Goal: Task Accomplishment & Management: Complete application form

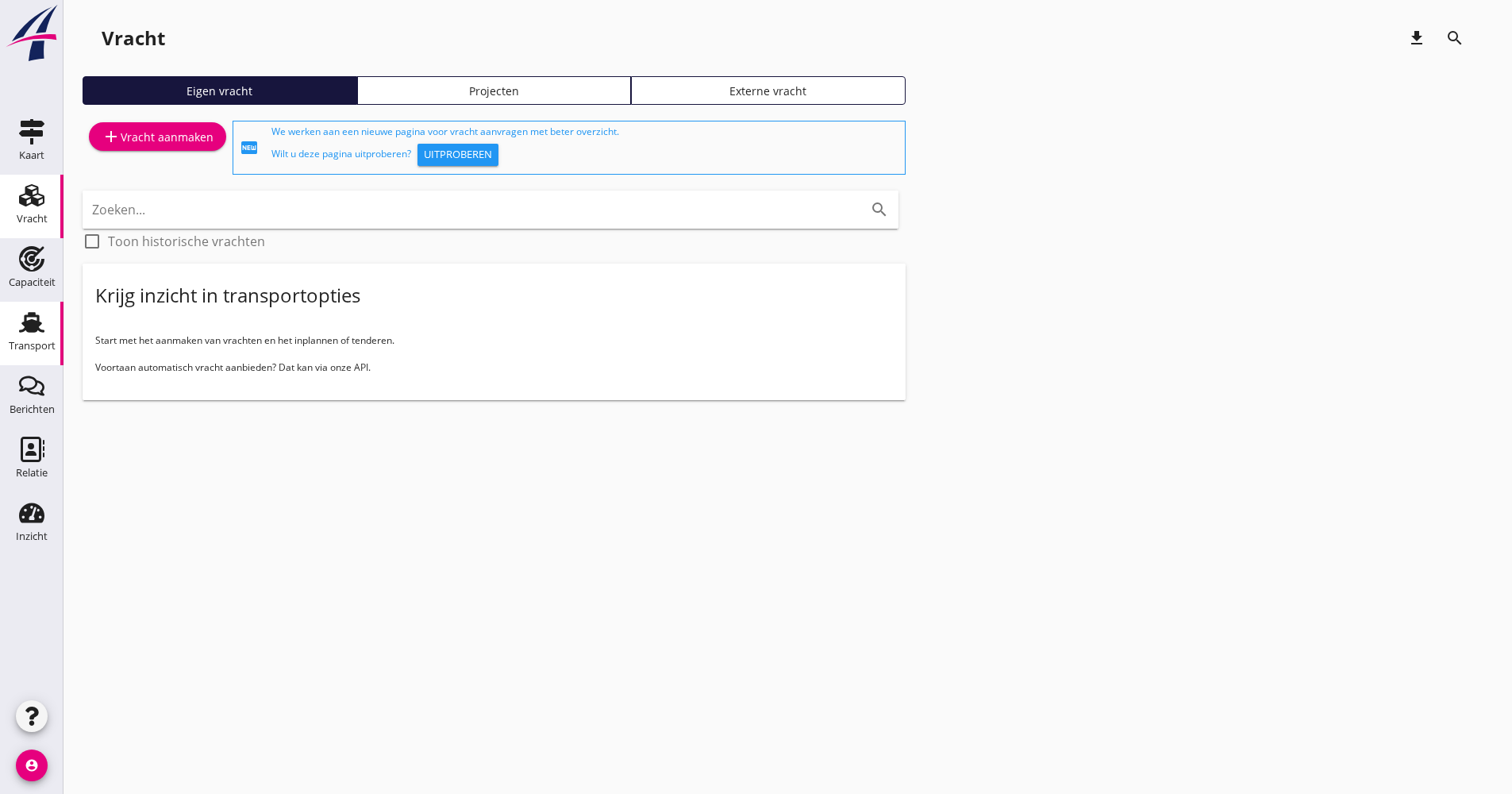
click at [30, 328] on use at bounding box center [32, 322] width 25 height 21
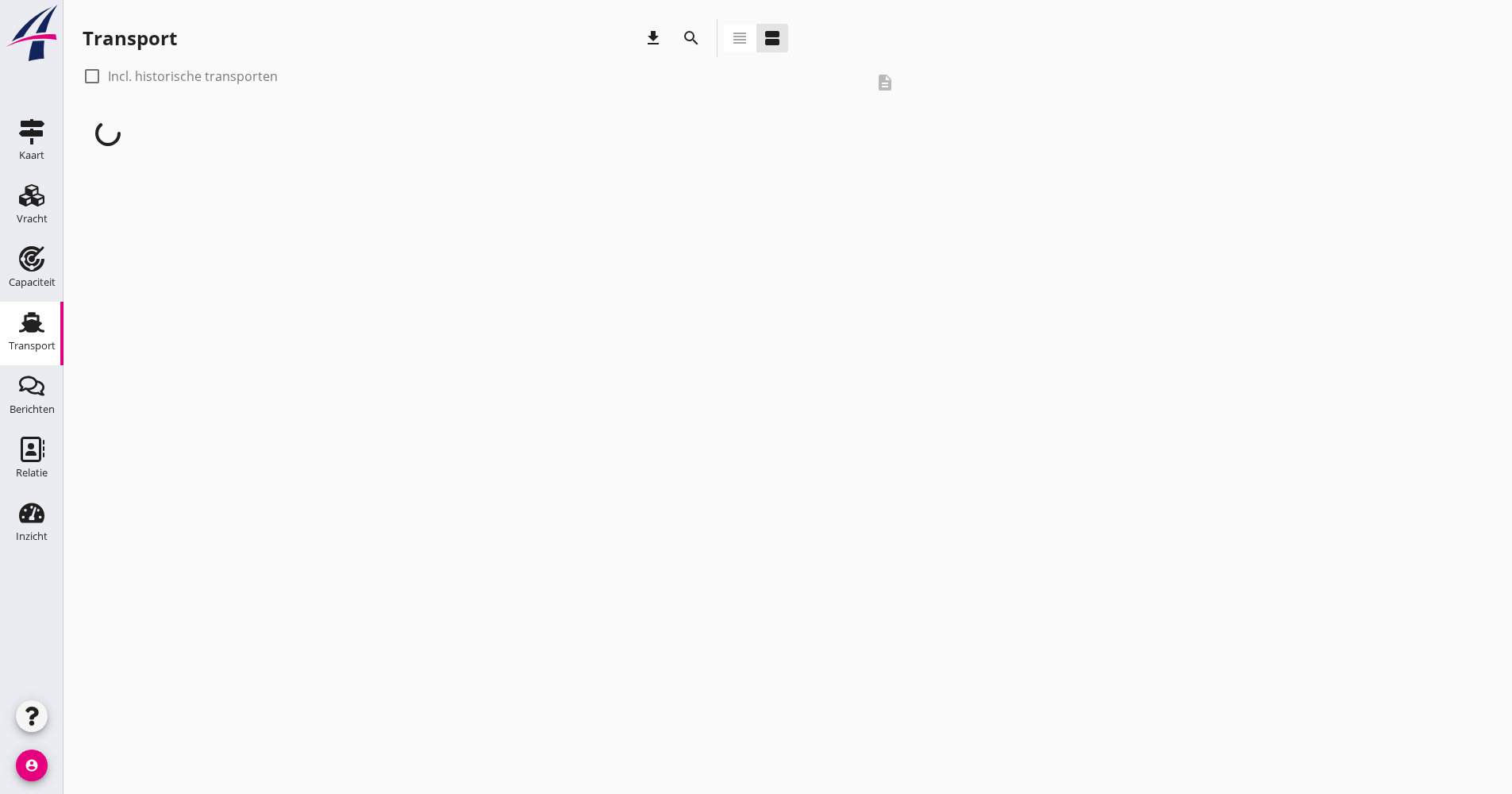
click at [700, 47] on icon "search" at bounding box center [691, 38] width 19 height 19
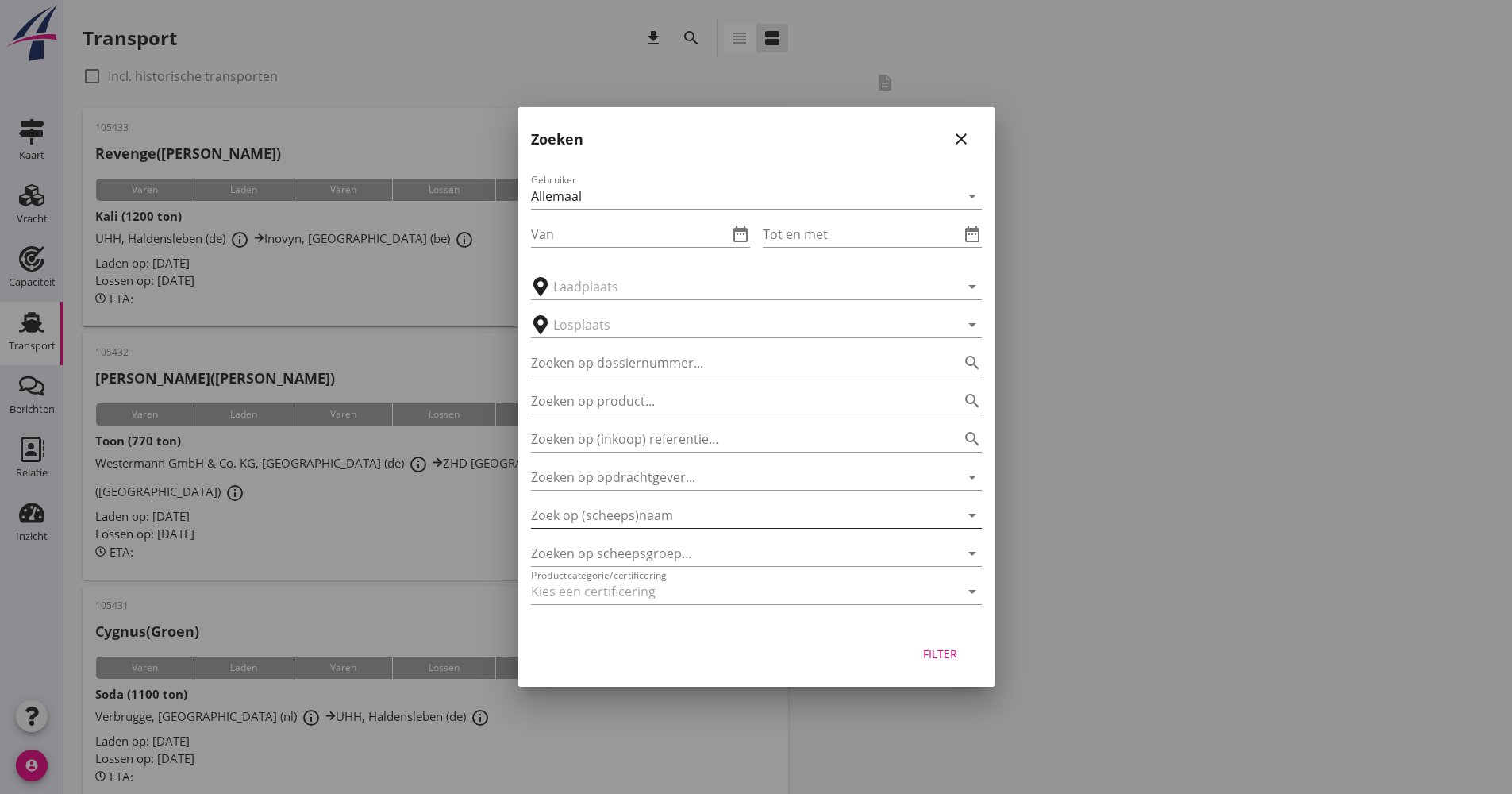
click at [648, 518] on input "Zoek op (scheeps)naam" at bounding box center [734, 515] width 407 height 25
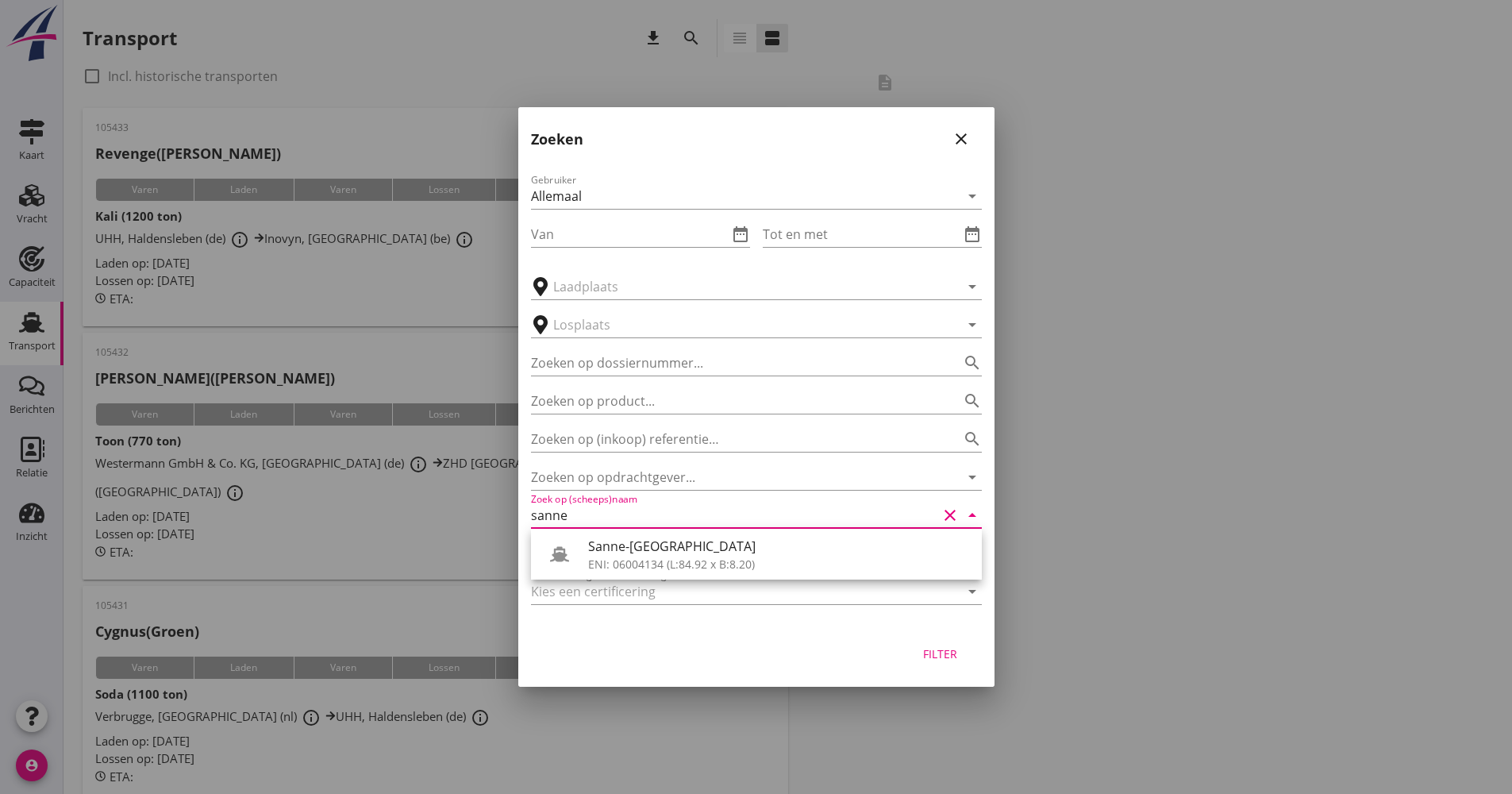
click at [638, 555] on div "Sanne-[GEOGRAPHIC_DATA]" at bounding box center [779, 546] width 381 height 19
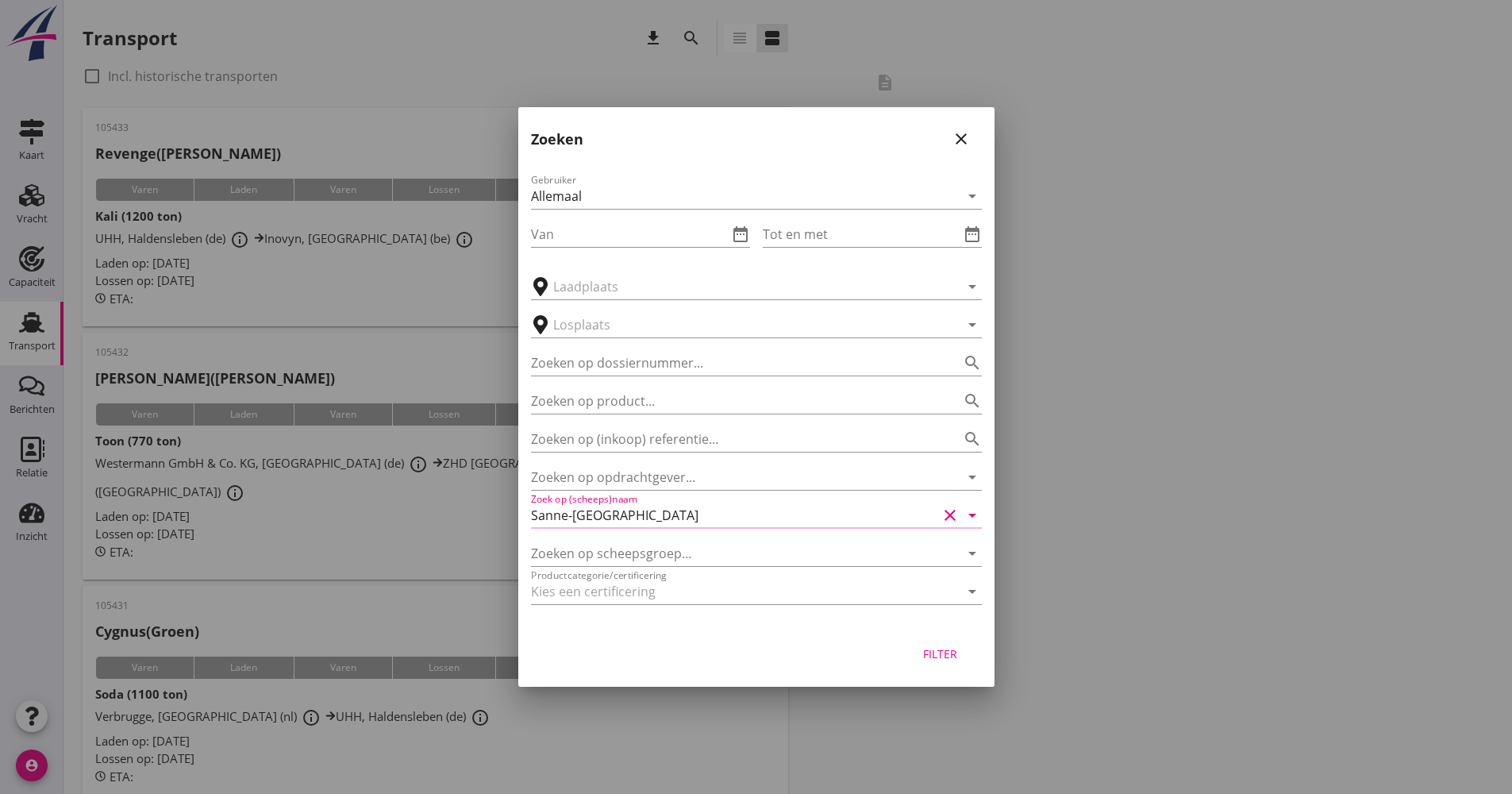
click at [964, 653] on button "Filter" at bounding box center [940, 653] width 69 height 29
type input "Sanne-[GEOGRAPHIC_DATA]"
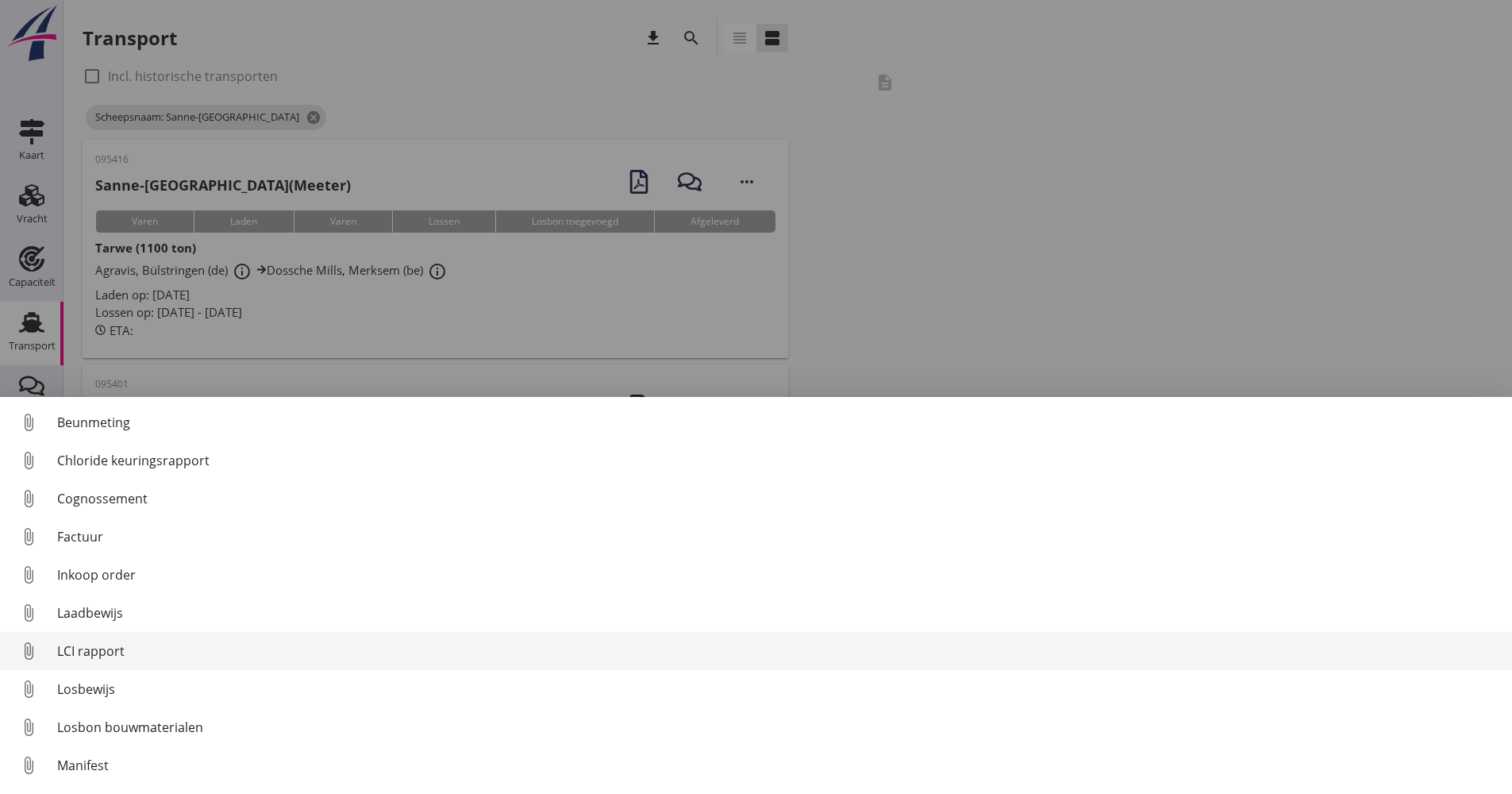
click at [97, 650] on div "LCI rapport" at bounding box center [778, 651] width 1443 height 19
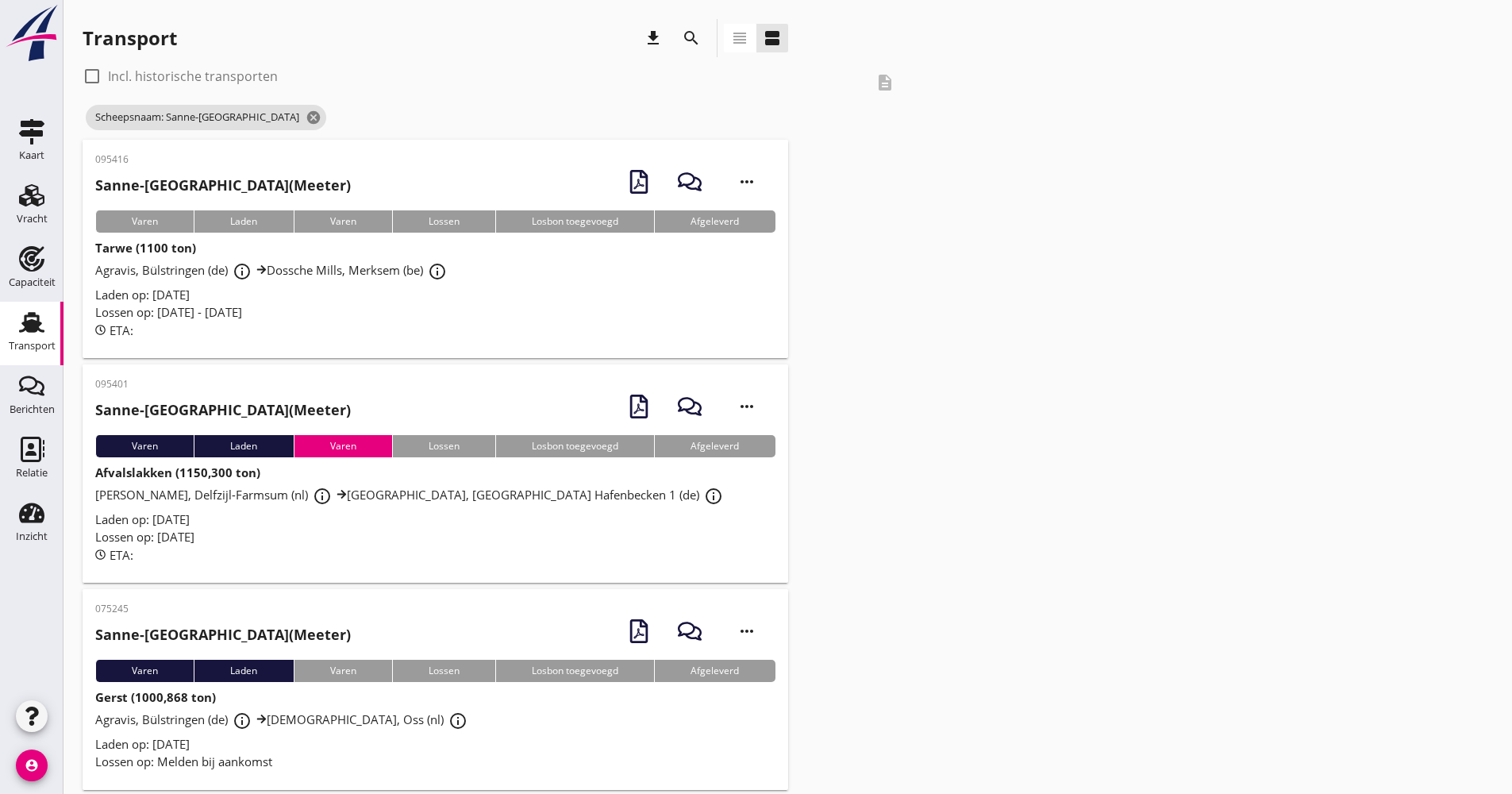
click at [388, 319] on div "Lossen op: [DATE] - [DATE]" at bounding box center [436, 312] width 680 height 18
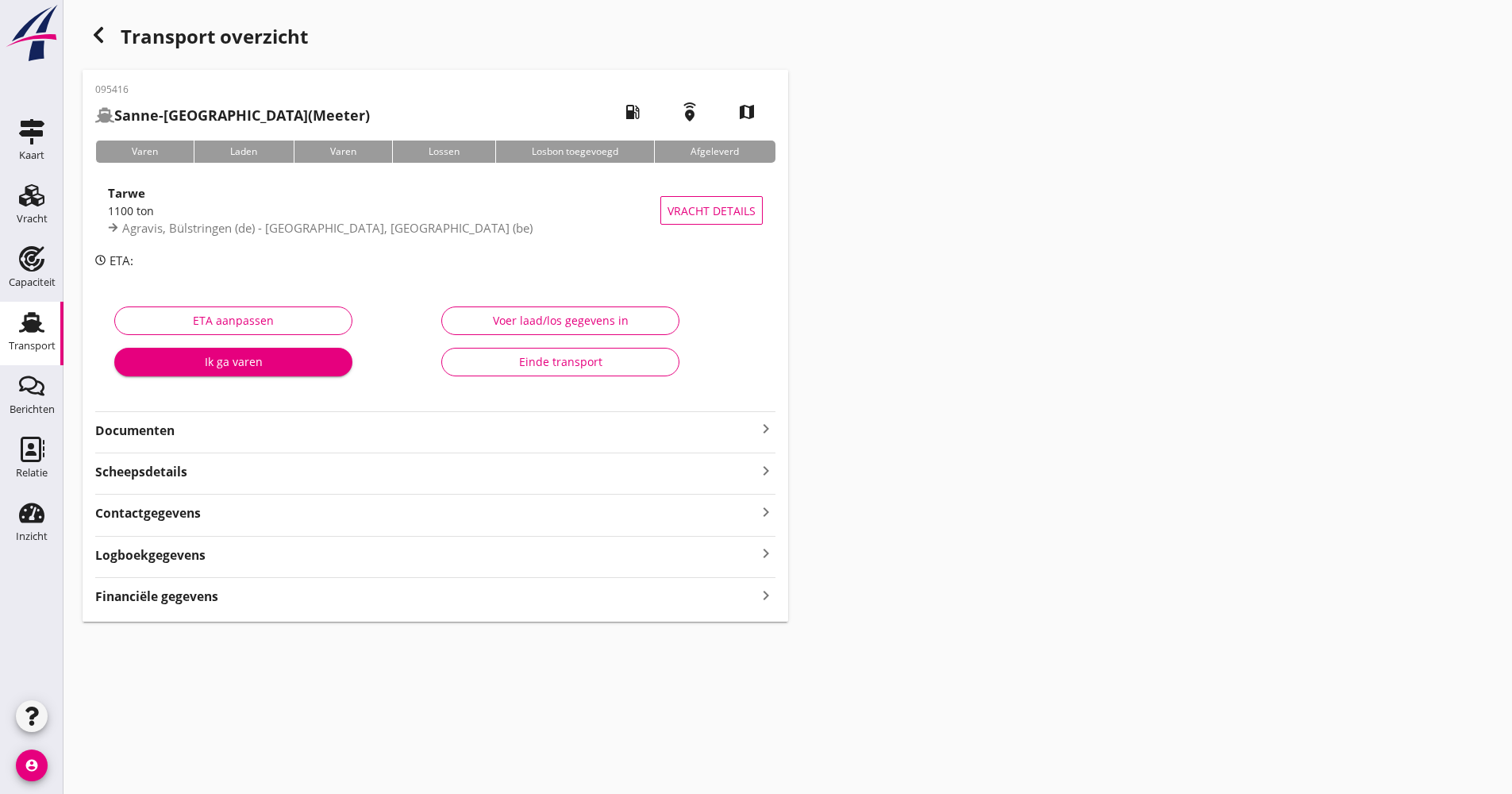
click at [224, 423] on strong "Documenten" at bounding box center [426, 430] width 661 height 18
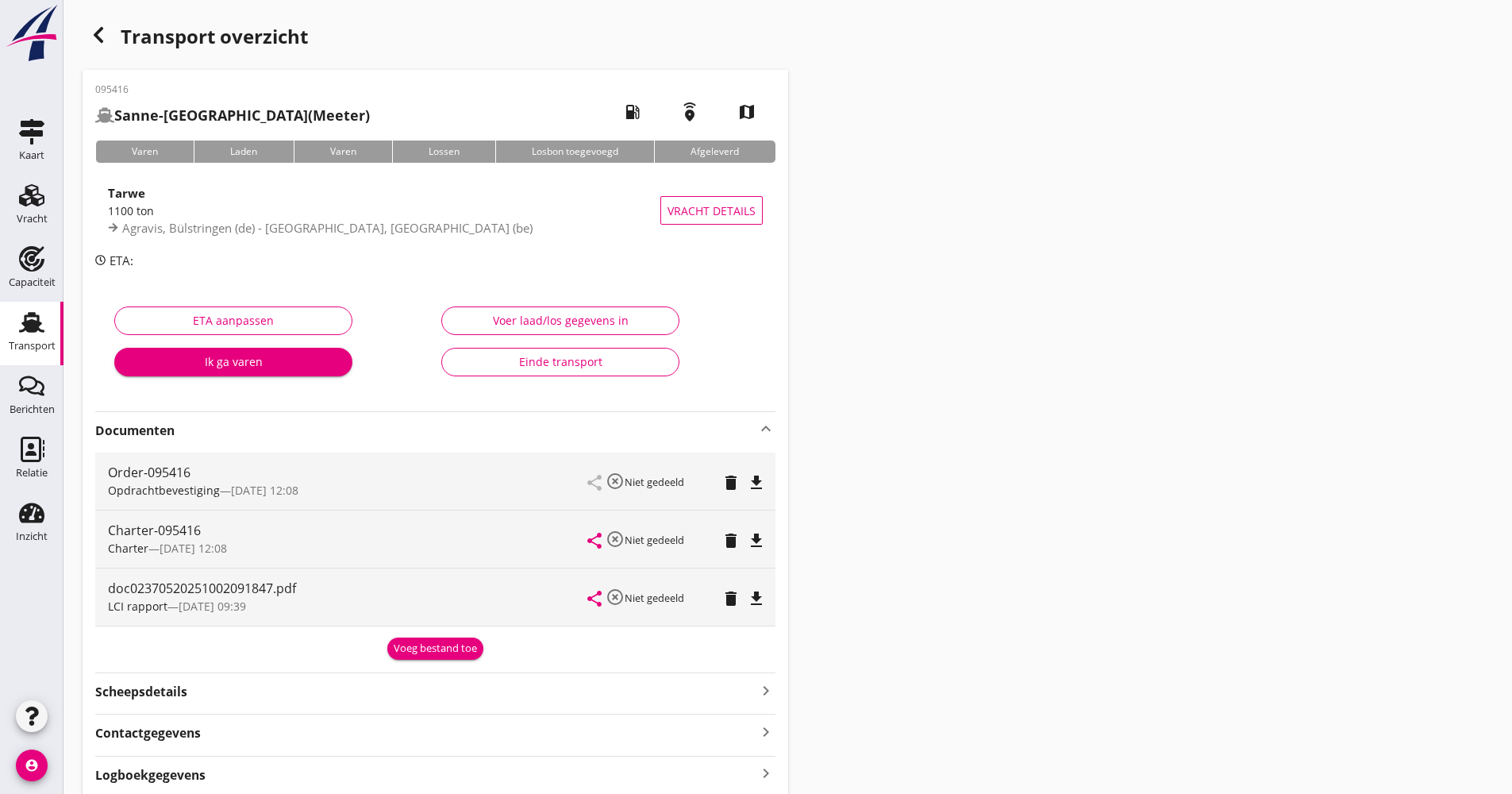
click at [224, 423] on strong "Documenten" at bounding box center [426, 430] width 661 height 18
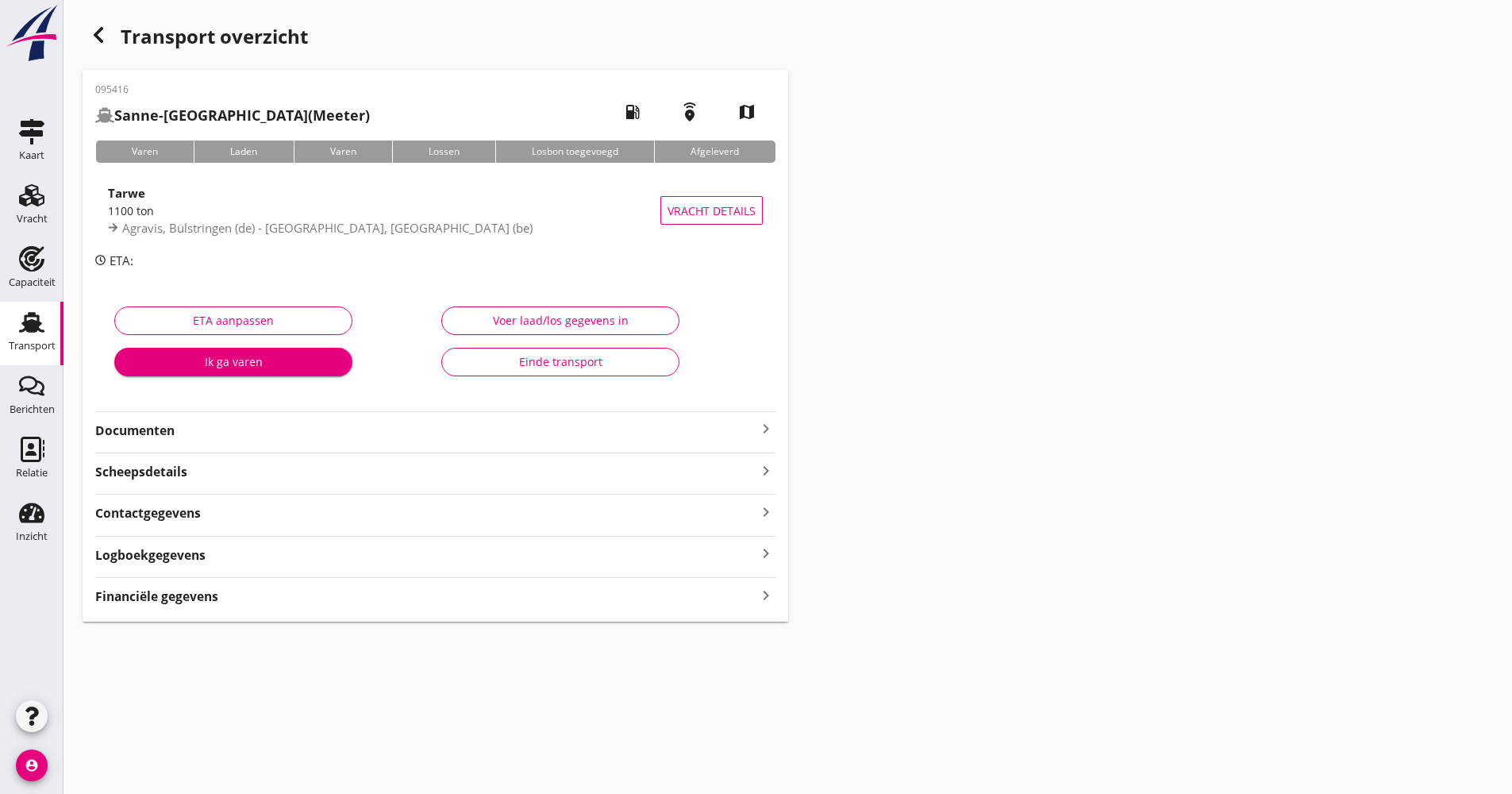
click at [32, 347] on div "Transport" at bounding box center [32, 346] width 47 height 10
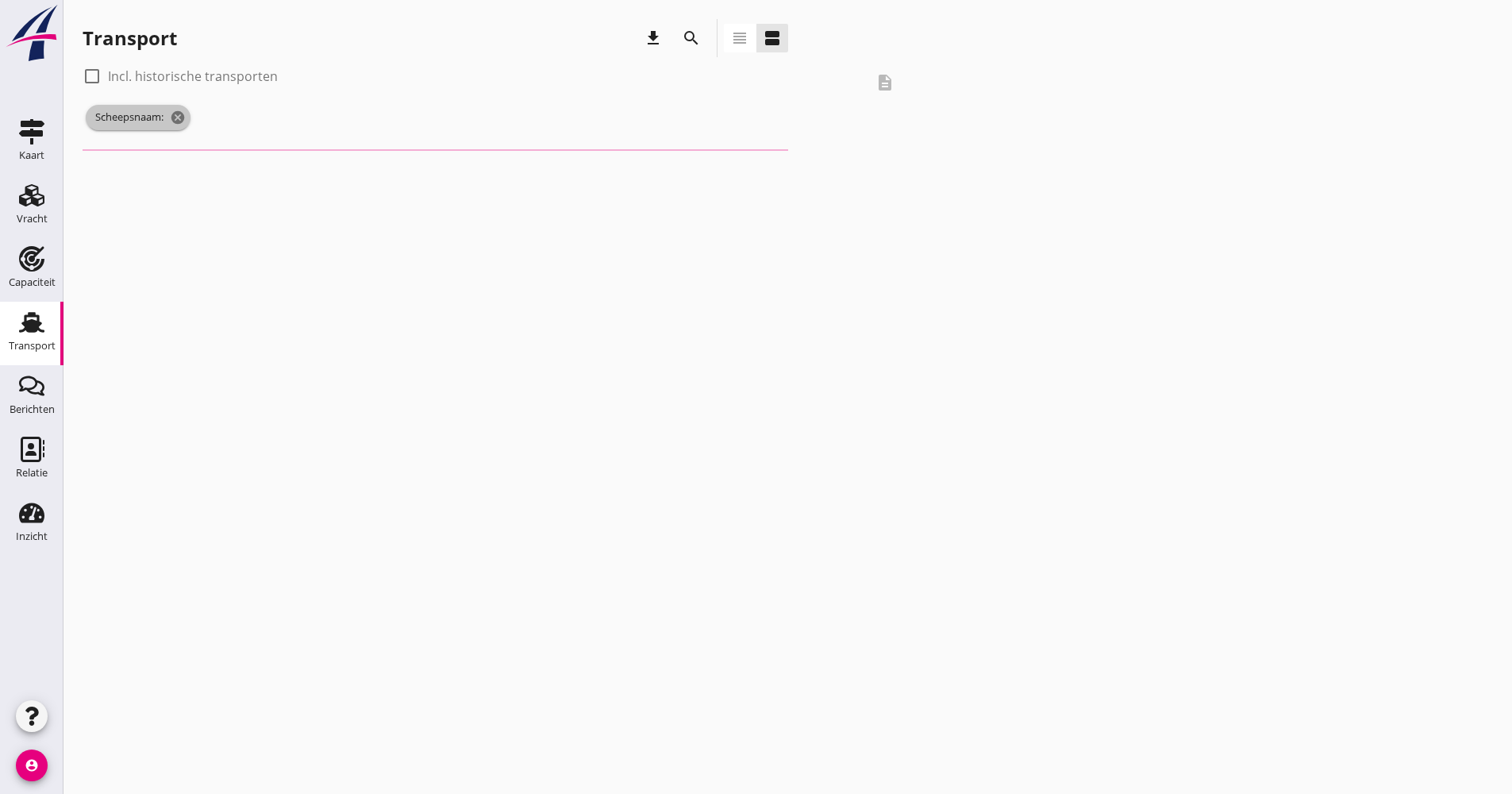
click at [178, 112] on icon "cancel" at bounding box center [178, 117] width 16 height 16
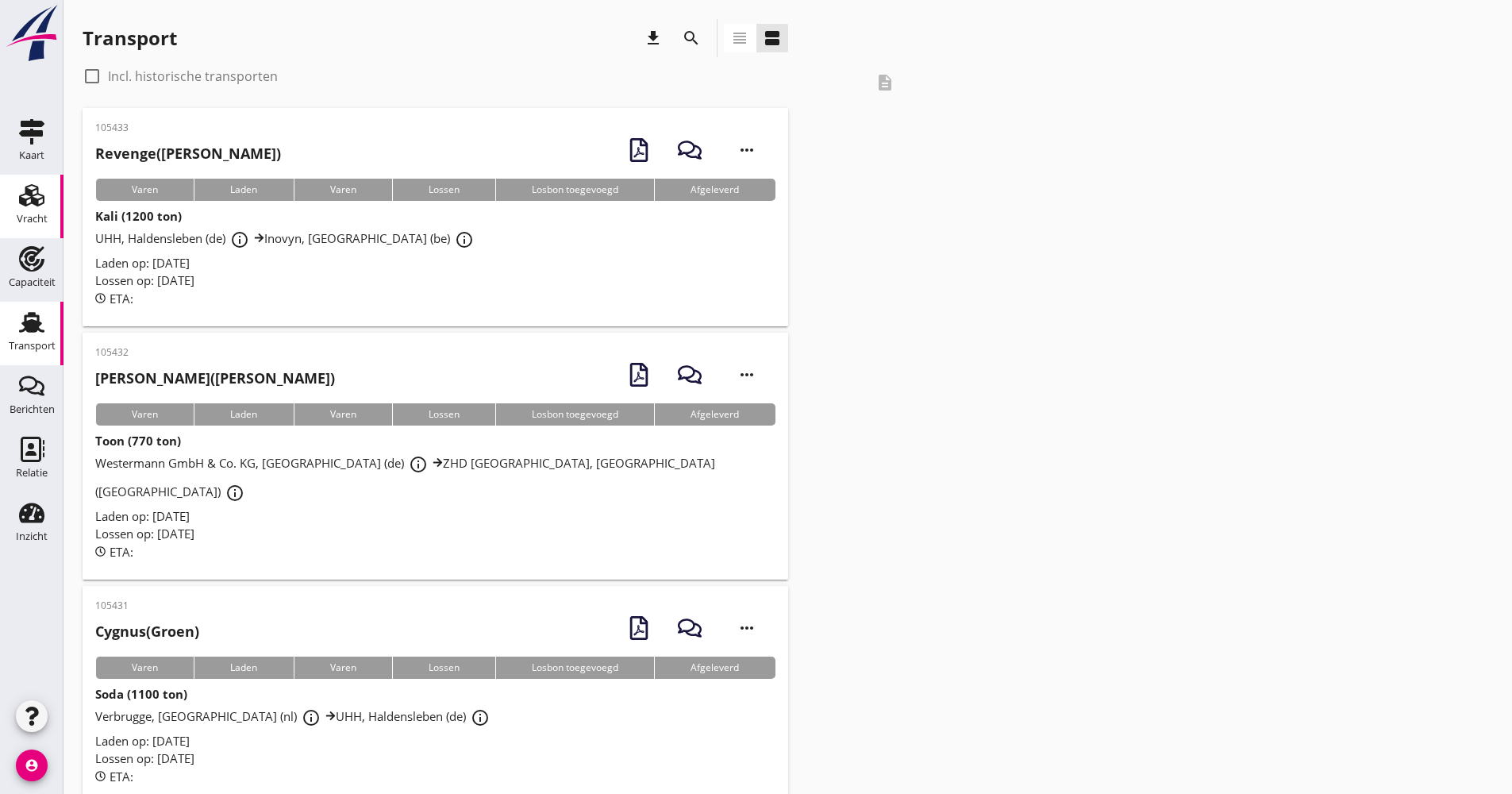
click at [34, 191] on icon "Vracht" at bounding box center [32, 195] width 25 height 25
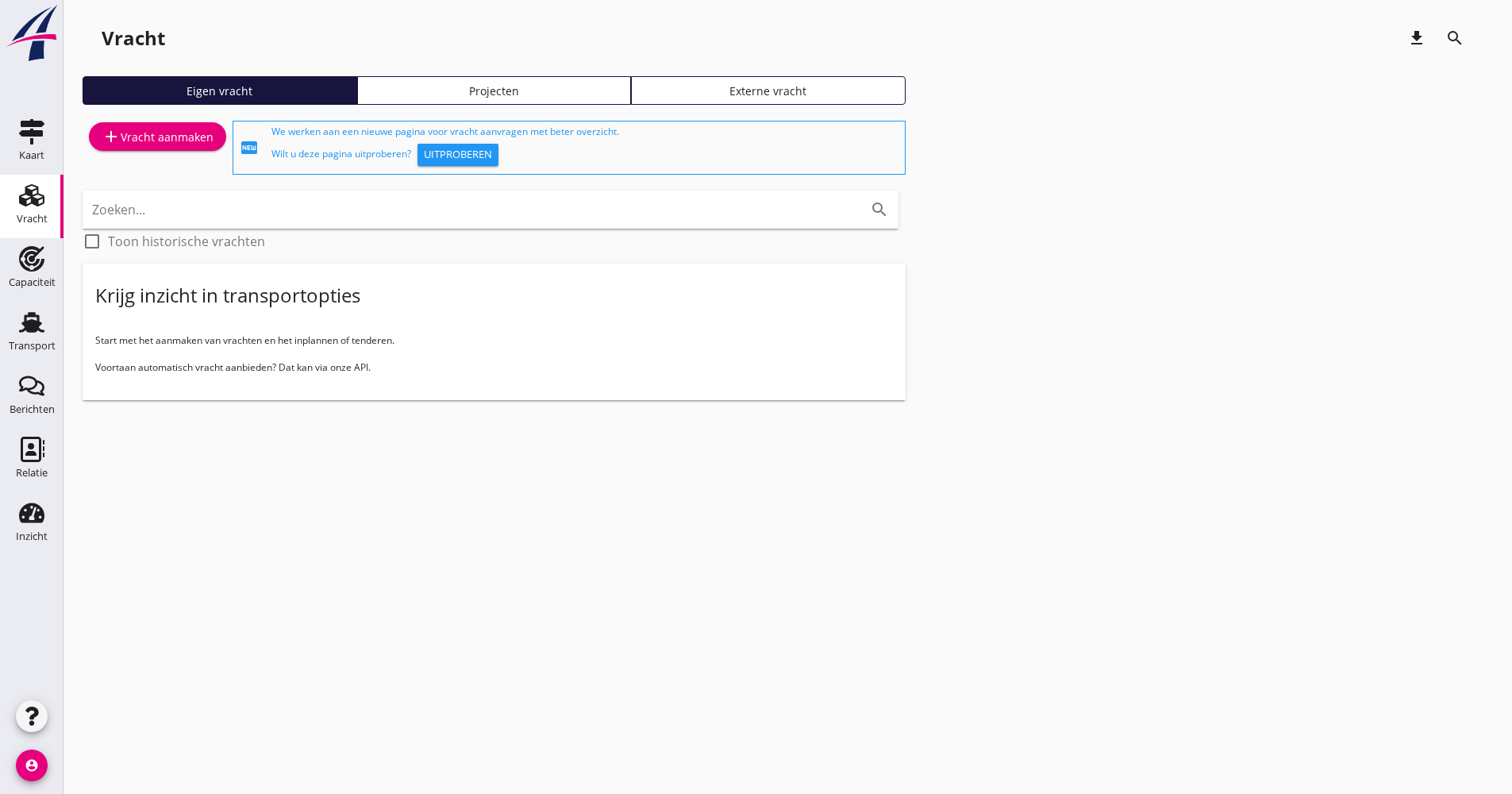
click at [146, 132] on div "add Vracht aanmaken" at bounding box center [158, 136] width 112 height 19
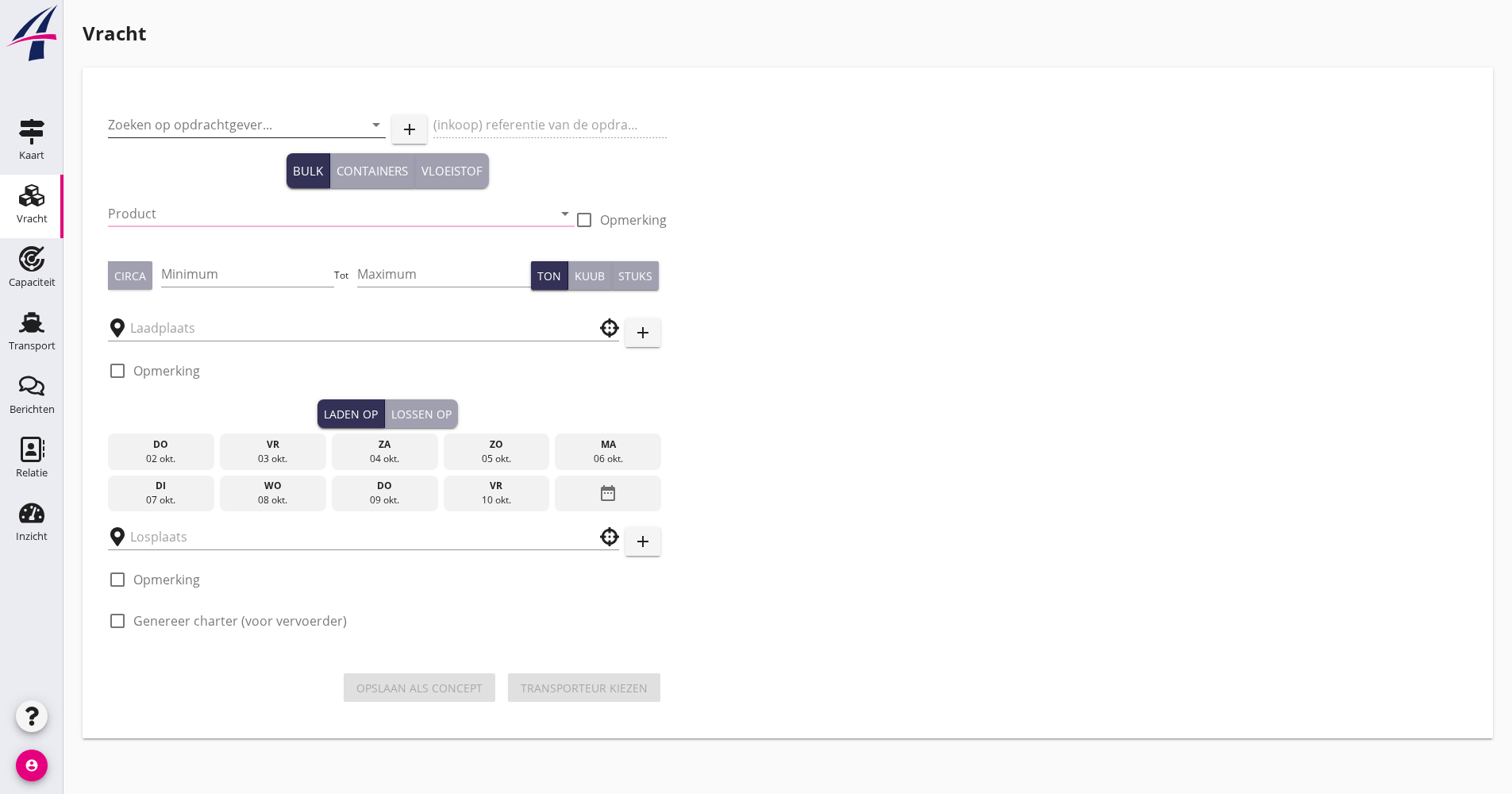
click at [192, 124] on input "Zoeken op opdrachtgever..." at bounding box center [225, 125] width 234 height 25
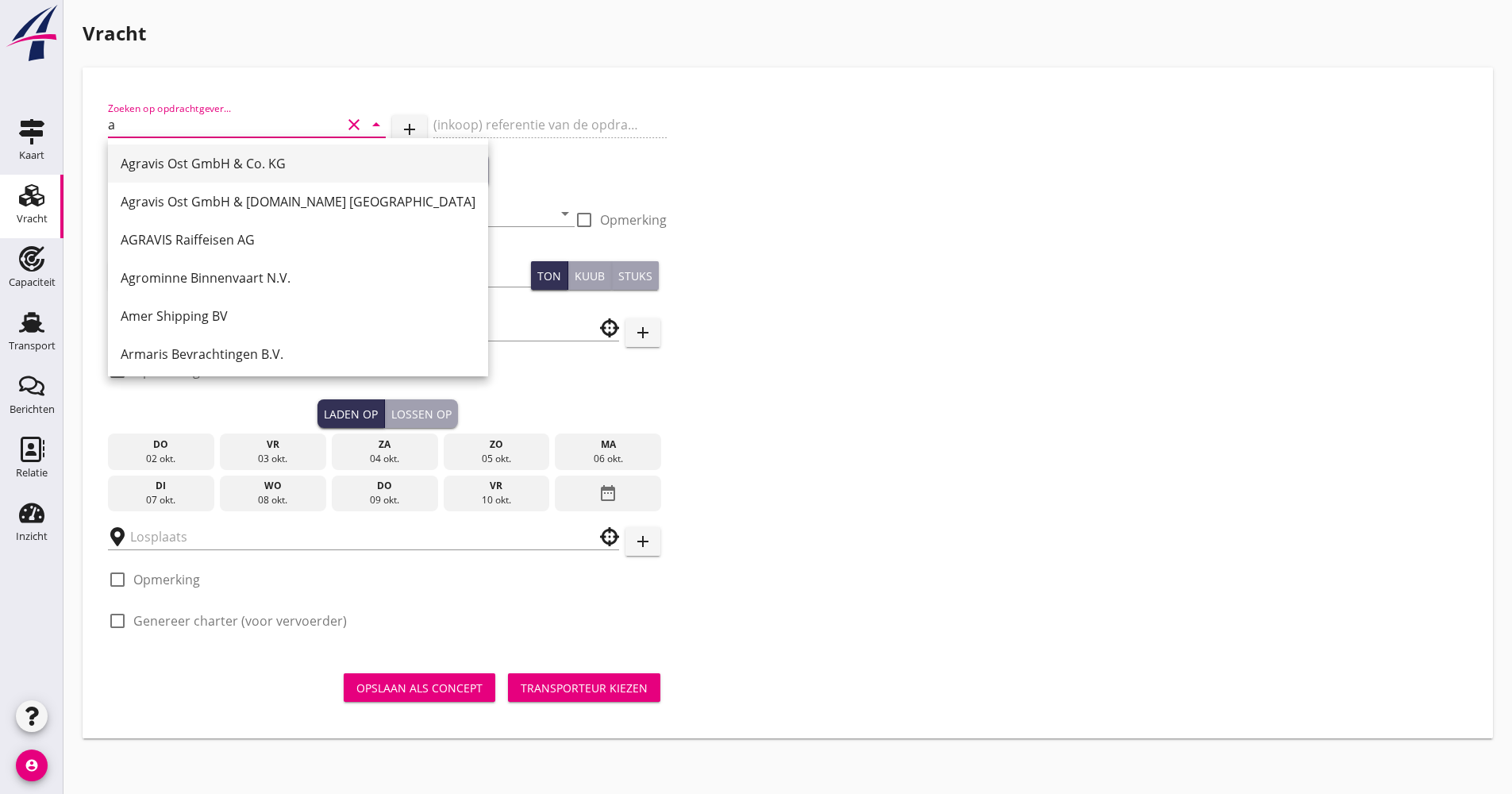
click at [189, 163] on div "Agravis Ost GmbH & Co. KG" at bounding box center [298, 163] width 355 height 19
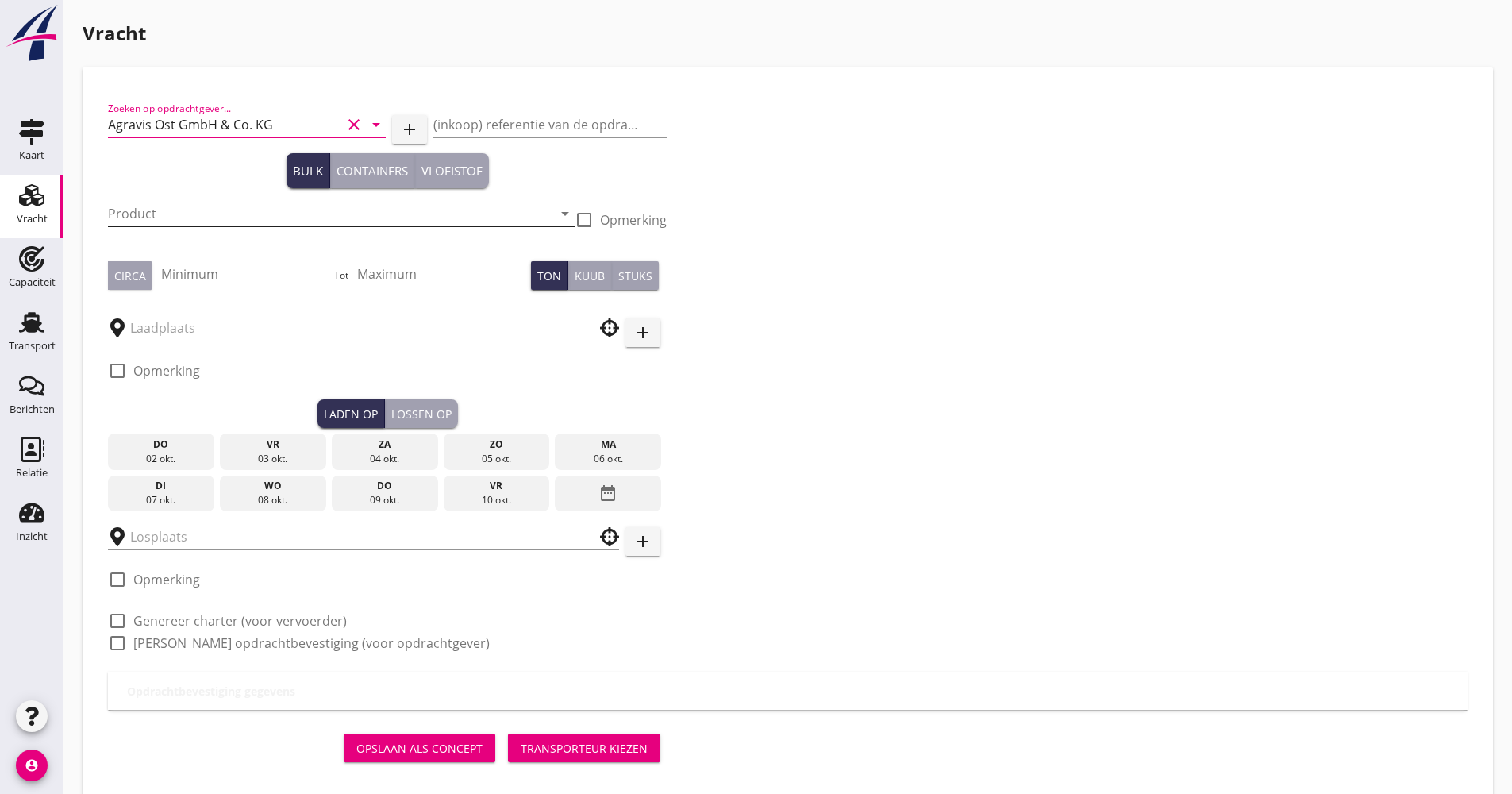
type input "Agravis Ost GmbH & Co. KG"
click at [208, 223] on input "Product" at bounding box center [330, 214] width 445 height 25
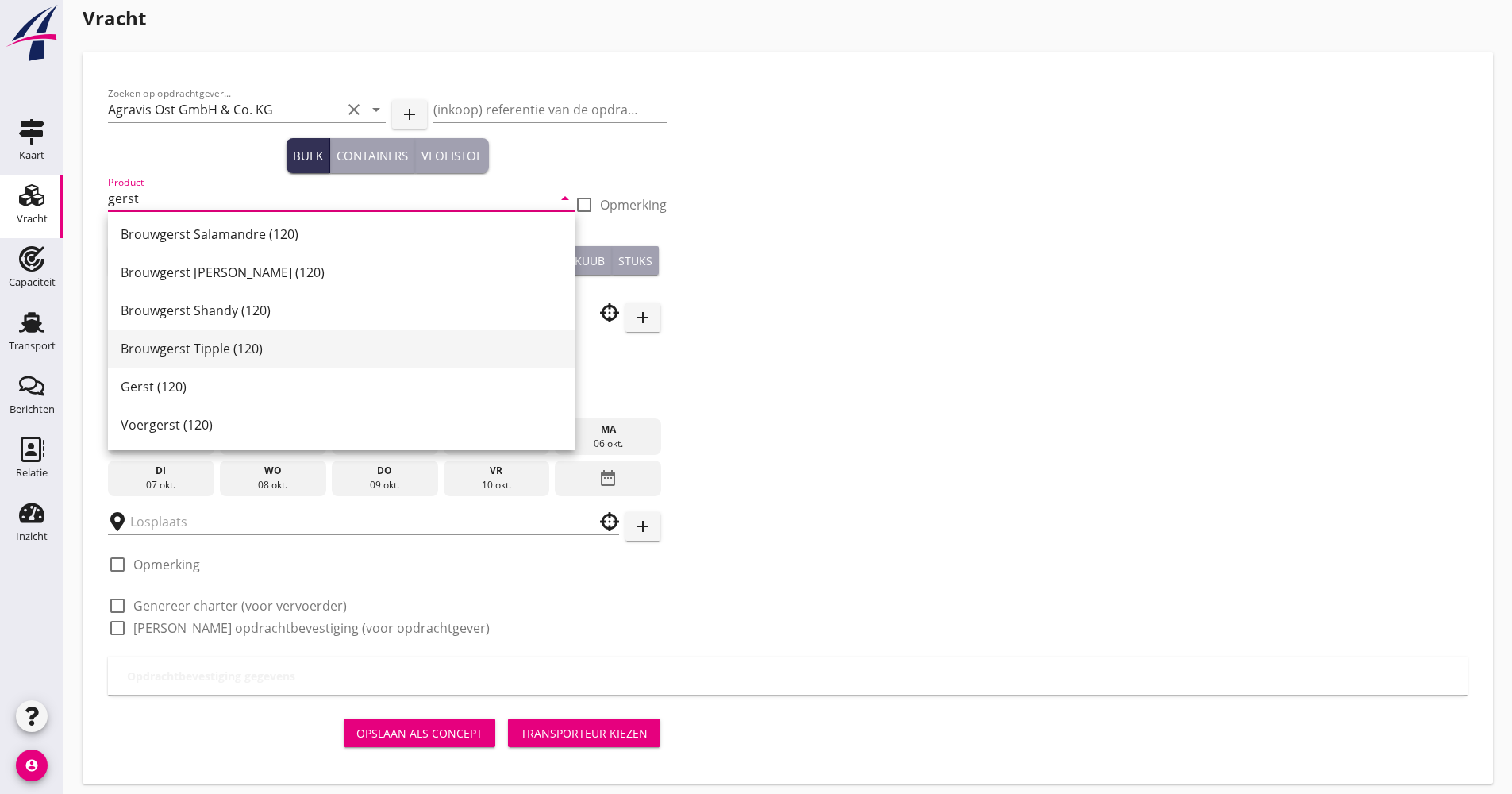
scroll to position [23, 0]
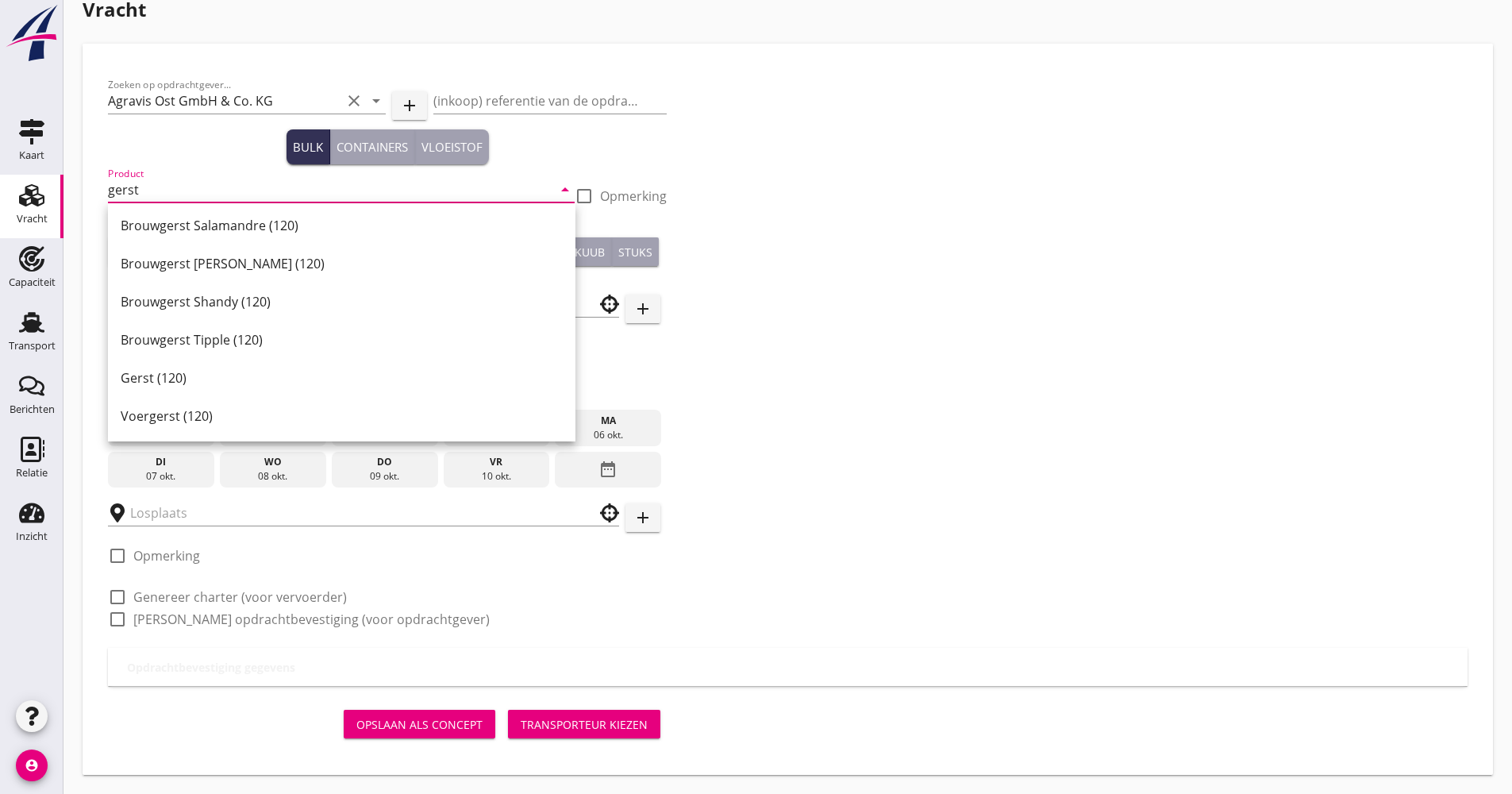
click at [191, 375] on div "Gerst (120)" at bounding box center [342, 377] width 442 height 19
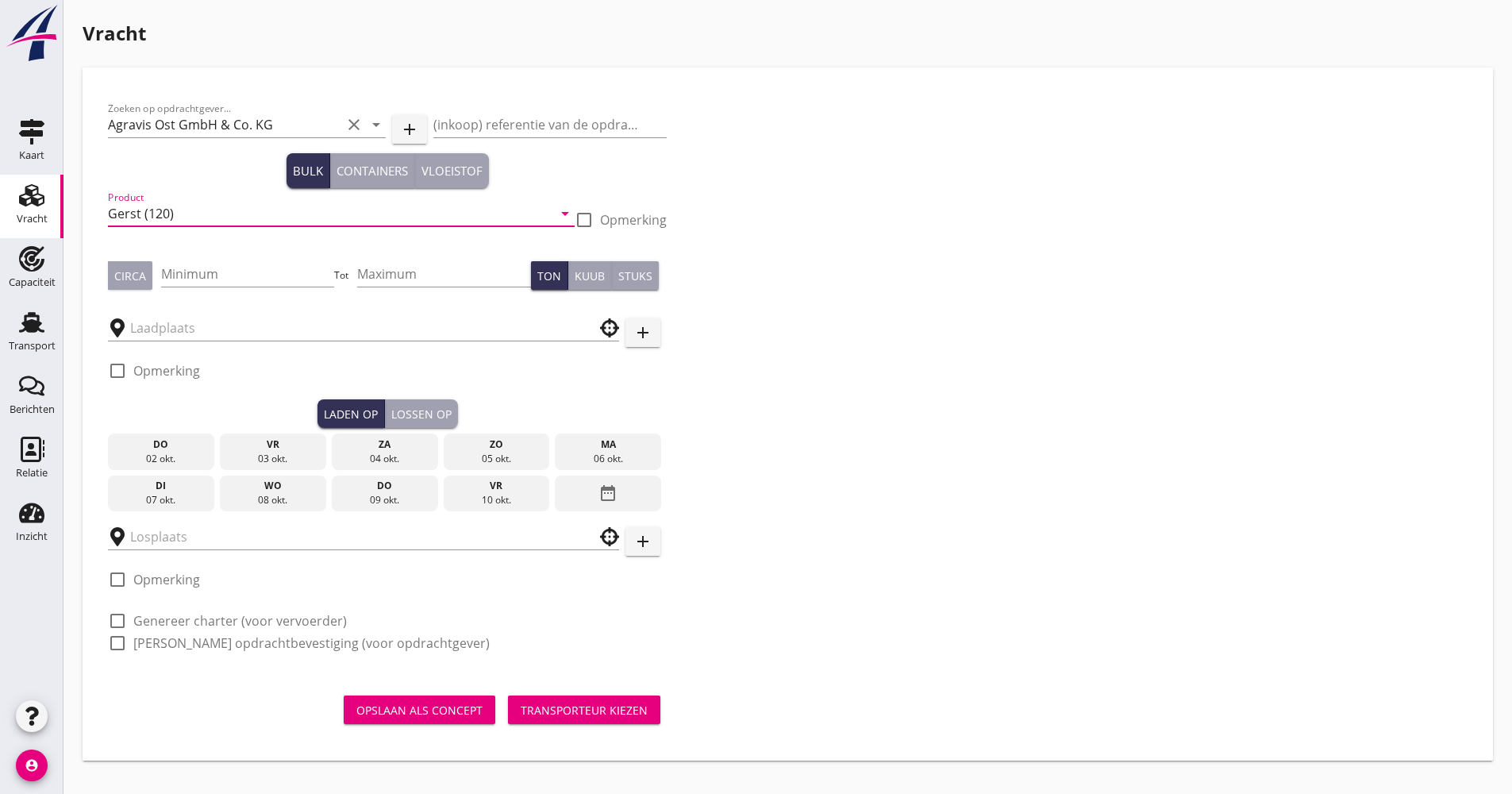
scroll to position [0, 0]
type input "Gerst (120)"
click at [210, 281] on input "Minimum" at bounding box center [248, 274] width 174 height 25
type input "1000"
drag, startPoint x: 195, startPoint y: 328, endPoint x: 165, endPoint y: 332, distance: 30.3
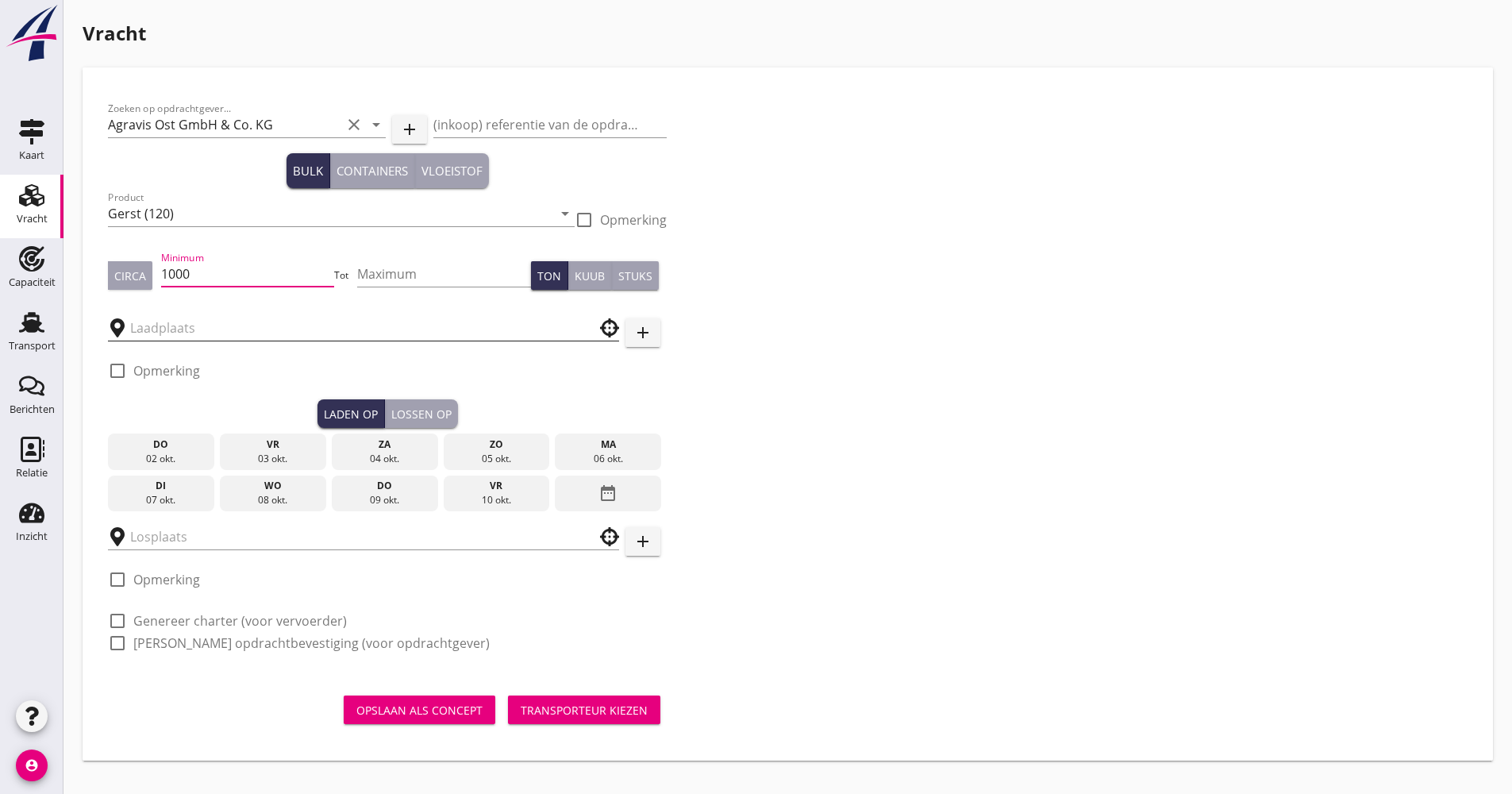
click at [194, 328] on input "text" at bounding box center [352, 328] width 445 height 25
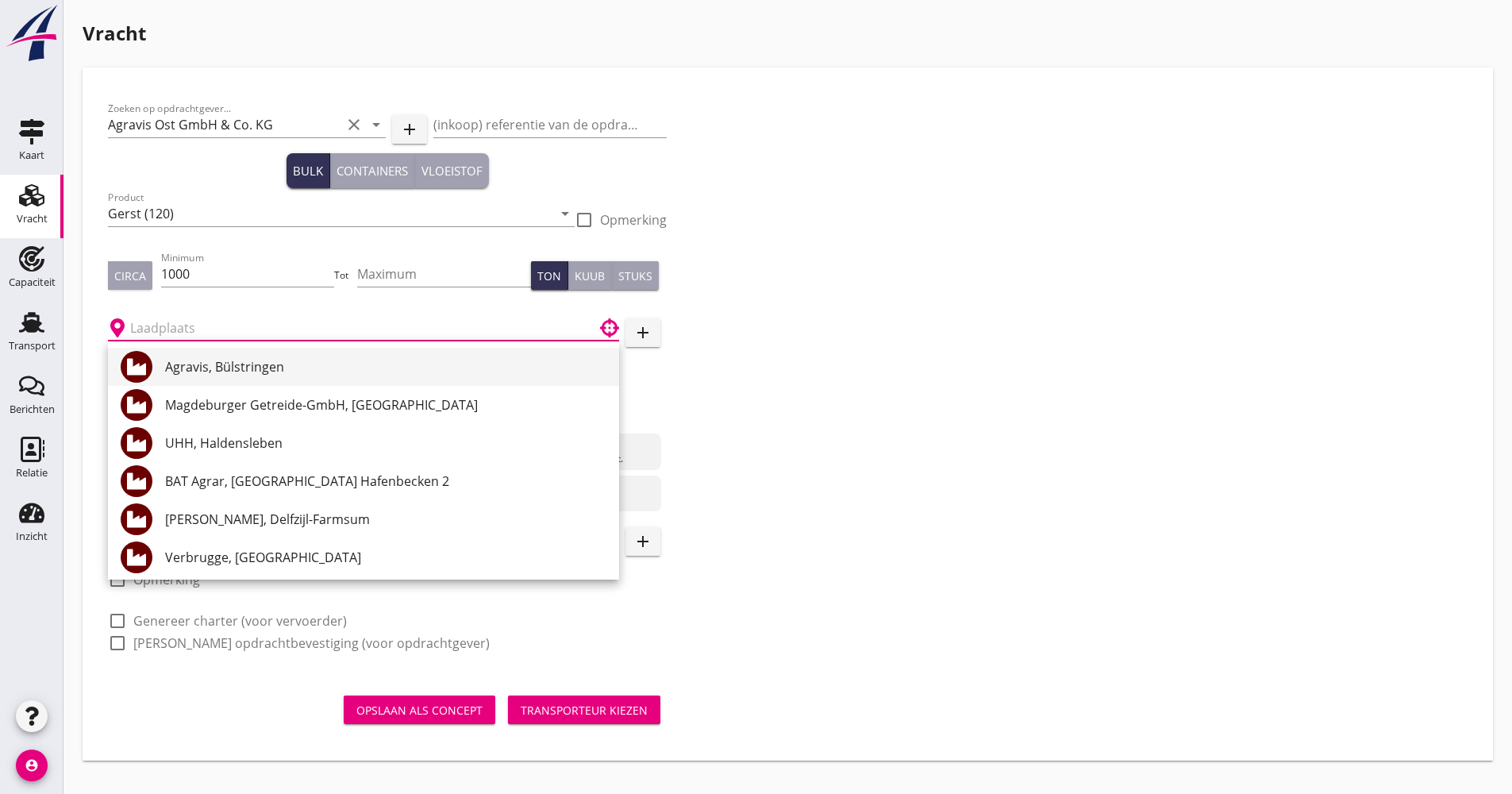
click at [207, 356] on div "Agravis, Bülstringen" at bounding box center [385, 366] width 441 height 38
type input "Agravis, Bülstringen"
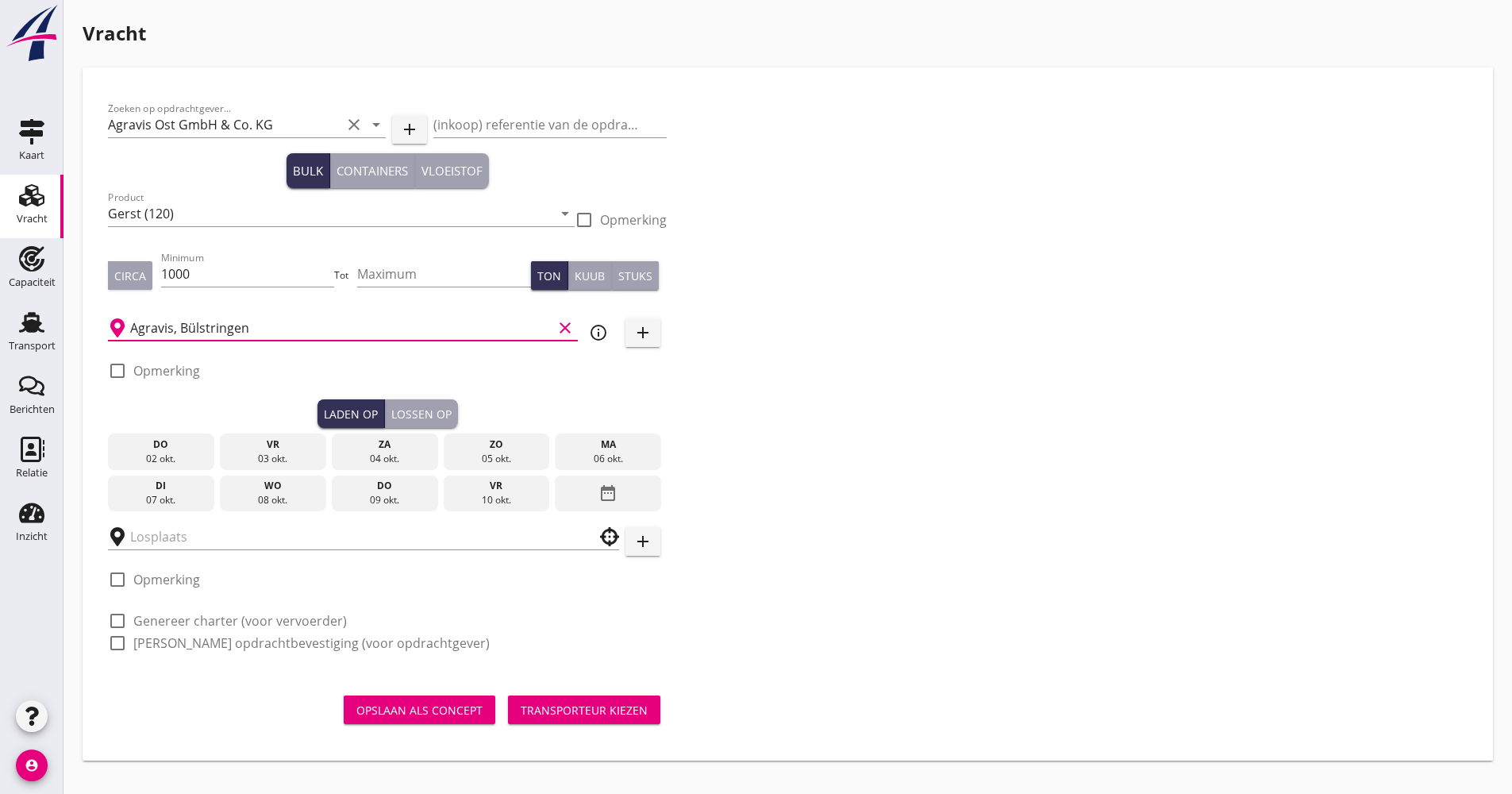
click at [496, 487] on div "vr" at bounding box center [495, 486] width 98 height 14
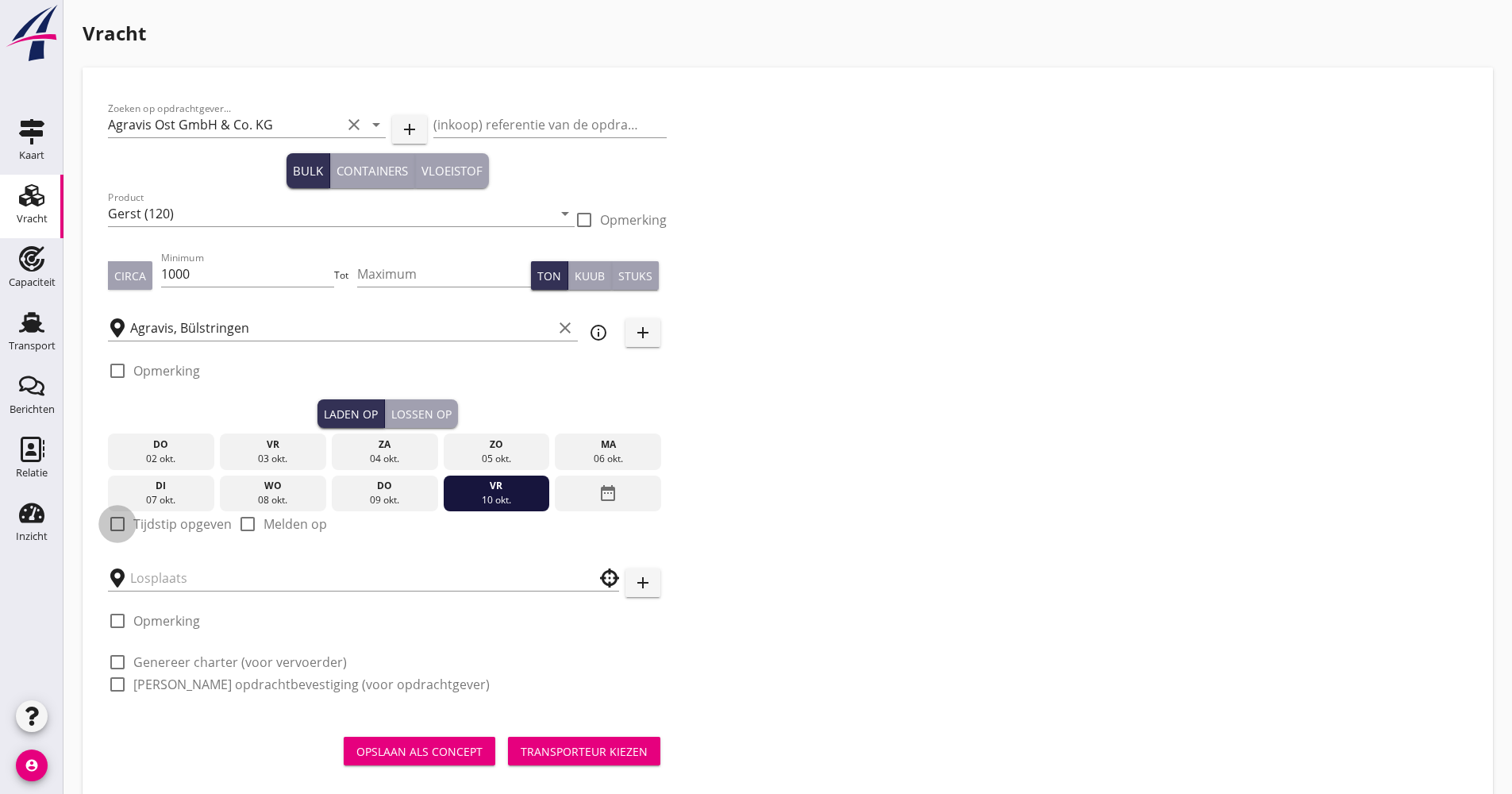
click at [108, 526] on div at bounding box center [117, 524] width 27 height 27
checkbox input "true"
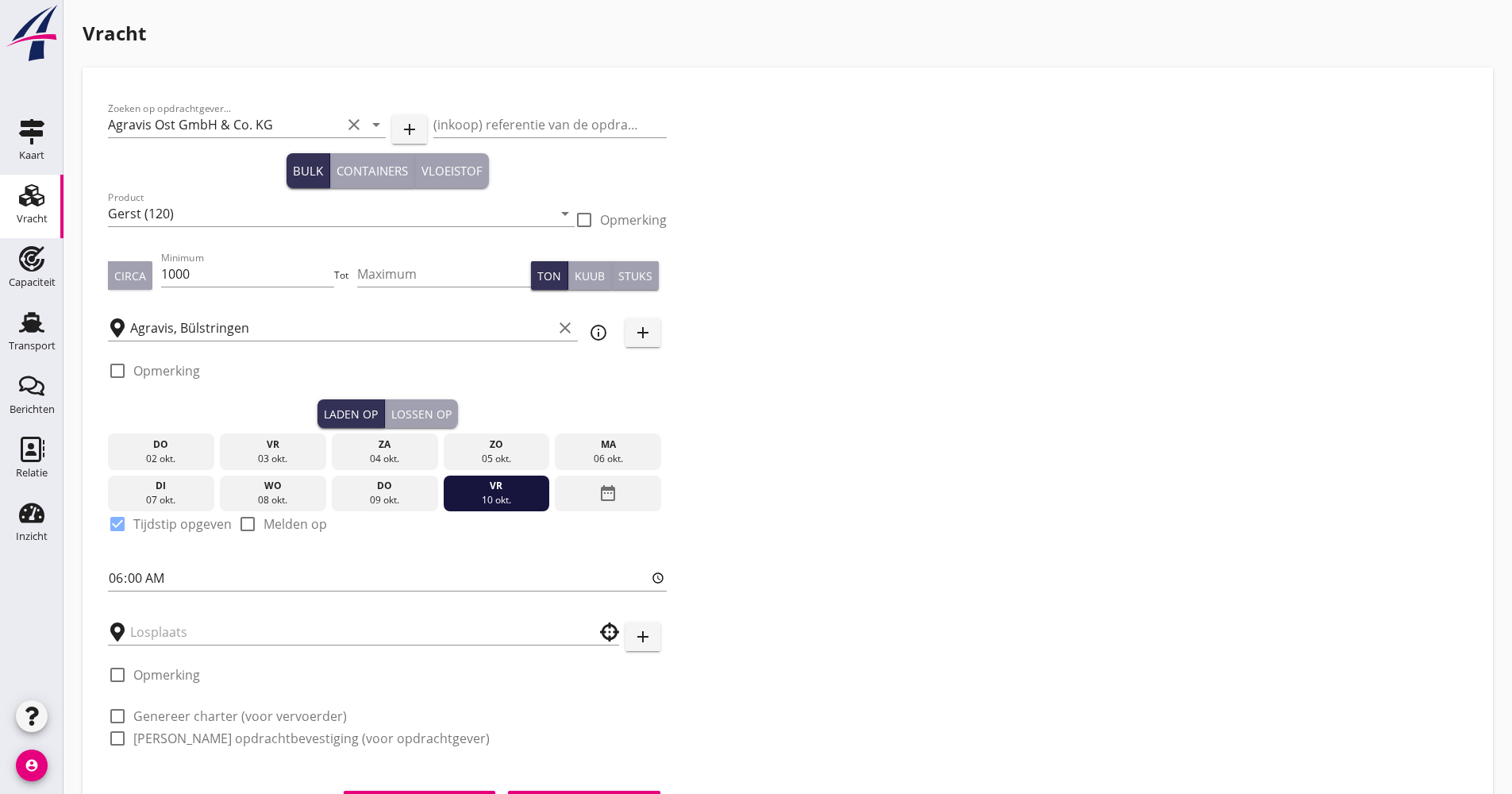
click at [106, 579] on div "Zoeken op opdrachtgever... Agravis Ost GmbH & Co. KG clear arrow_drop_down add …" at bounding box center [388, 429] width 572 height 674
click at [108, 581] on input "06:00" at bounding box center [388, 578] width 559 height 25
type input "14:00"
click at [161, 624] on input "text" at bounding box center [352, 632] width 445 height 25
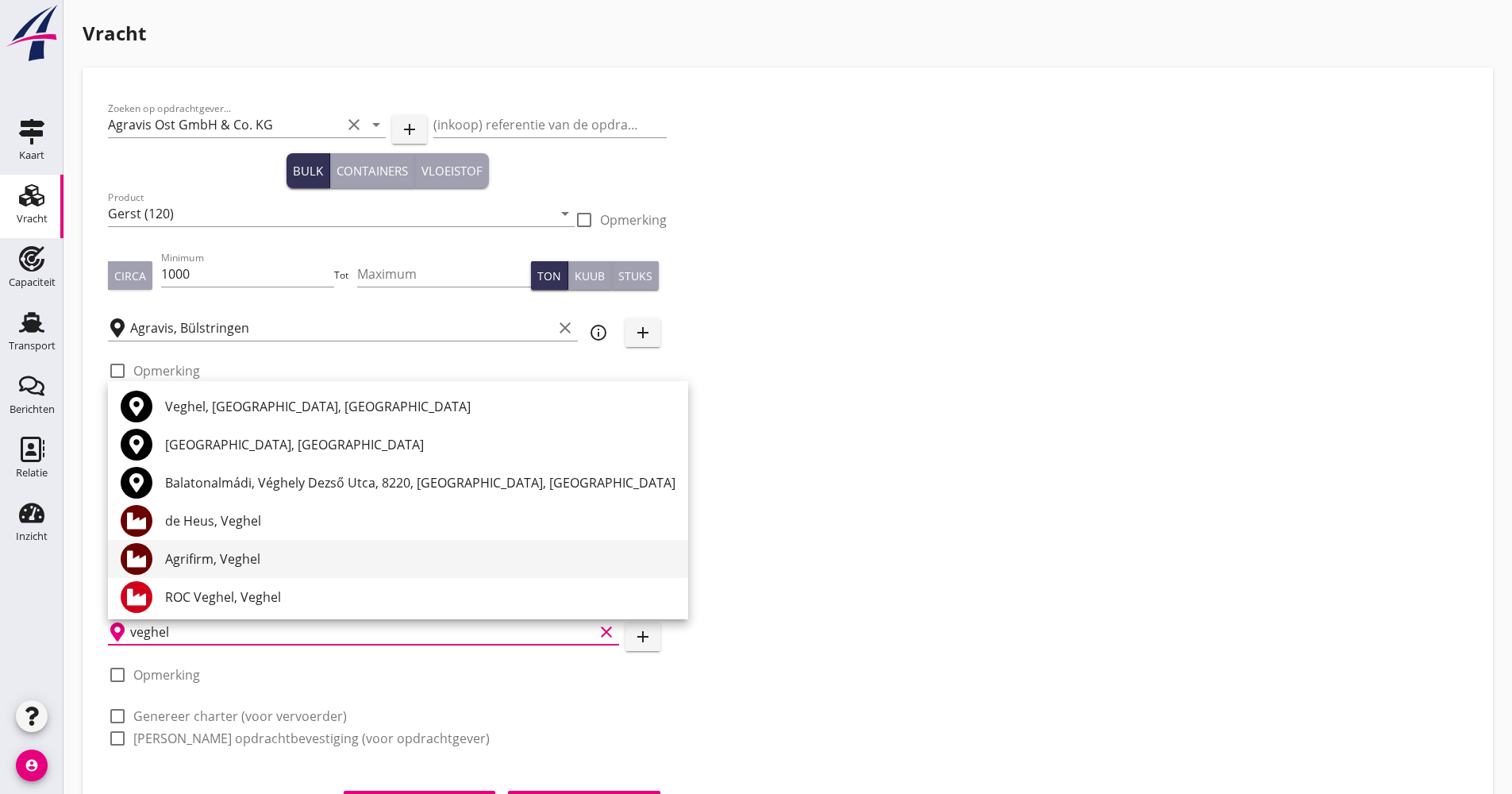
click at [242, 557] on div "Agrifirm, Veghel" at bounding box center [420, 559] width 511 height 19
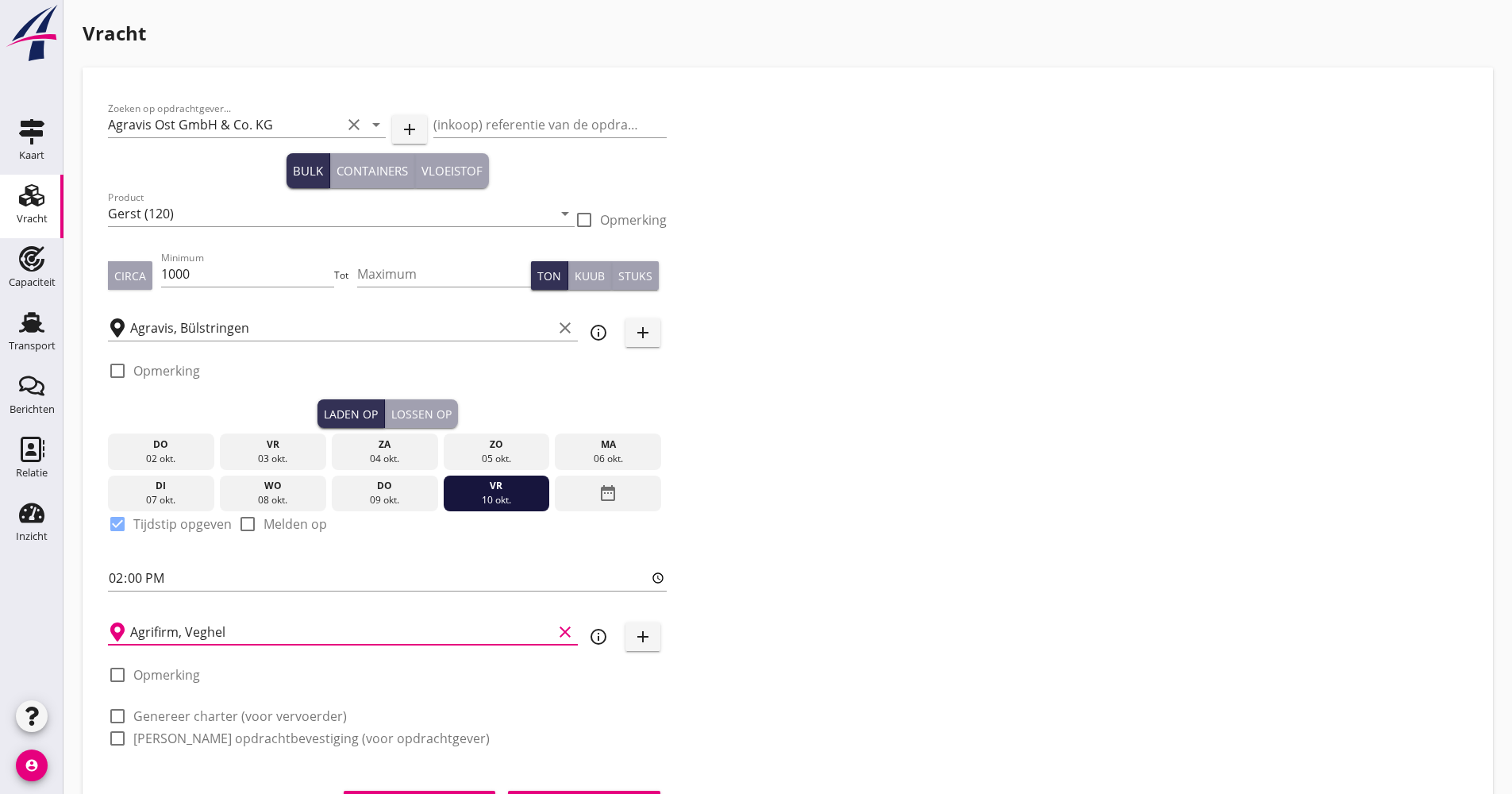
type input "Agrifirm, Veghel"
click at [605, 637] on icon "info_outline" at bounding box center [598, 636] width 19 height 19
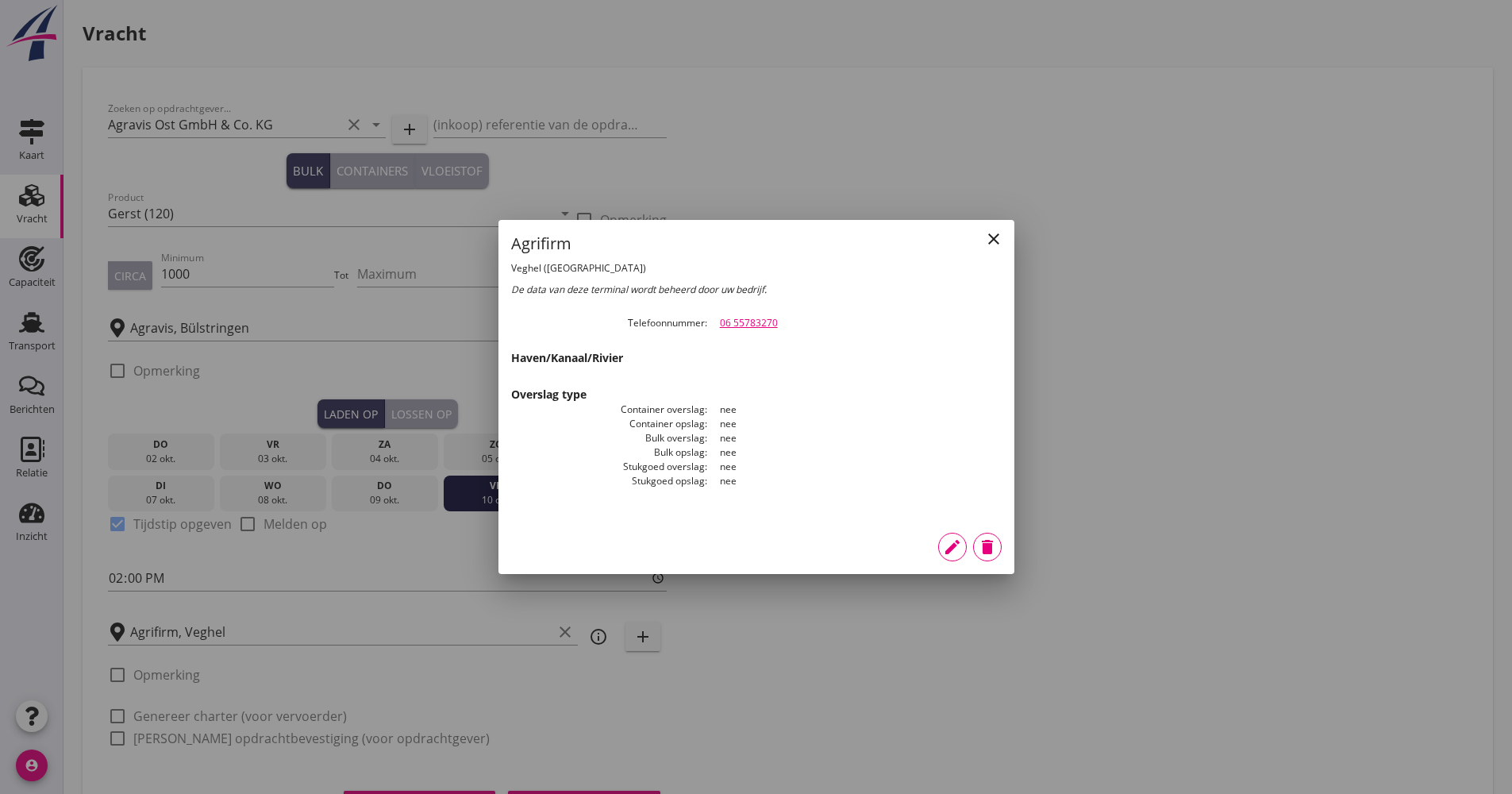
drag, startPoint x: 790, startPoint y: 319, endPoint x: 701, endPoint y: 321, distance: 89.0
click at [701, 321] on dl "Telefoonnummer 06 55783270" at bounding box center [757, 323] width 491 height 14
drag, startPoint x: 701, startPoint y: 321, endPoint x: 726, endPoint y: 323, distance: 25.1
copy dl "r 06 55783270"
click at [1009, 236] on div "close Agrifirm Veghel ([GEOGRAPHIC_DATA]) De data van deze terminal wordt behee…" at bounding box center [757, 370] width 516 height 300
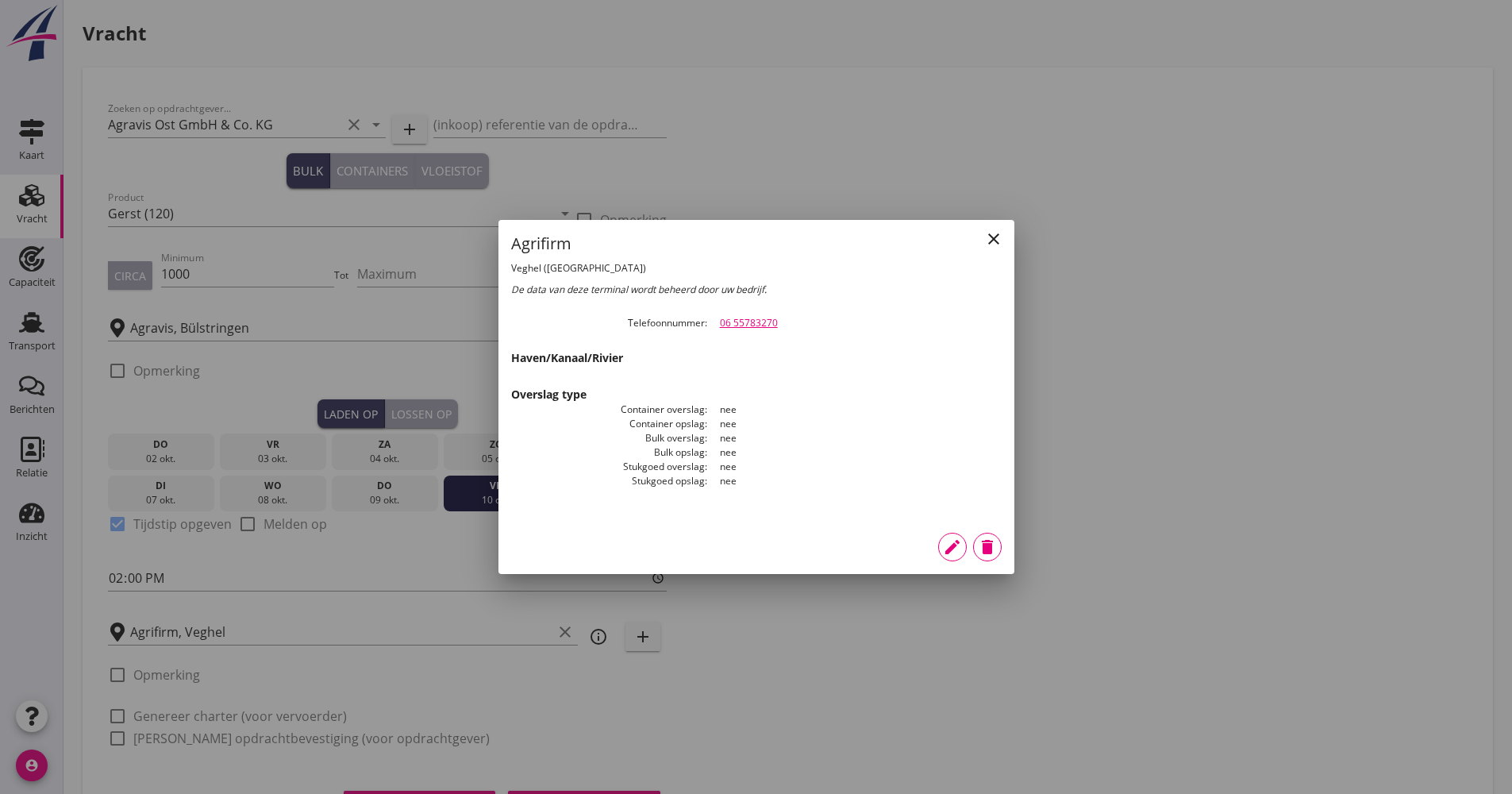
click at [954, 558] on button "edit" at bounding box center [953, 548] width 29 height 29
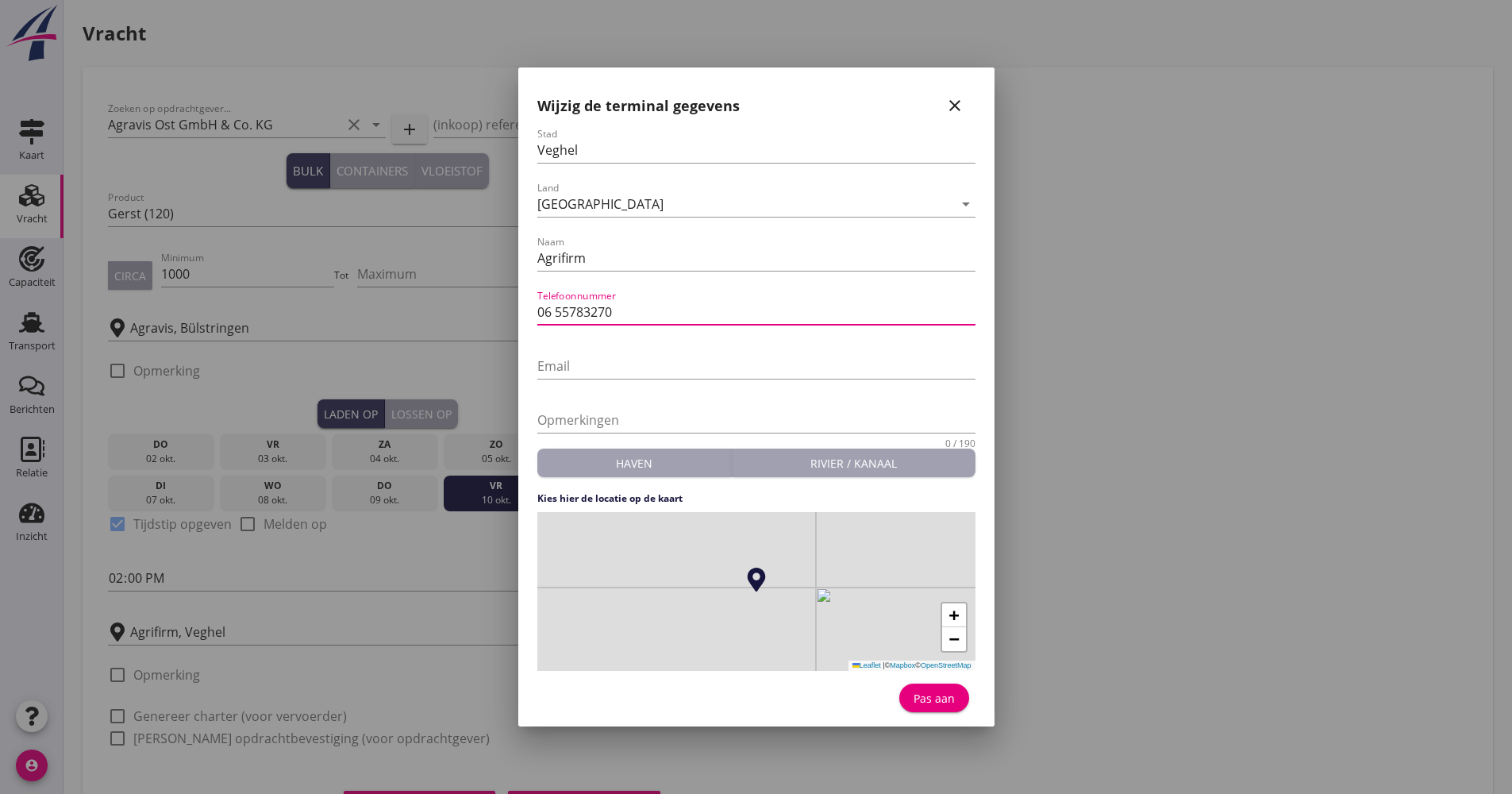
drag, startPoint x: 546, startPoint y: 309, endPoint x: 514, endPoint y: 312, distance: 32.1
click at [517, 311] on div "[GEOGRAPHIC_DATA] [GEOGRAPHIC_DATA] [GEOGRAPHIC_DATA] [GEOGRAPHIC_DATA] [GEOGRA…" at bounding box center [756, 438] width 1512 height 875
type input "[PHONE_NUMBER]"
click at [924, 698] on div "Pas aan" at bounding box center [934, 698] width 44 height 16
type input "Agrifirm"
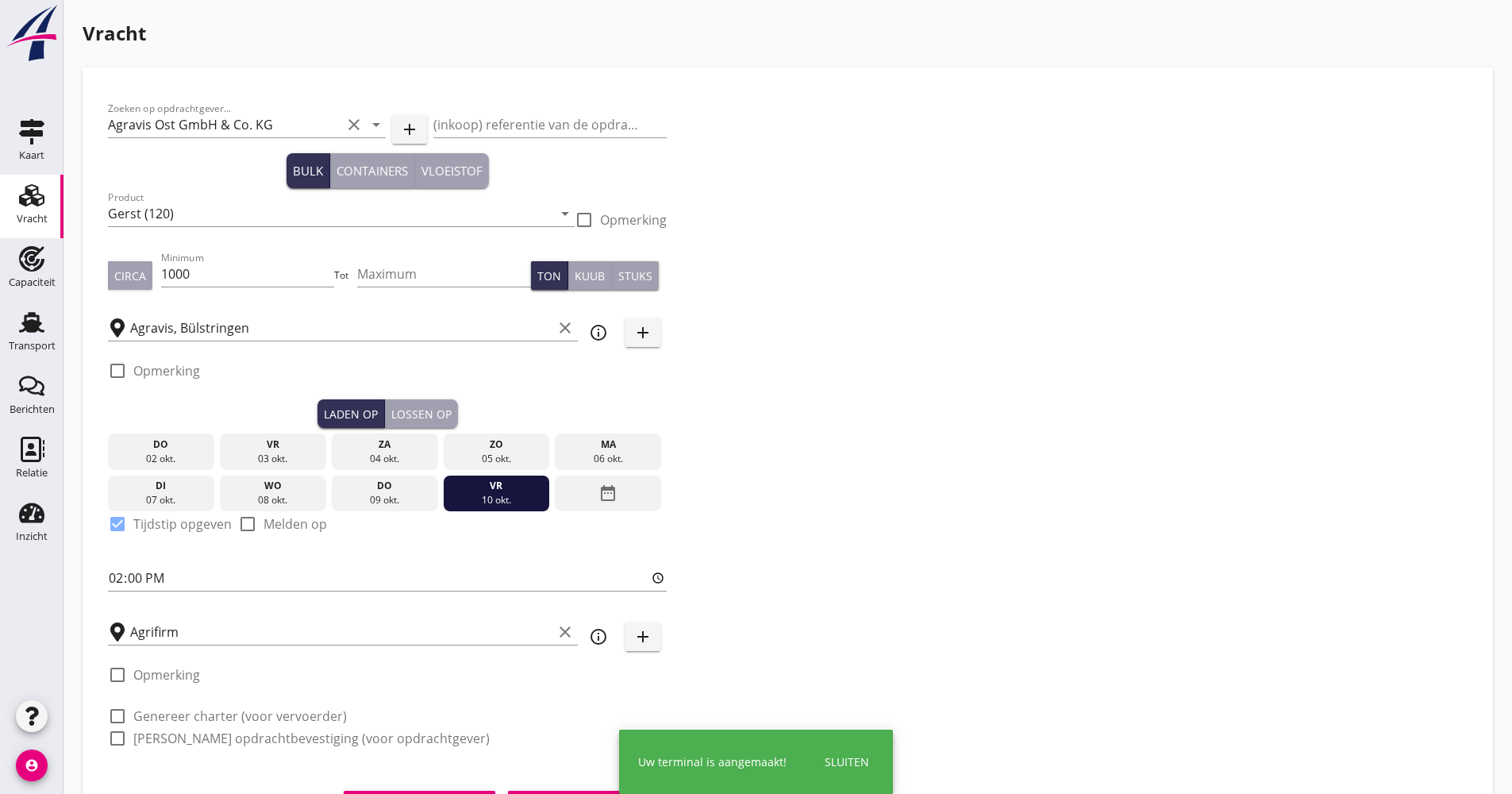
click at [181, 718] on label "Genereer charter (voor vervoerder)" at bounding box center [240, 716] width 214 height 16
checkbox input "true"
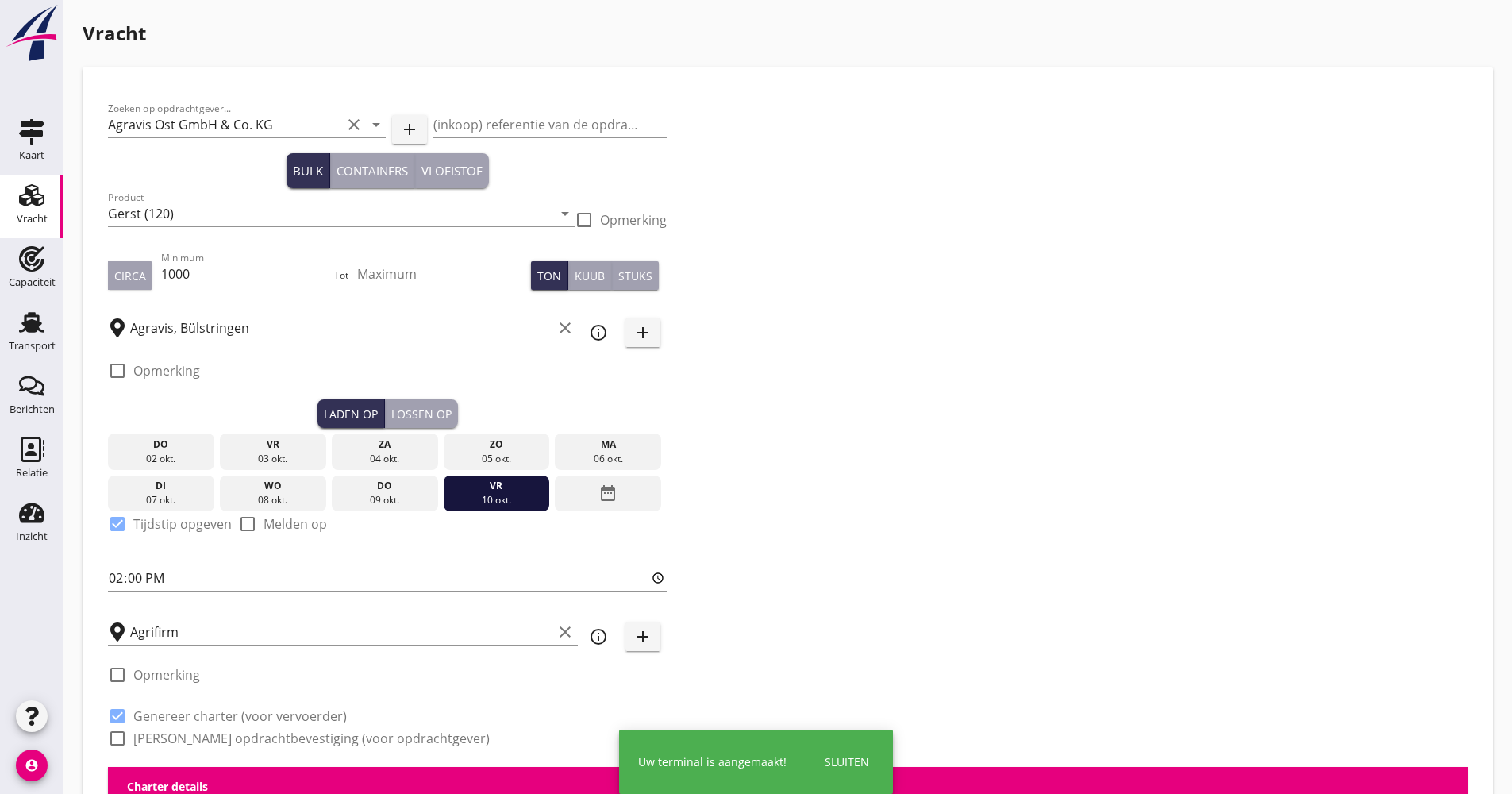
click at [181, 741] on label "[PERSON_NAME] opdrachtbevestiging (voor opdrachtgever)" at bounding box center [311, 739] width 356 height 16
checkbox input "true"
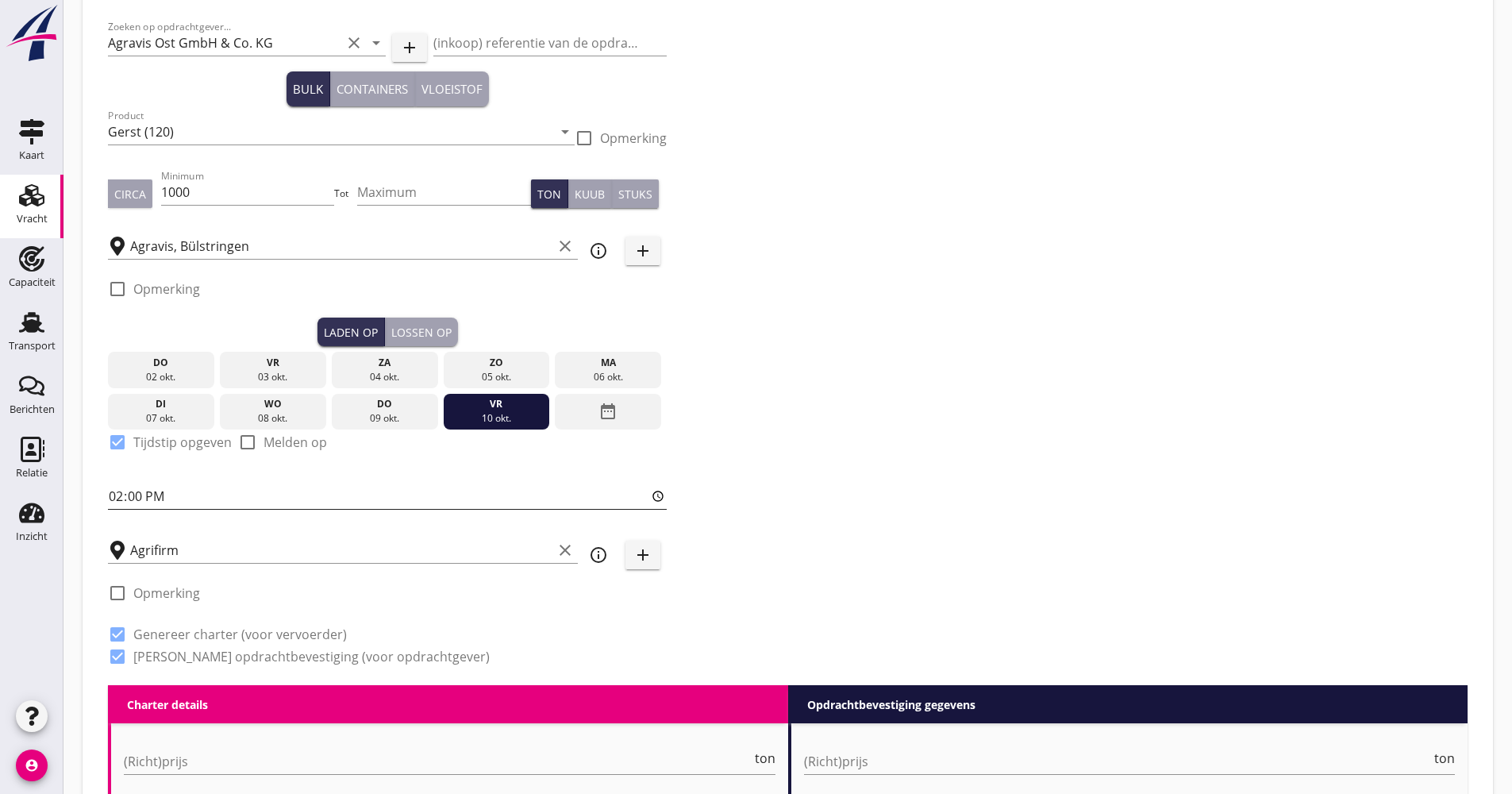
scroll to position [159, 0]
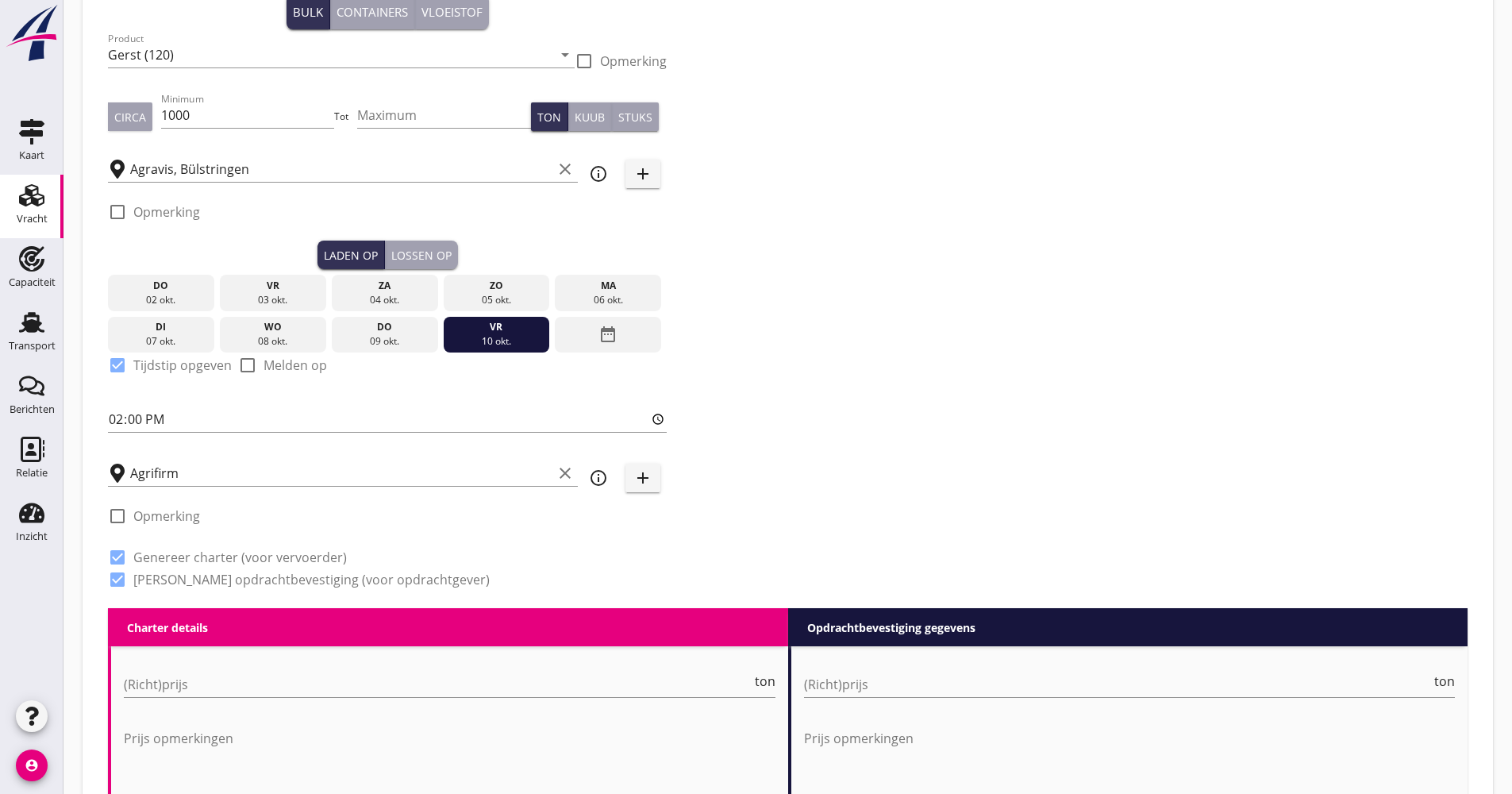
click at [430, 263] on button "Lossen op" at bounding box center [421, 255] width 73 height 29
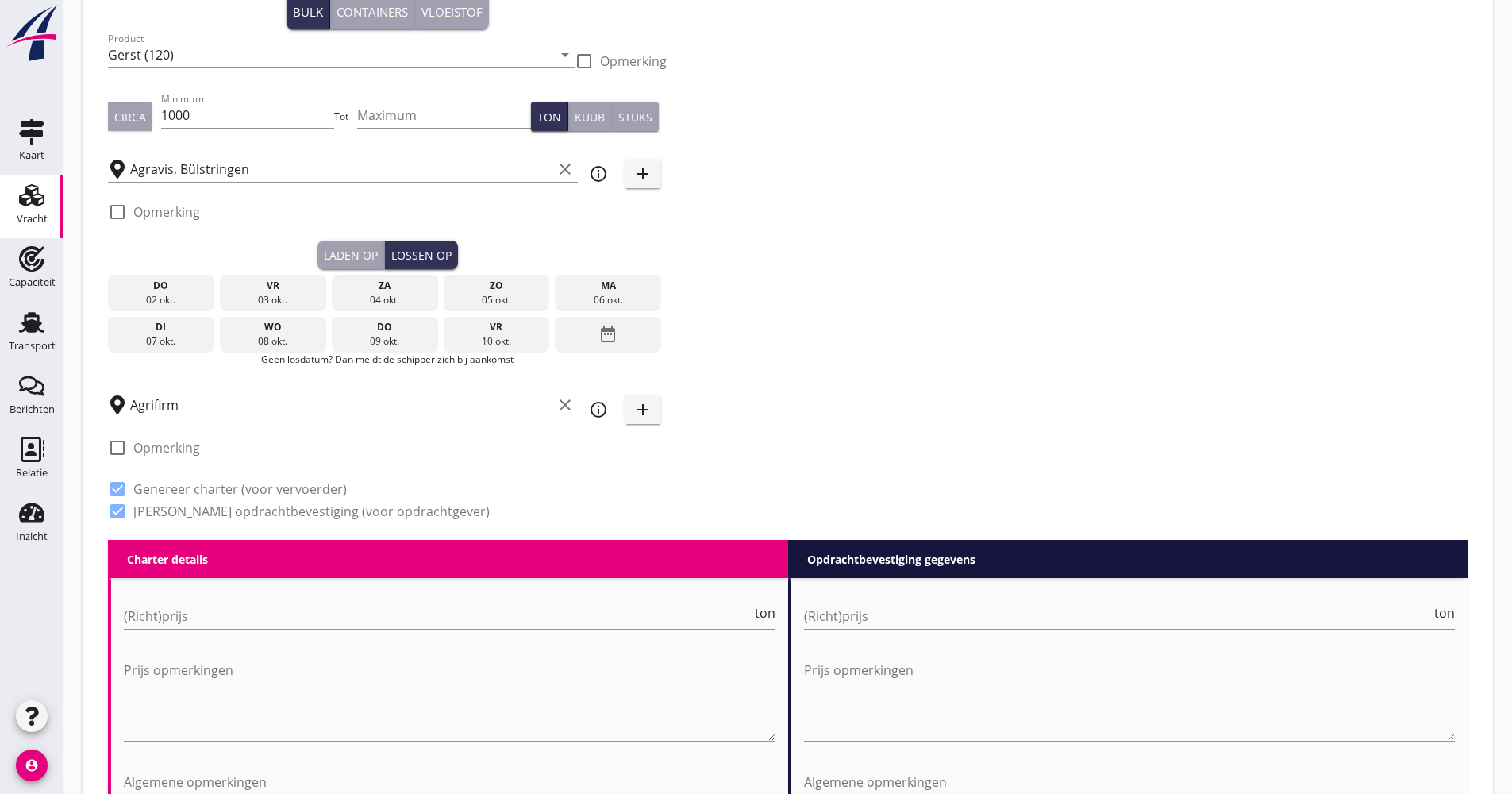
click at [577, 317] on div "date_range" at bounding box center [608, 335] width 106 height 36
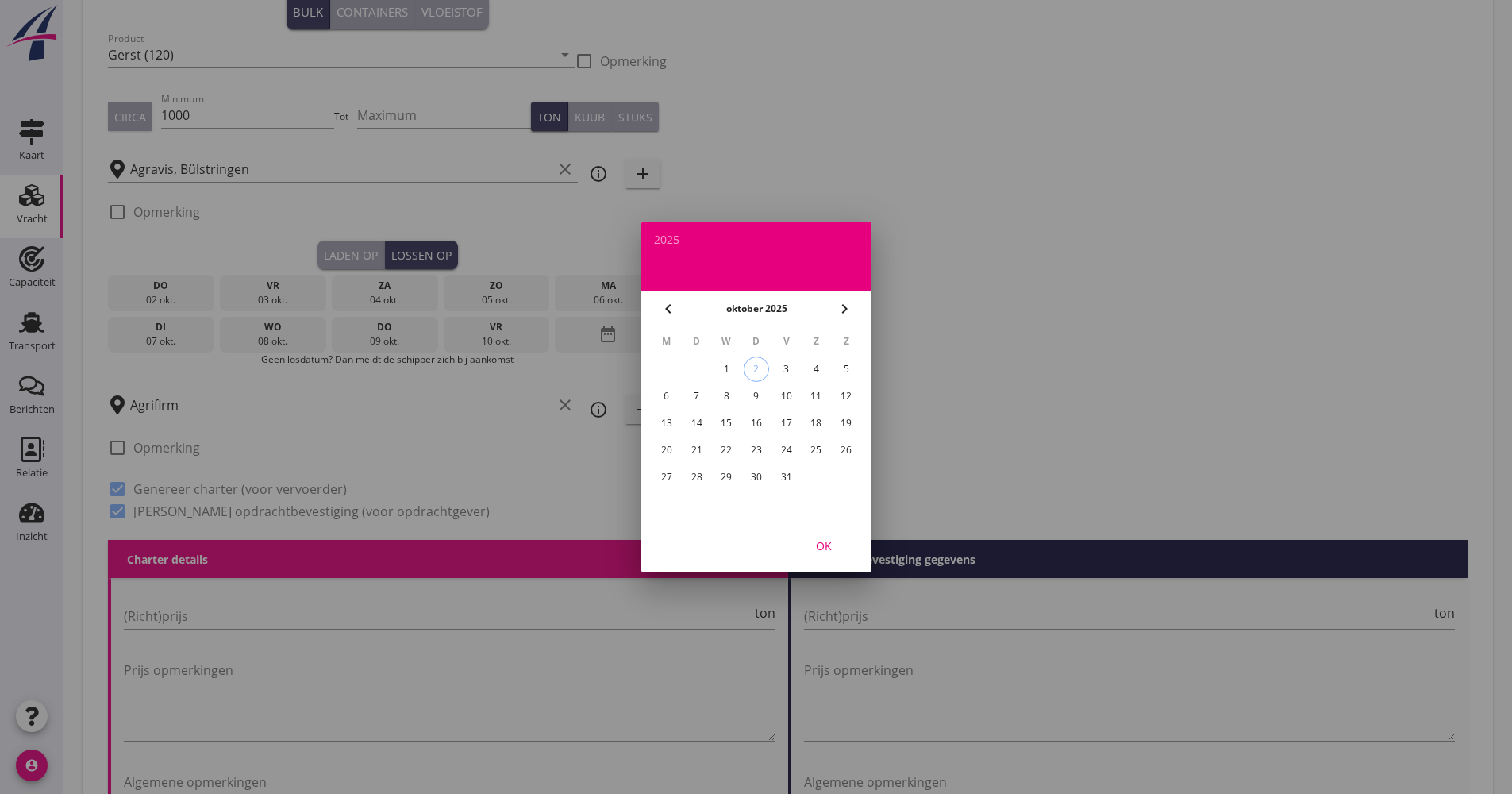
drag, startPoint x: 666, startPoint y: 423, endPoint x: 675, endPoint y: 433, distance: 13.5
click at [665, 422] on div "13" at bounding box center [666, 423] width 25 height 25
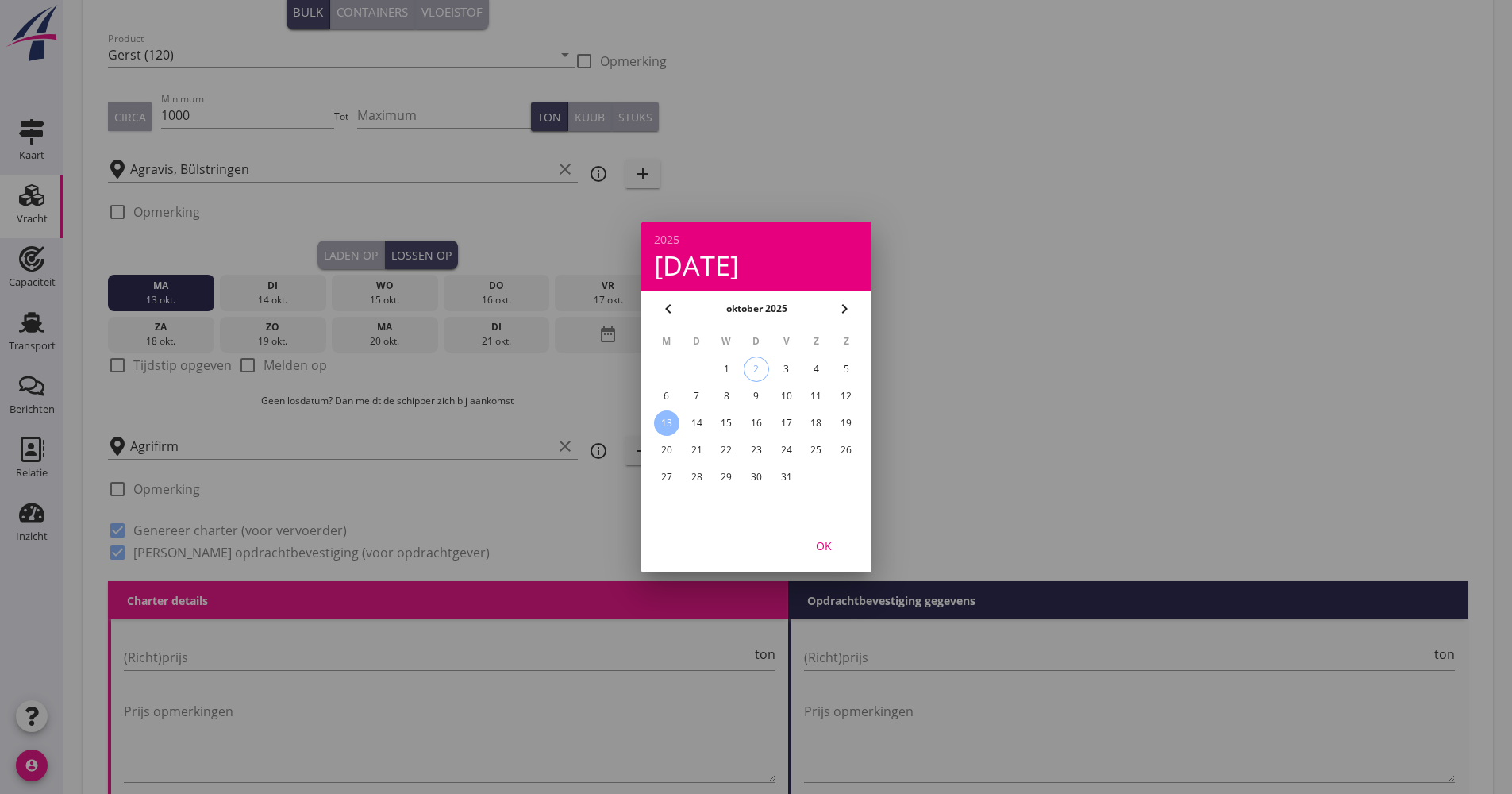
click at [825, 540] on div "OK" at bounding box center [824, 546] width 44 height 16
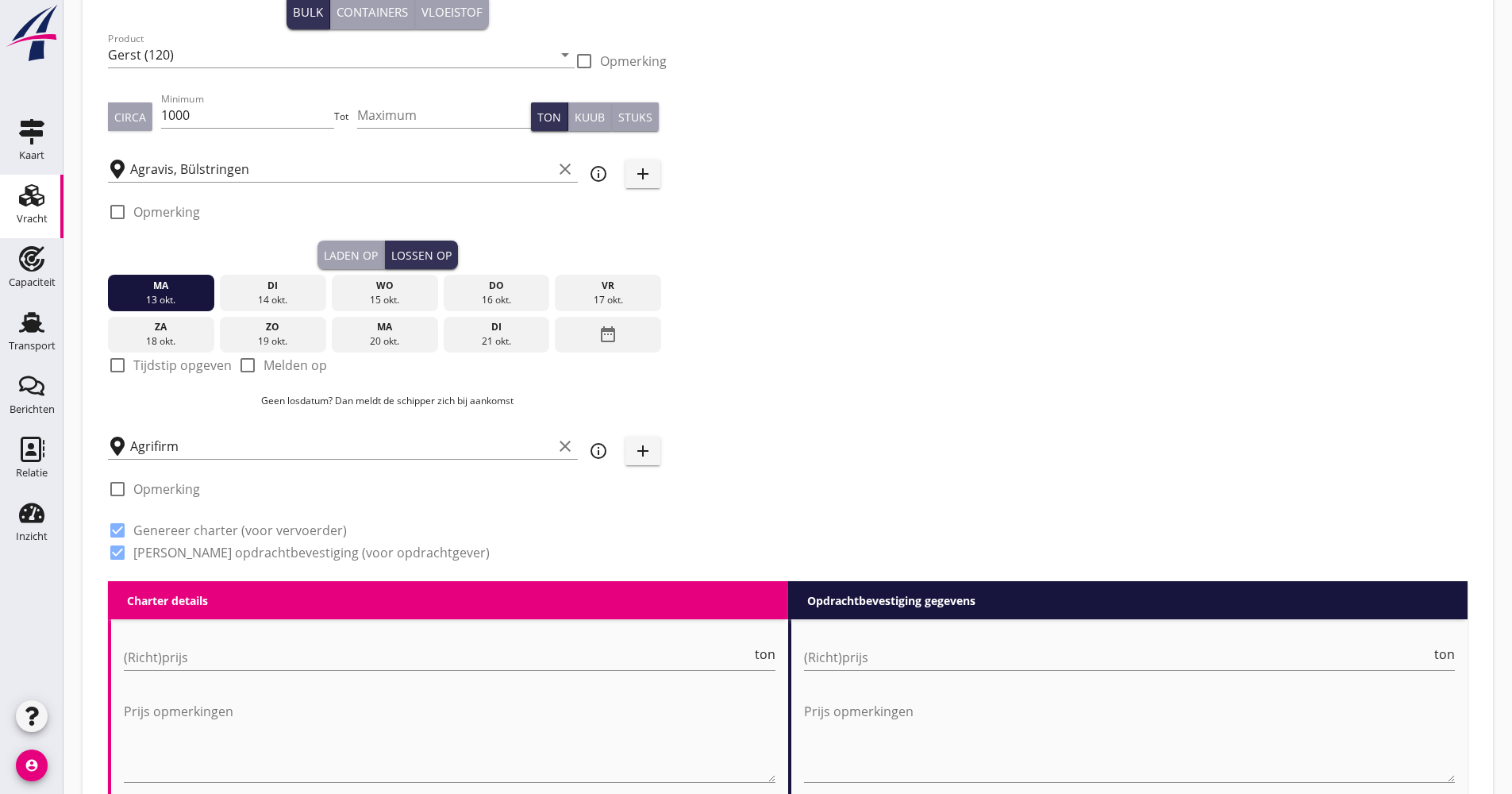
click at [254, 368] on div at bounding box center [248, 365] width 27 height 27
checkbox input "true"
drag, startPoint x: 199, startPoint y: 299, endPoint x: 625, endPoint y: 294, distance: 426.0
click at [625, 294] on div "[DATE] [DATE] [DATE] [DATE] [DATE] [DATE] [DATE] [DATE] [DATE] date_range" at bounding box center [388, 310] width 559 height 83
click at [626, 294] on div "17 okt." at bounding box center [608, 300] width 98 height 14
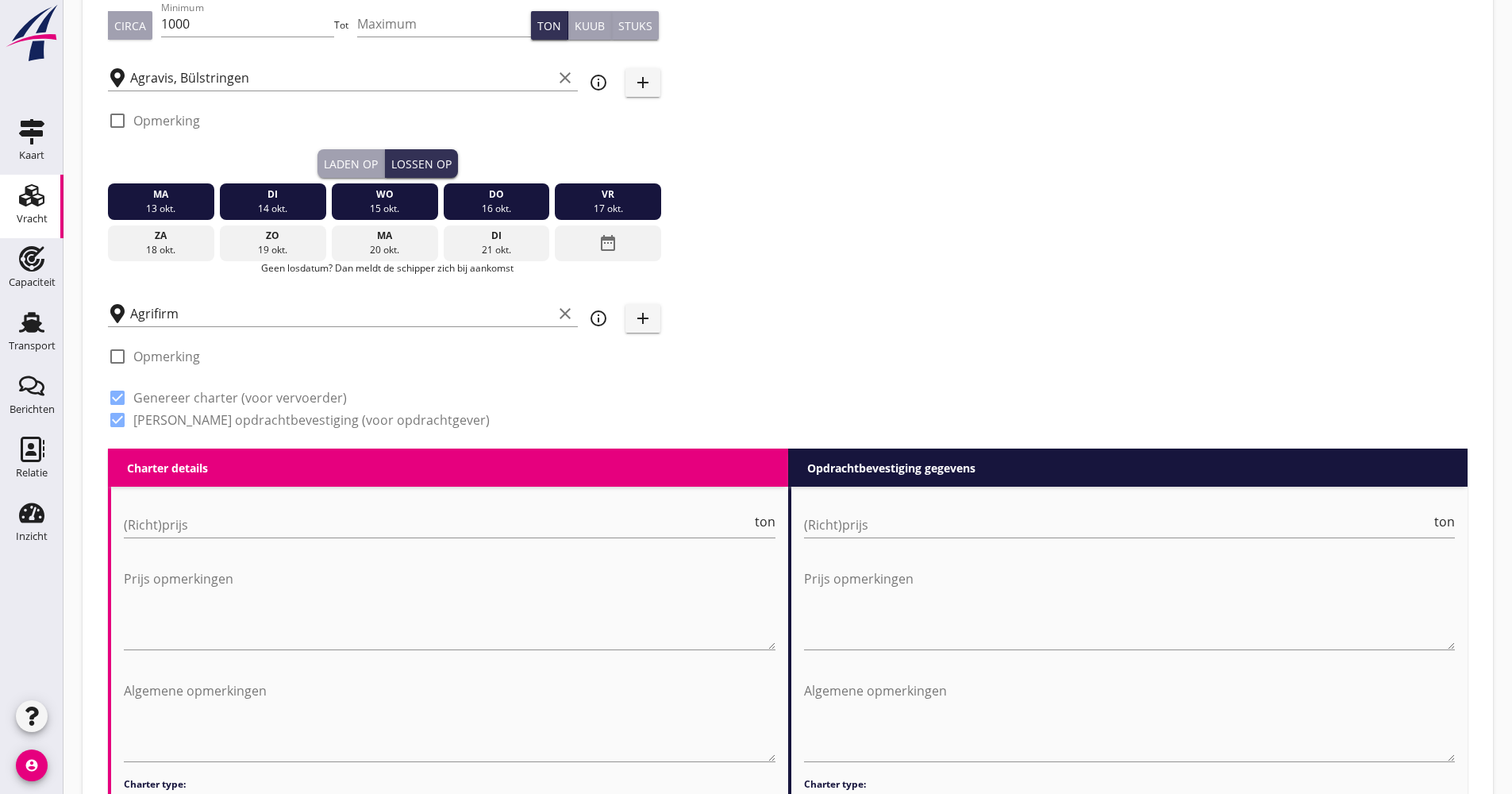
scroll to position [397, 0]
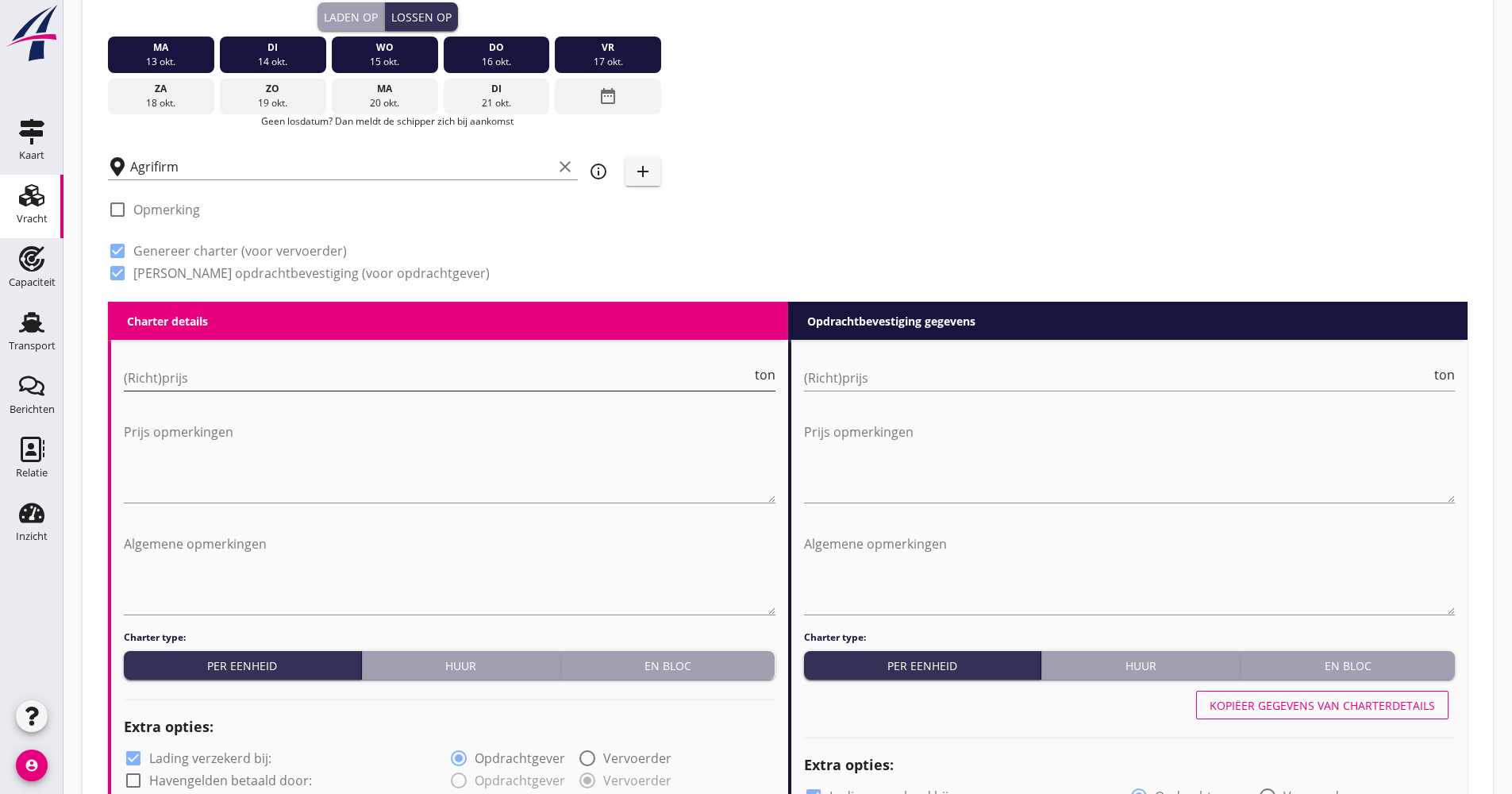
click at [195, 371] on input "(Richt)prijs" at bounding box center [438, 378] width 628 height 25
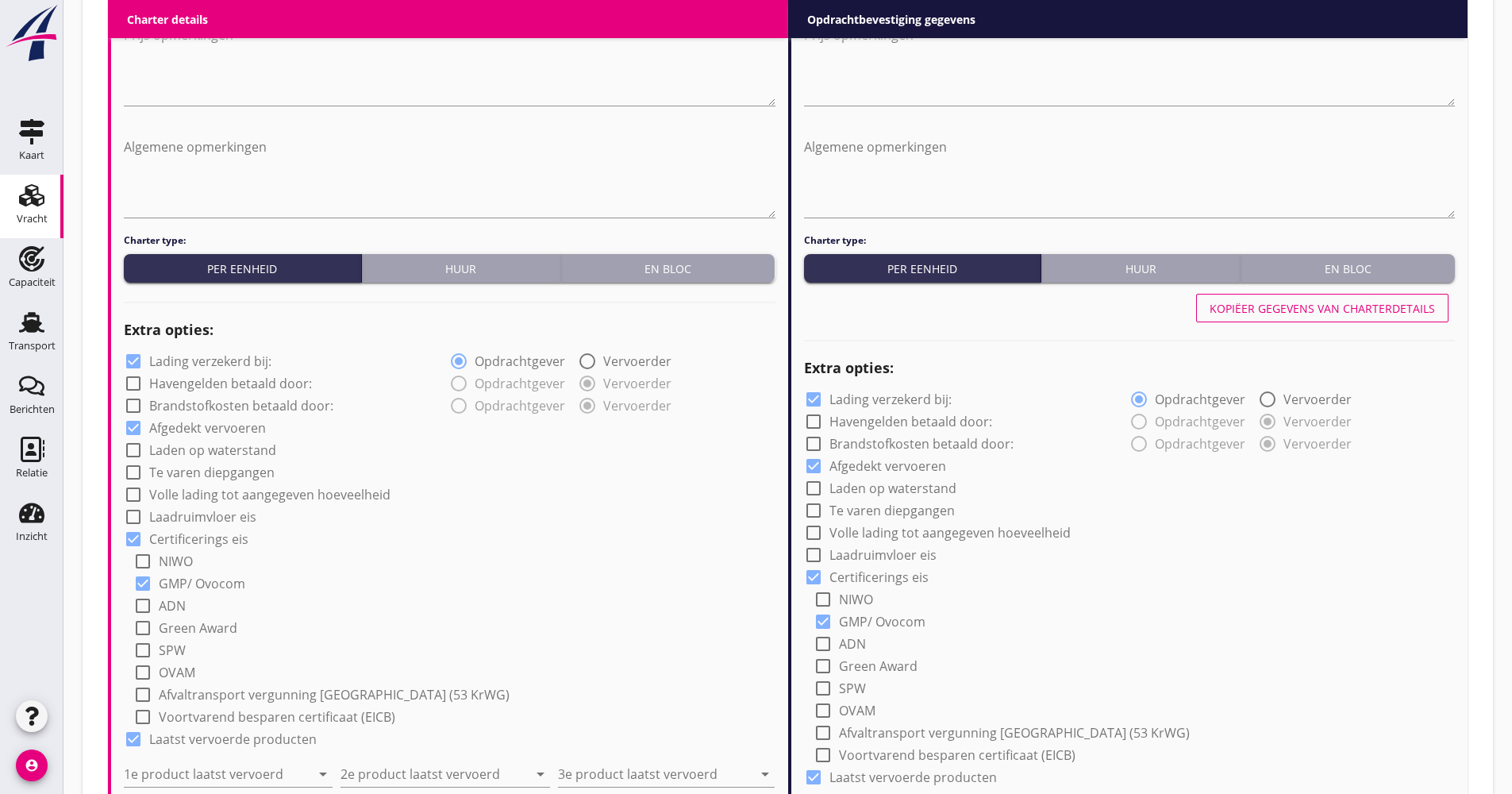
type input "17"
click at [226, 367] on label "Lading verzekerd bij:" at bounding box center [210, 362] width 123 height 16
checkbox input "false"
click at [221, 483] on div "check_box_outline_blank Volle lading tot aangegeven hoeveelheid" at bounding box center [449, 493] width 652 height 23
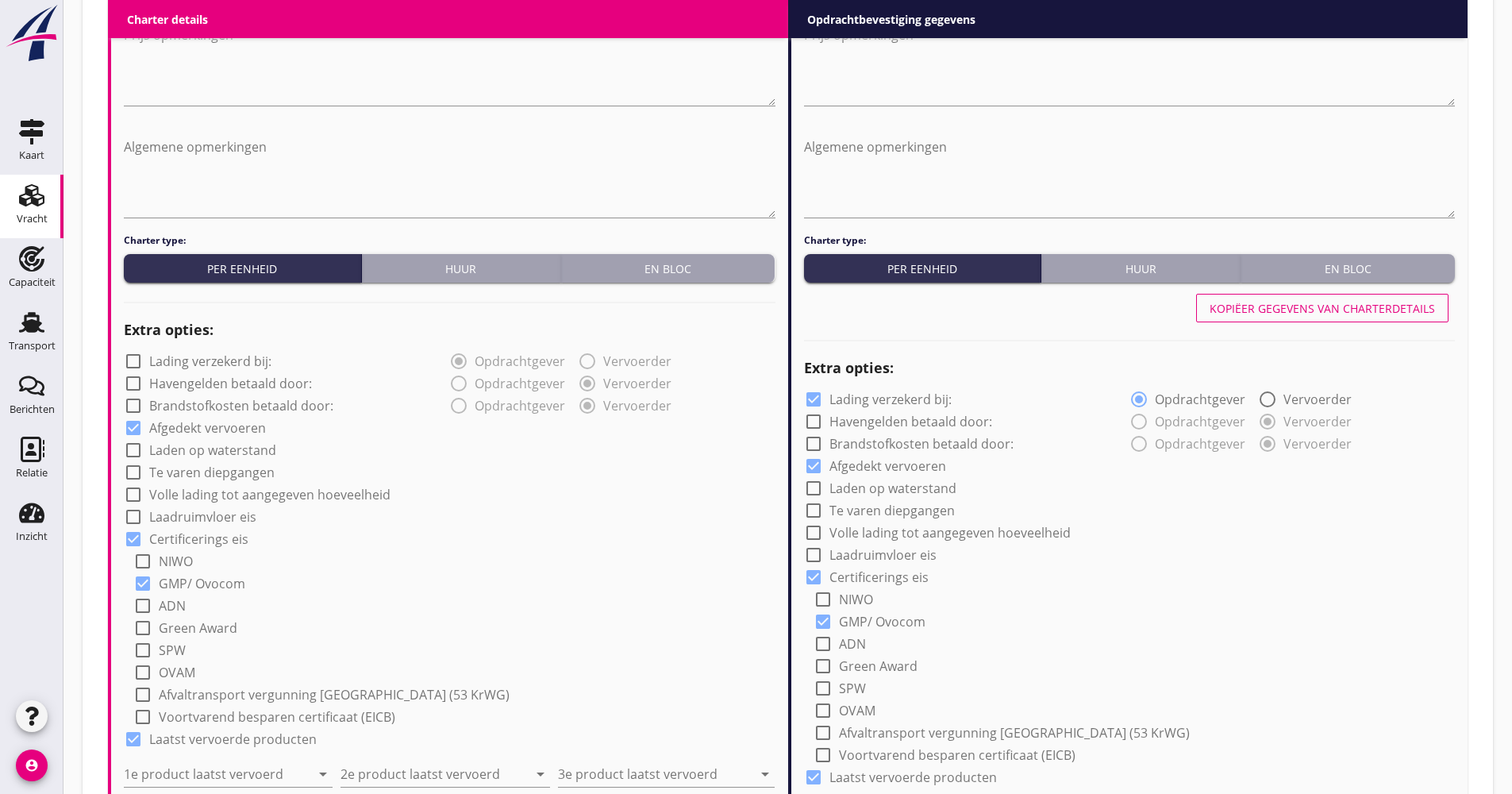
click at [220, 488] on label "Volle lading tot aangegeven hoeveelheid" at bounding box center [270, 494] width 242 height 16
checkbox input "true"
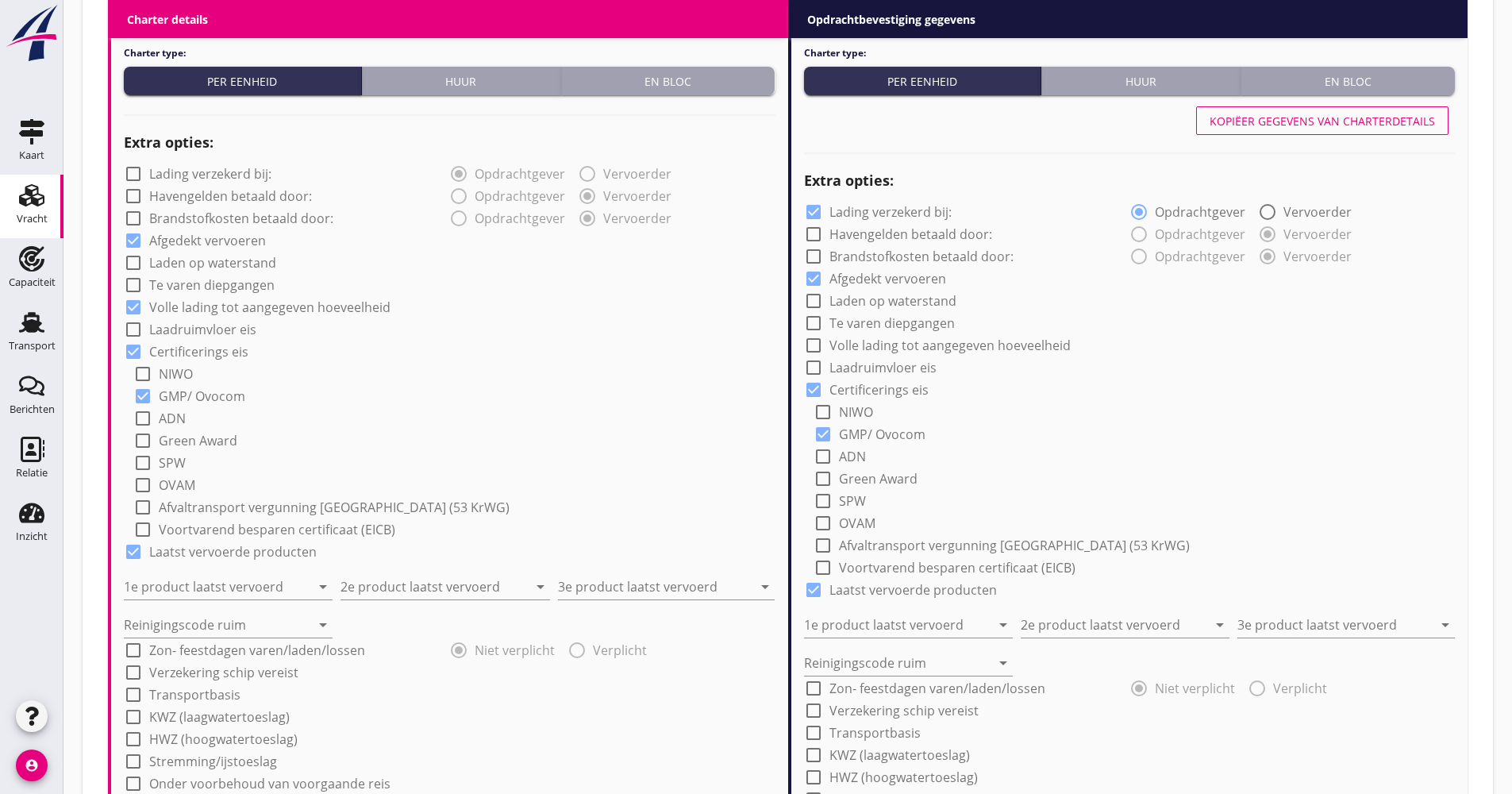
scroll to position [1112, 0]
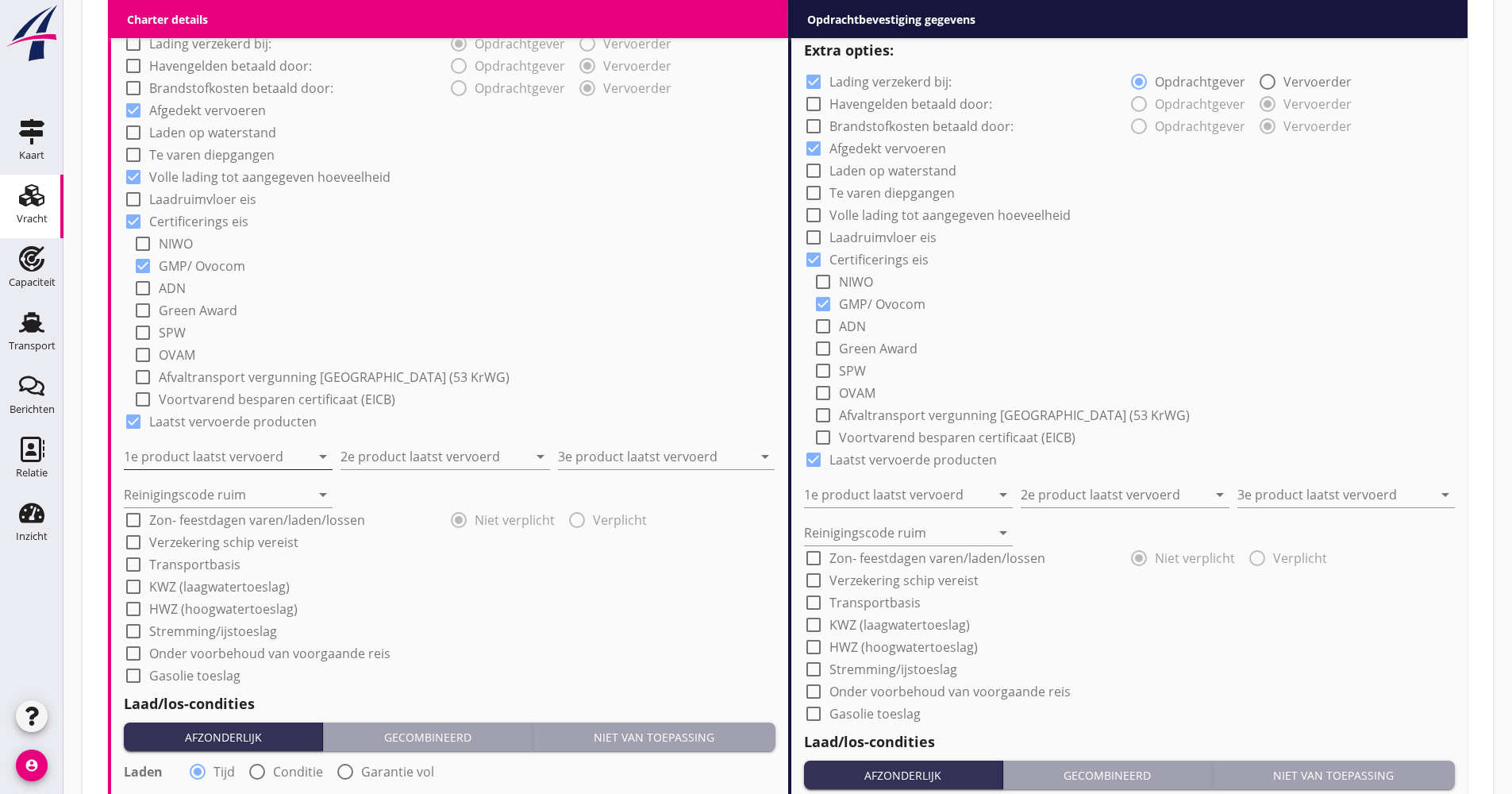
drag, startPoint x: 195, startPoint y: 452, endPoint x: 184, endPoint y: 450, distance: 11.2
click at [193, 452] on input "1e product laatst vervoerd" at bounding box center [217, 457] width 187 height 25
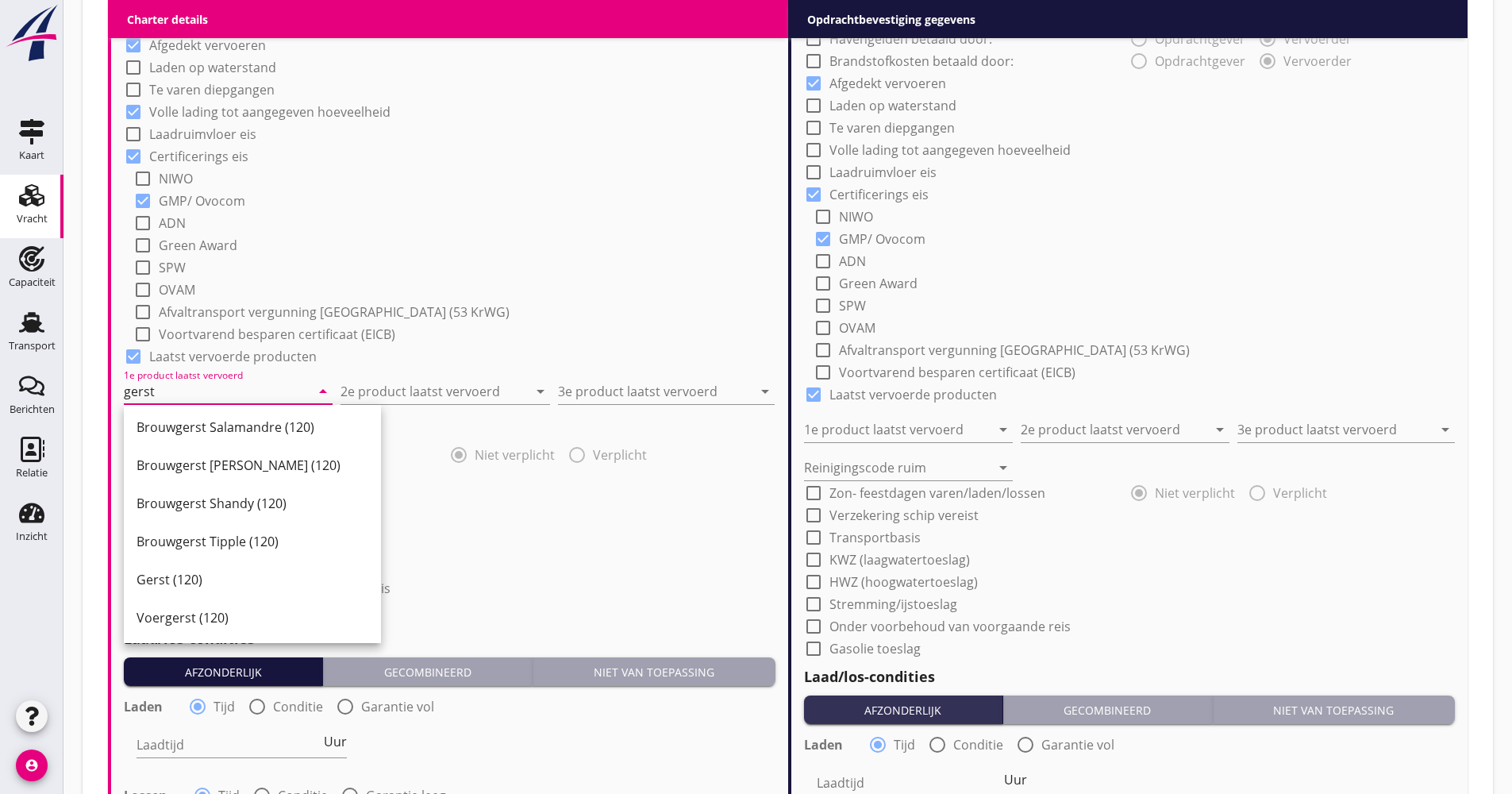
scroll to position [1270, 0]
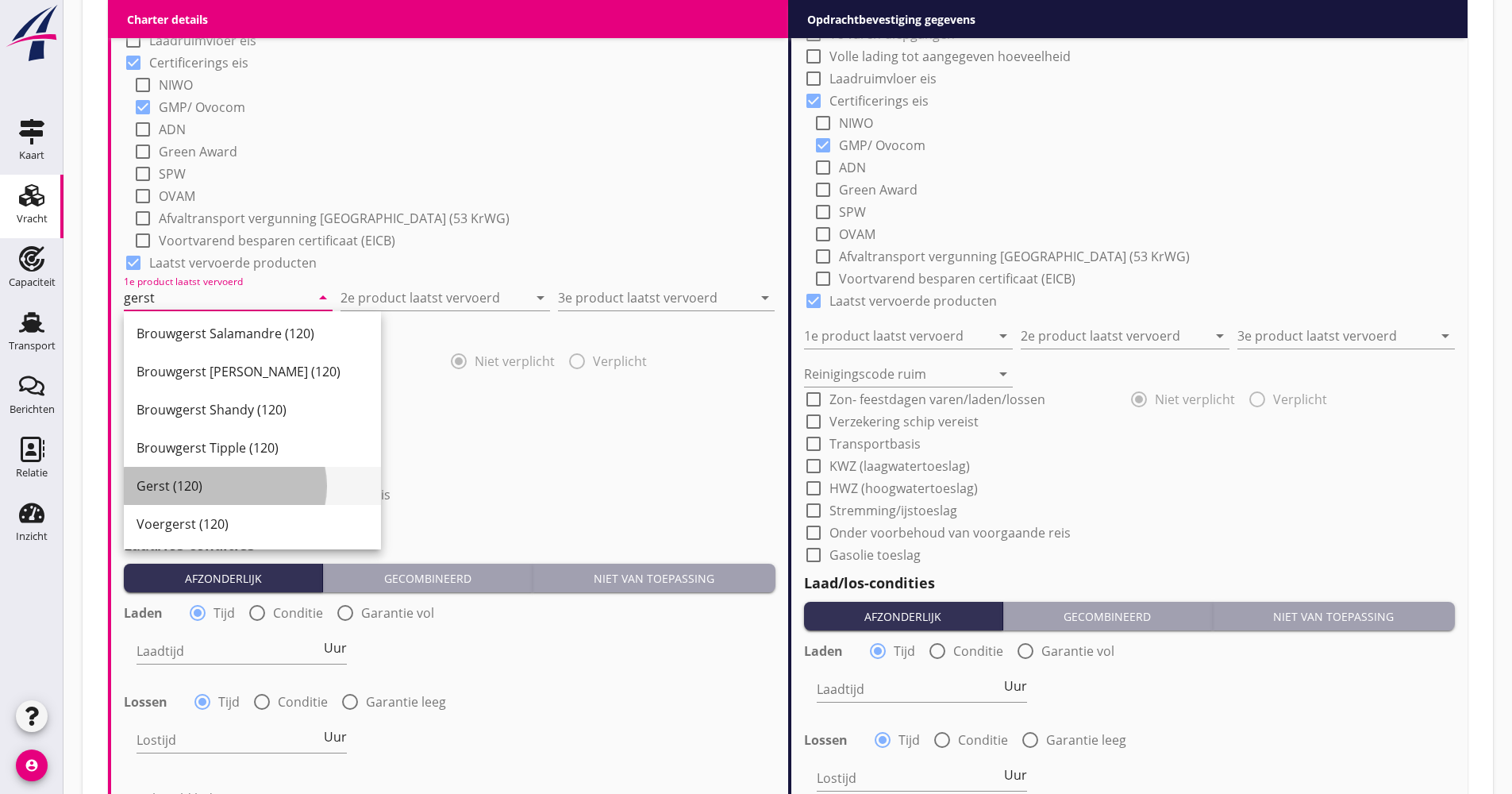
click at [226, 500] on div "Gerst (120)" at bounding box center [252, 485] width 232 height 38
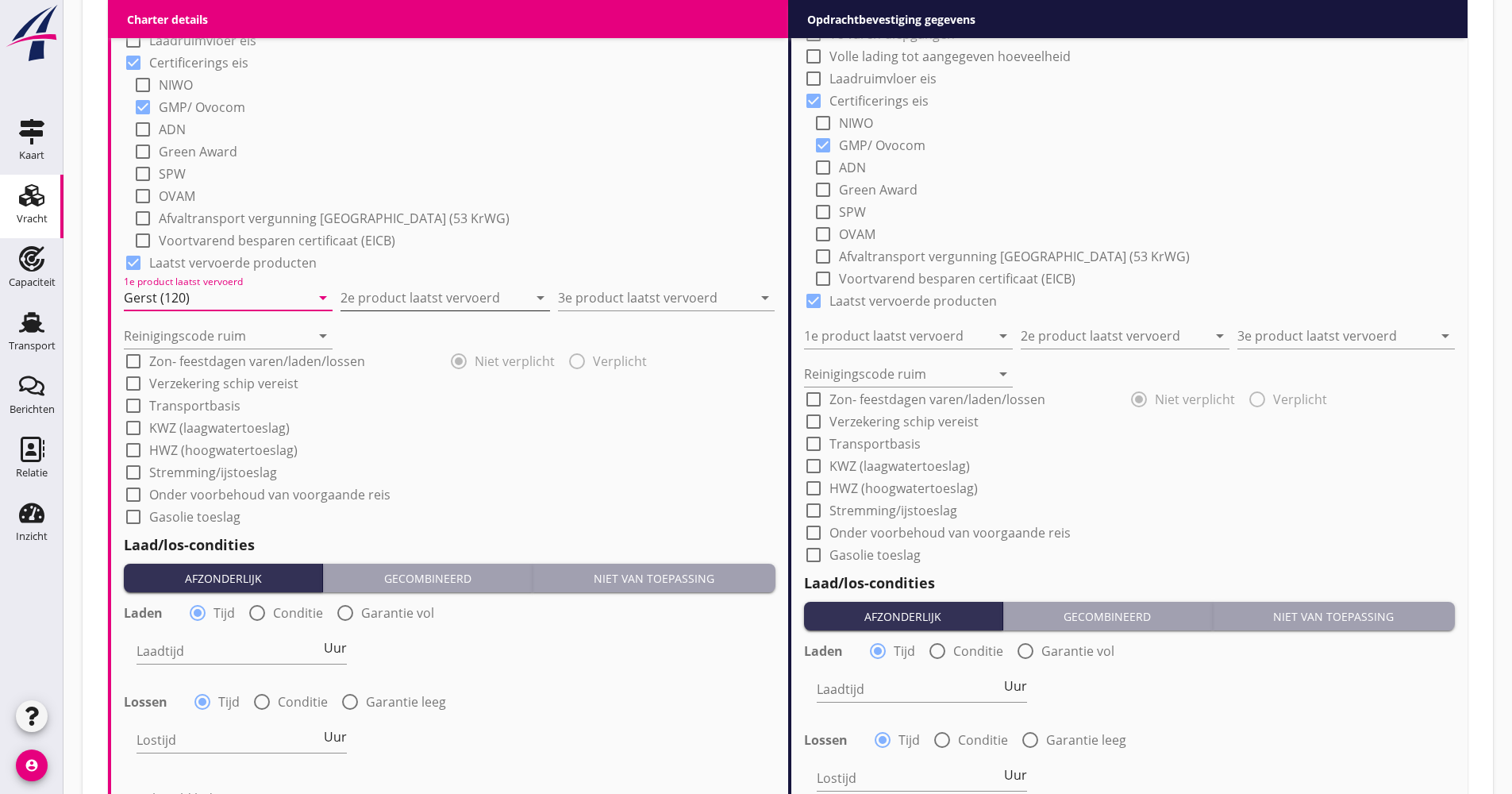
type input "Gerst (120)"
click at [387, 299] on input "2e product laatst vervoerd" at bounding box center [434, 298] width 187 height 25
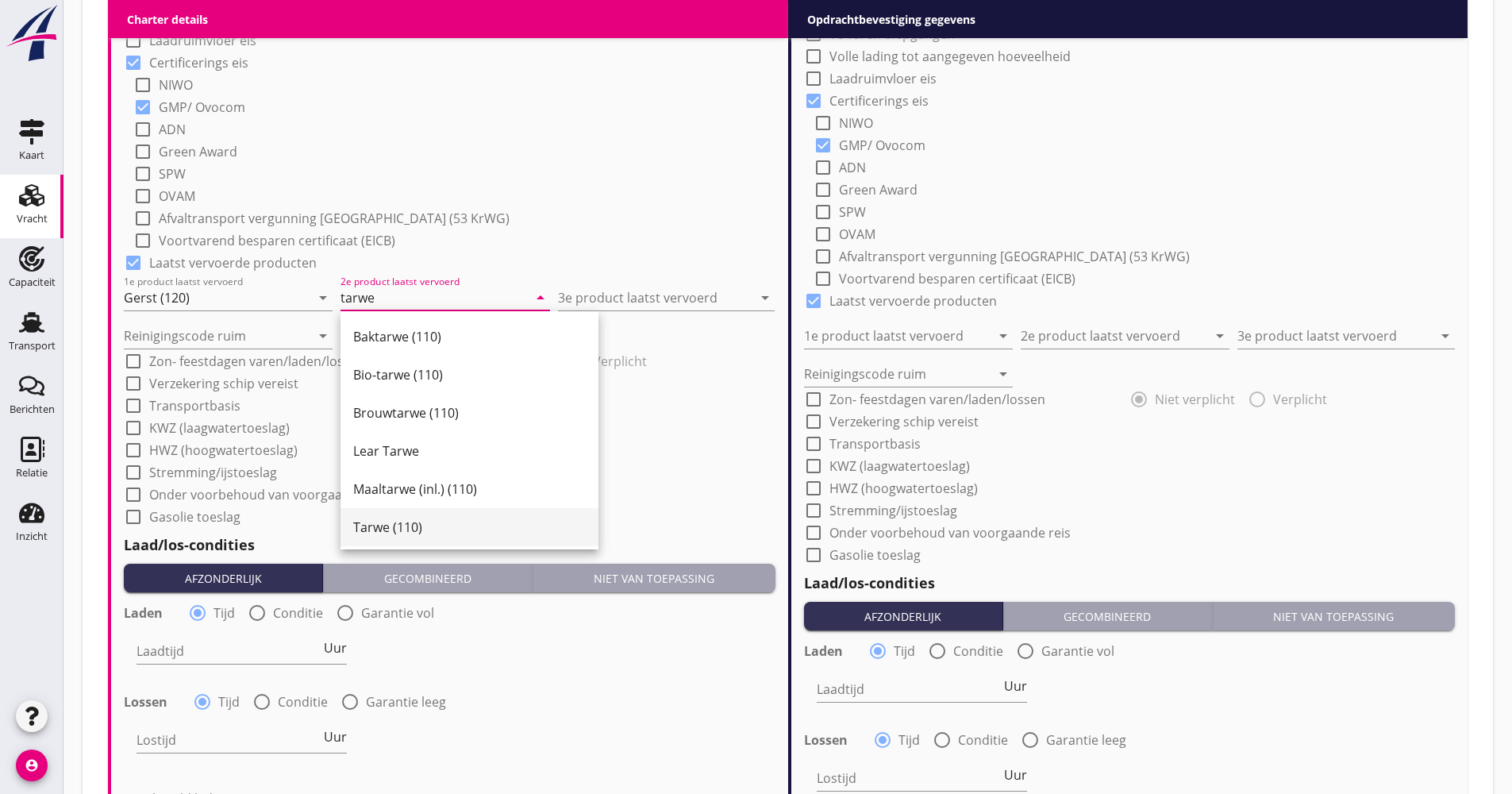
click at [376, 517] on div "Tarwe (110)" at bounding box center [470, 527] width 233 height 38
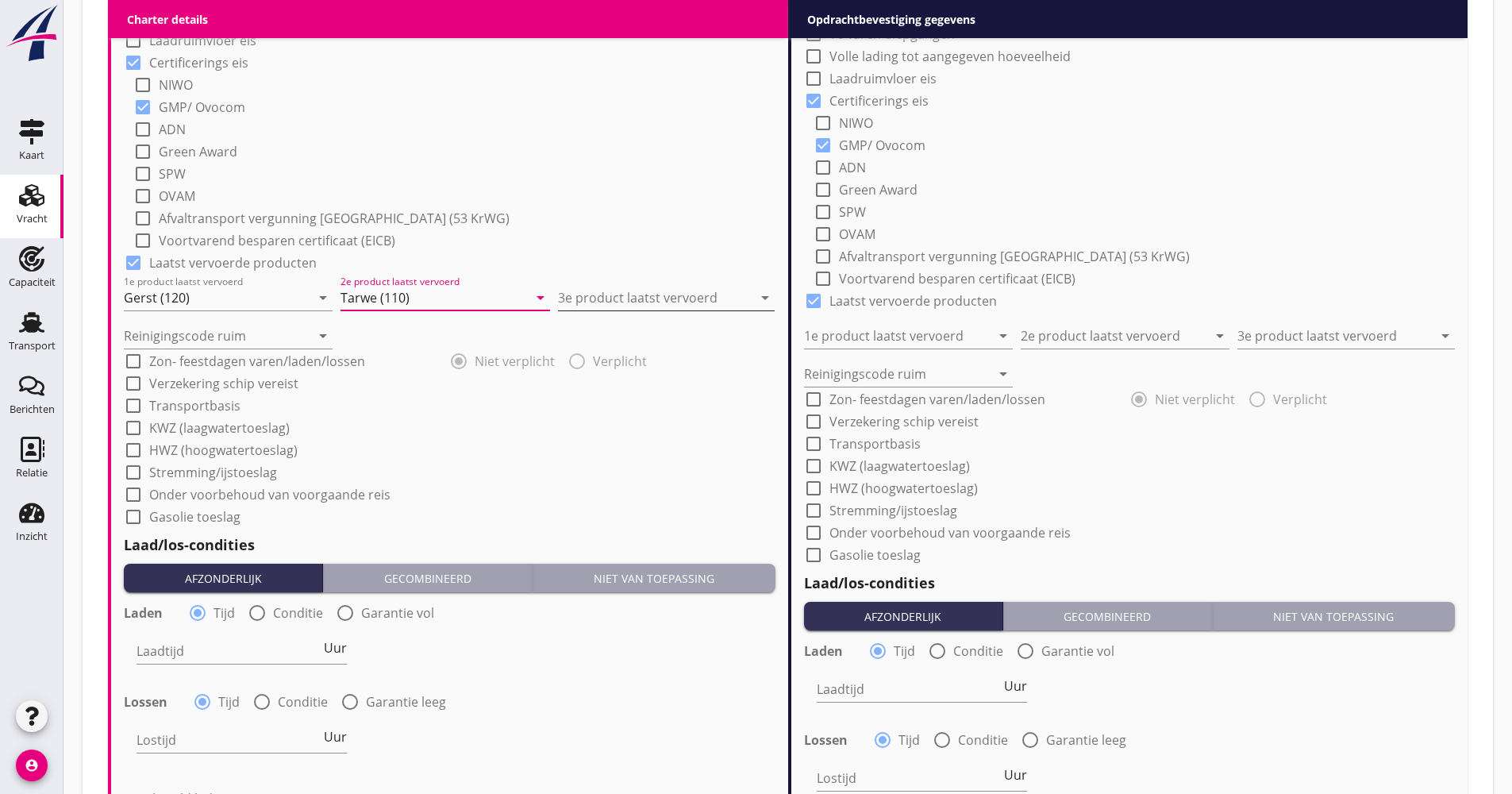
type input "Tarwe (110)"
click at [602, 294] on input "3e product laatst vervoerd" at bounding box center [656, 298] width 195 height 25
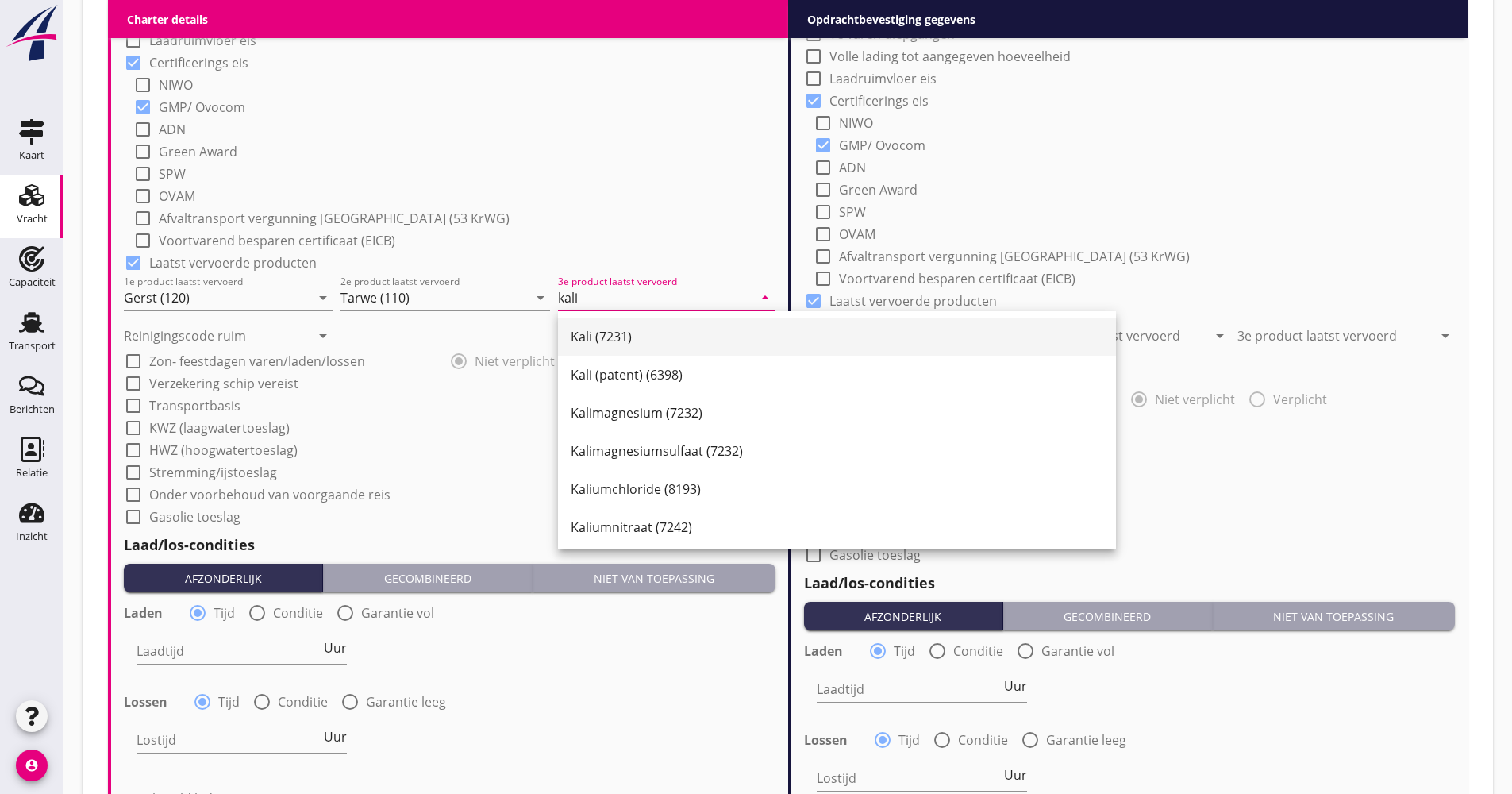
click at [603, 340] on div "Kali (7231)" at bounding box center [837, 337] width 533 height 19
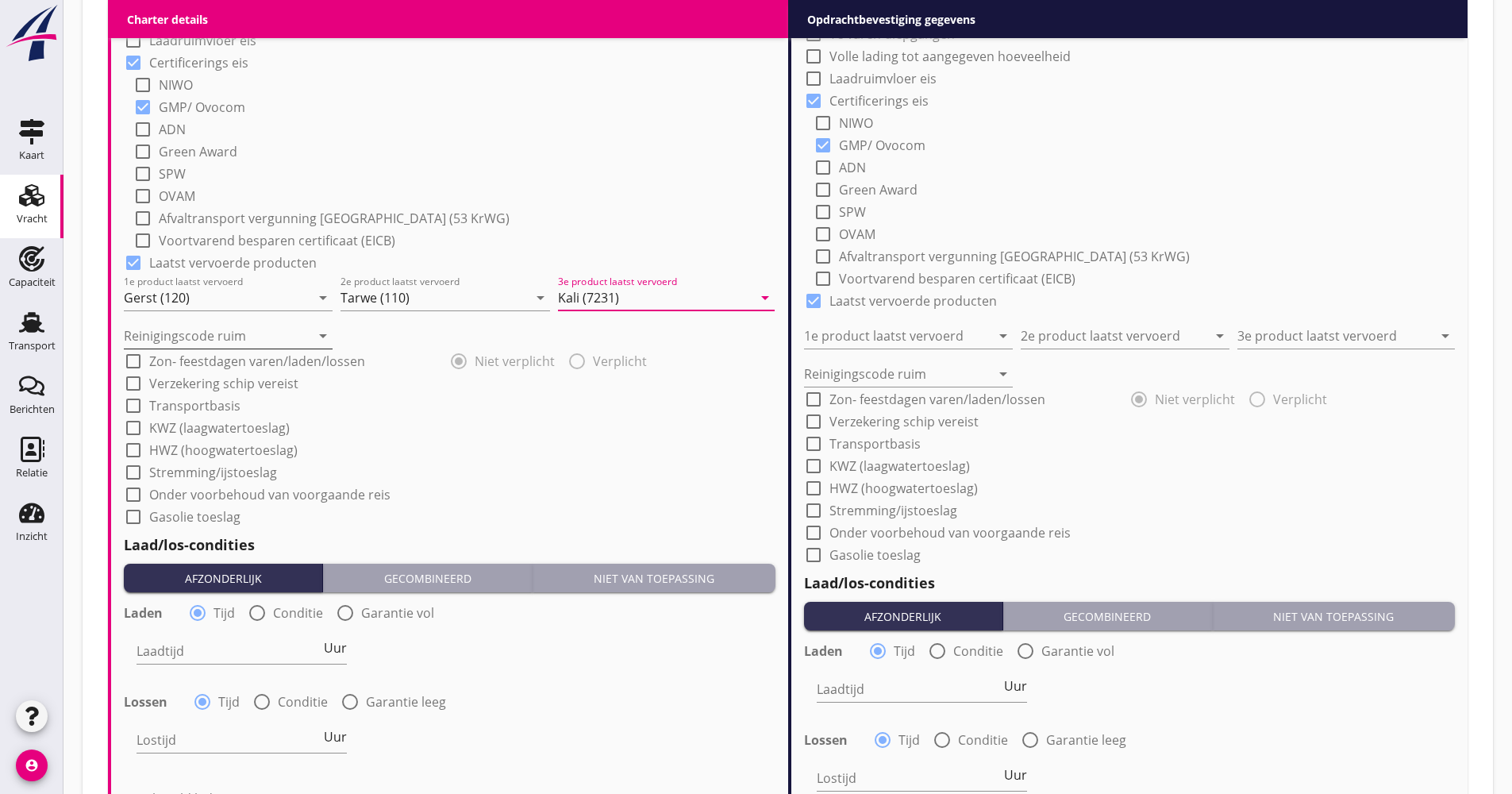
type input "Kali (7231)"
click at [288, 327] on div "Reinigingscode ruim arrow_drop_down" at bounding box center [227, 331] width 208 height 35
click at [278, 337] on input "Reinigingscode ruim" at bounding box center [217, 336] width 187 height 25
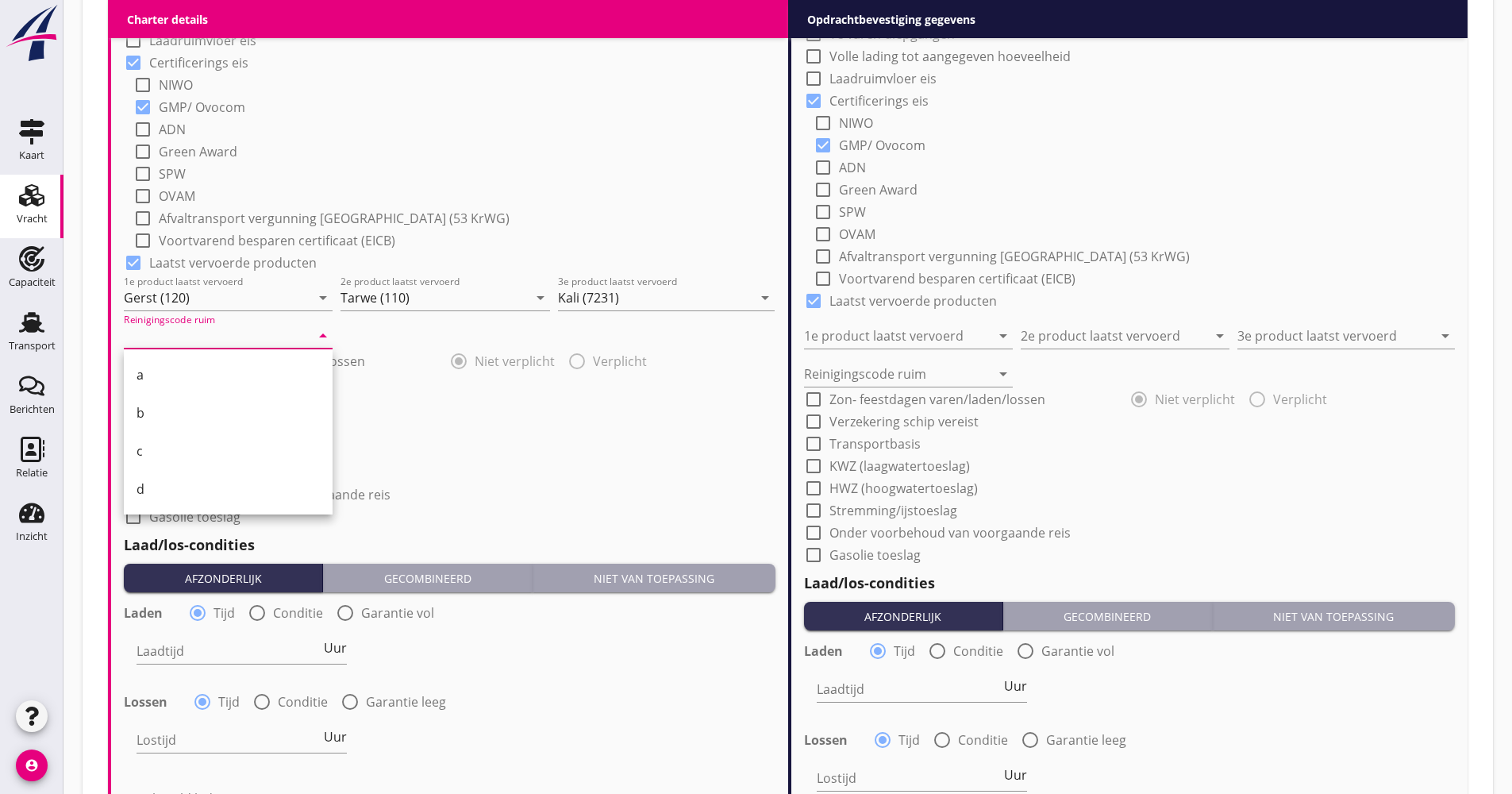
click at [189, 377] on div "a" at bounding box center [227, 374] width 183 height 19
type input "a"
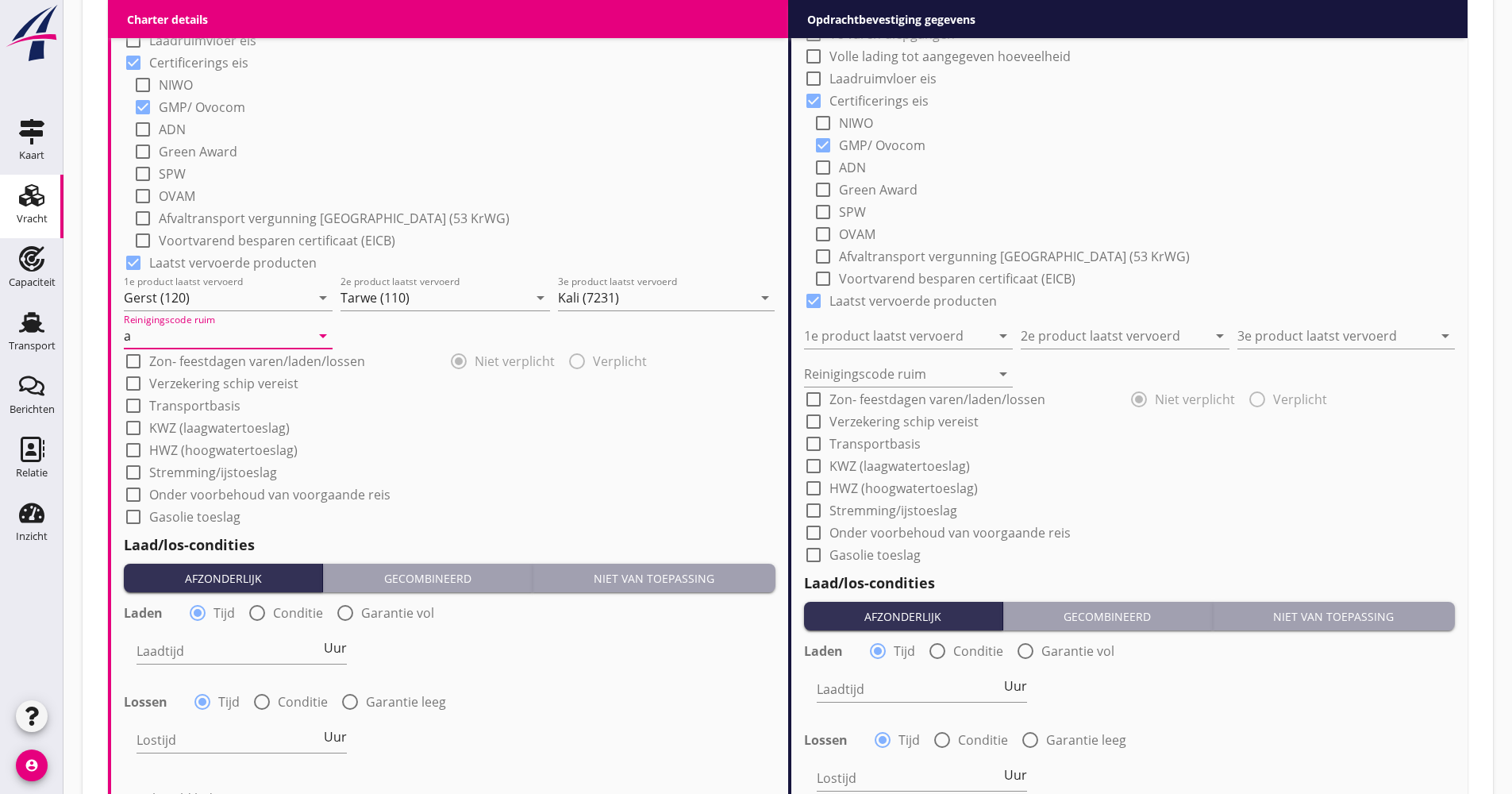
click at [188, 385] on label "Verzekering schip vereist" at bounding box center [223, 383] width 149 height 16
checkbox input "true"
click at [187, 404] on label "Transportbasis" at bounding box center [194, 406] width 91 height 16
checkbox input "true"
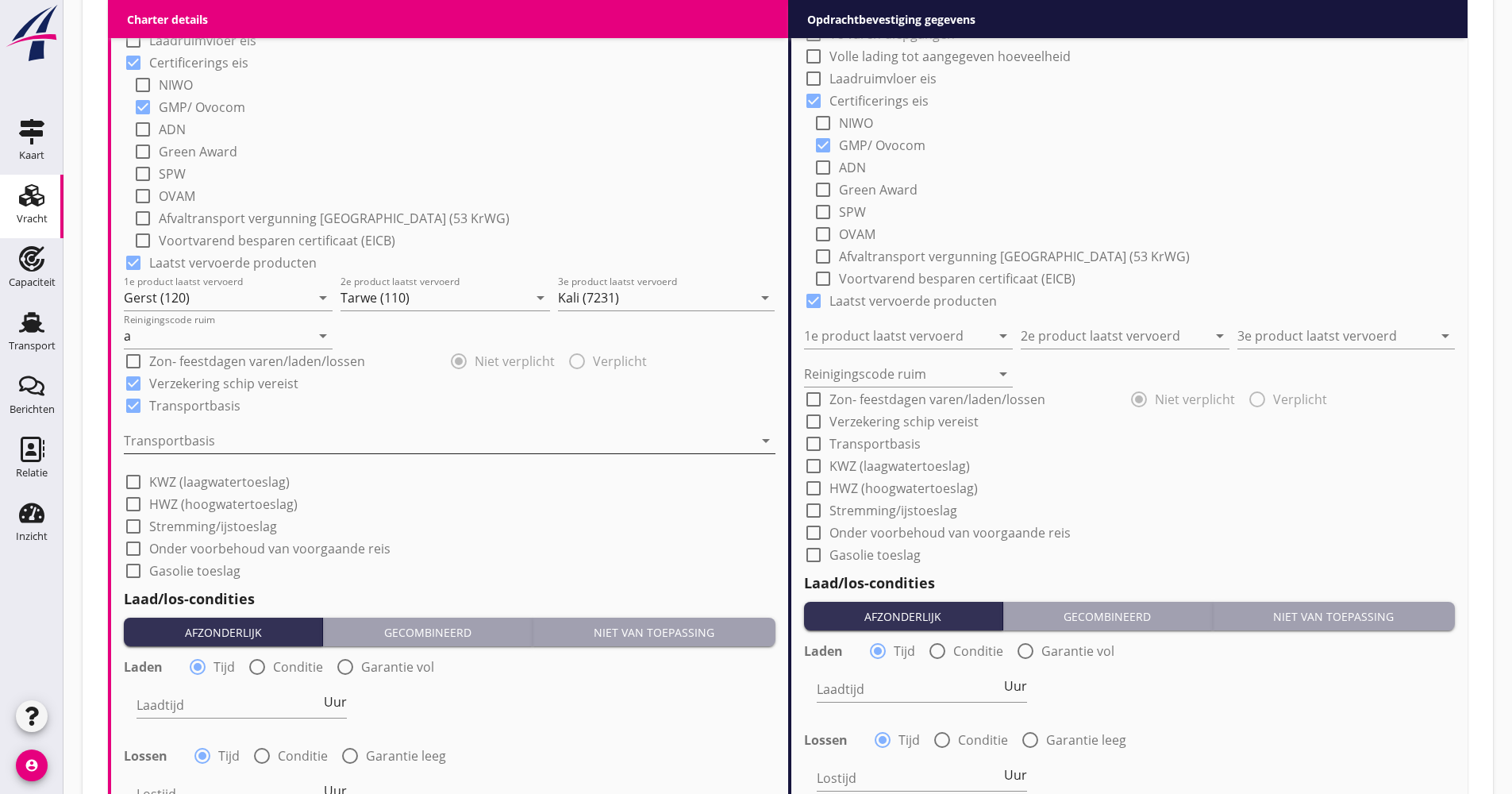
click at [188, 439] on div at bounding box center [438, 440] width 630 height 25
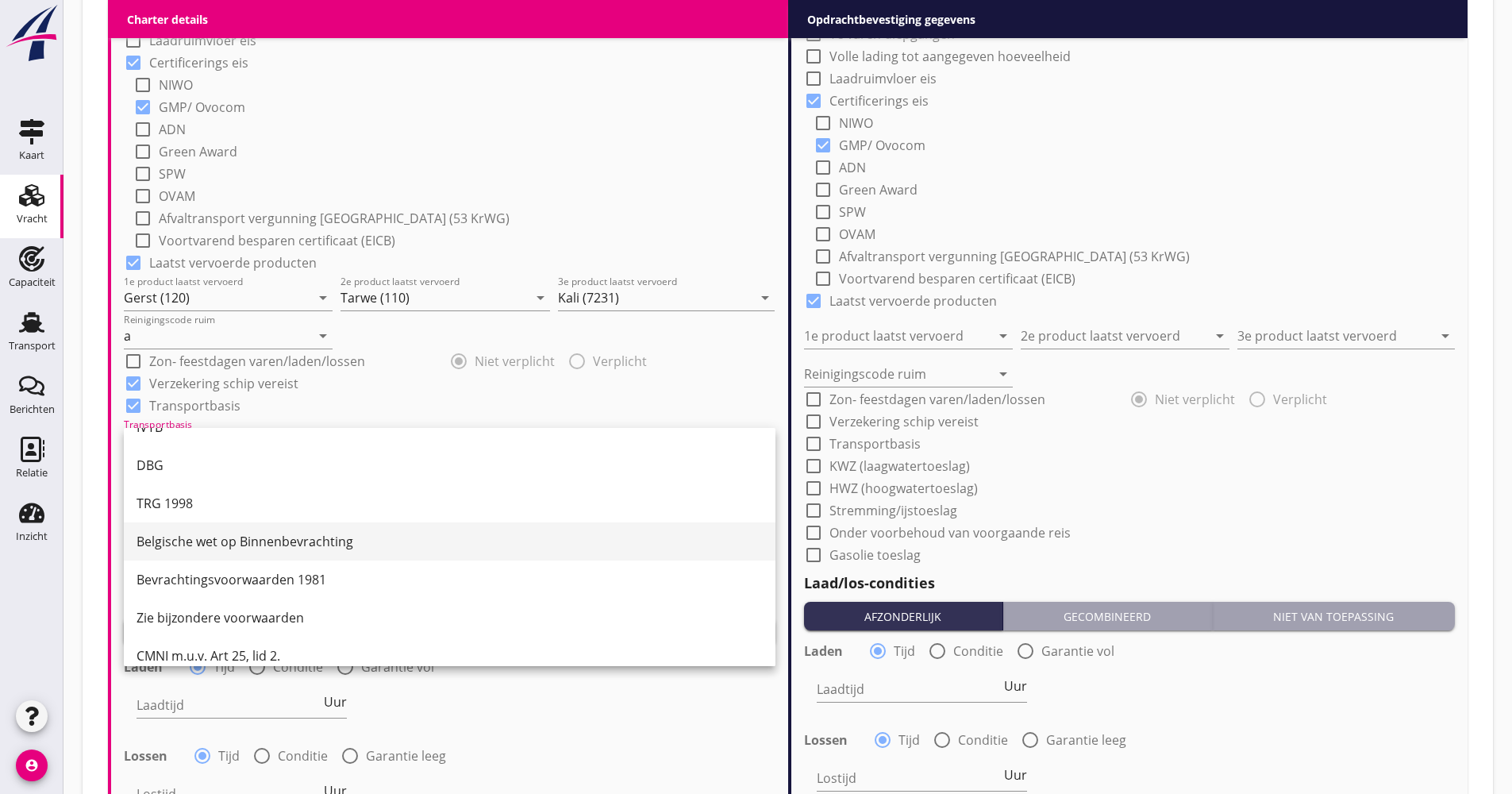
scroll to position [42, 0]
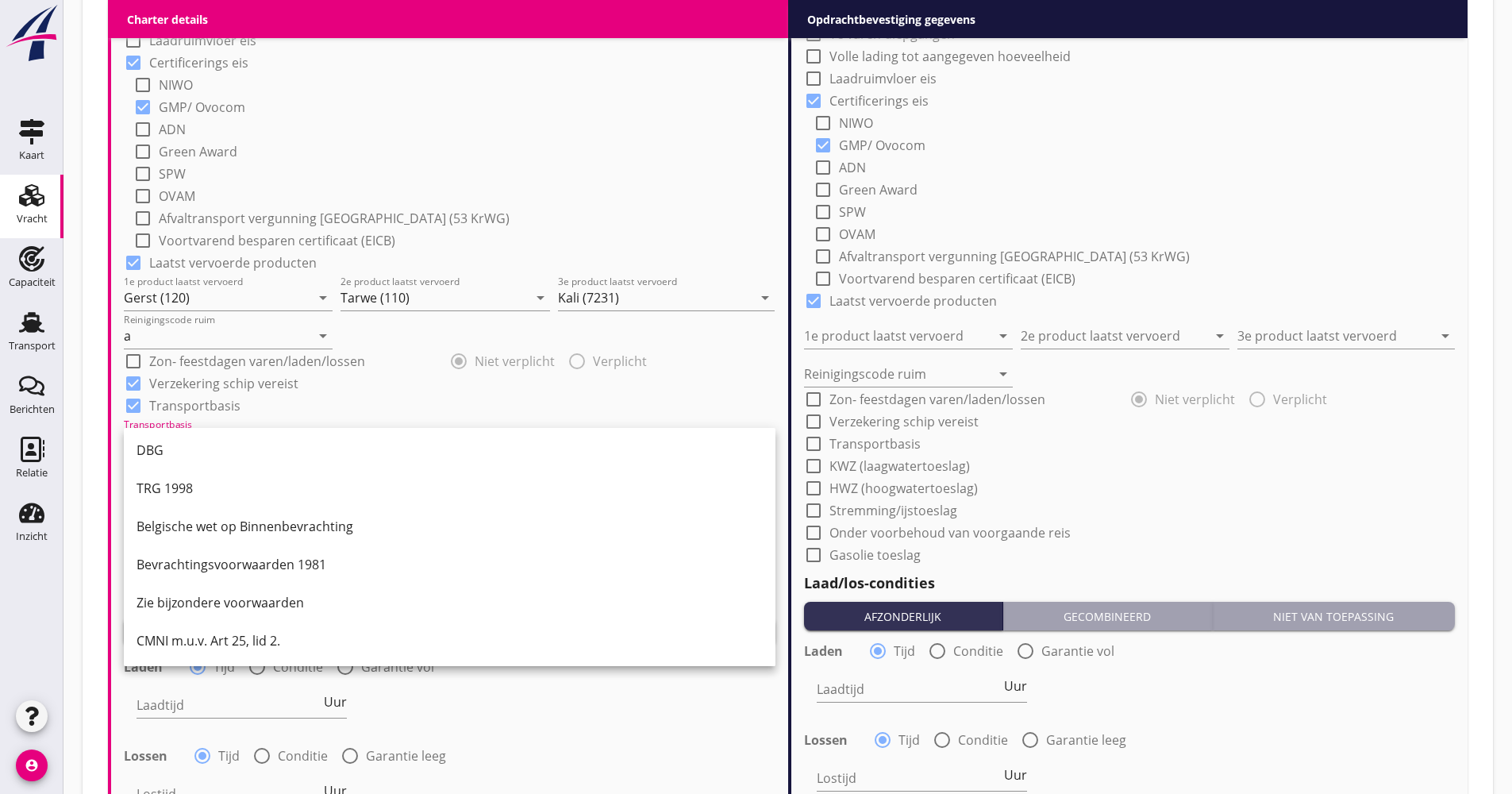
click at [202, 634] on div "CMNI m.u.v. Art 25, lid 2." at bounding box center [449, 641] width 626 height 19
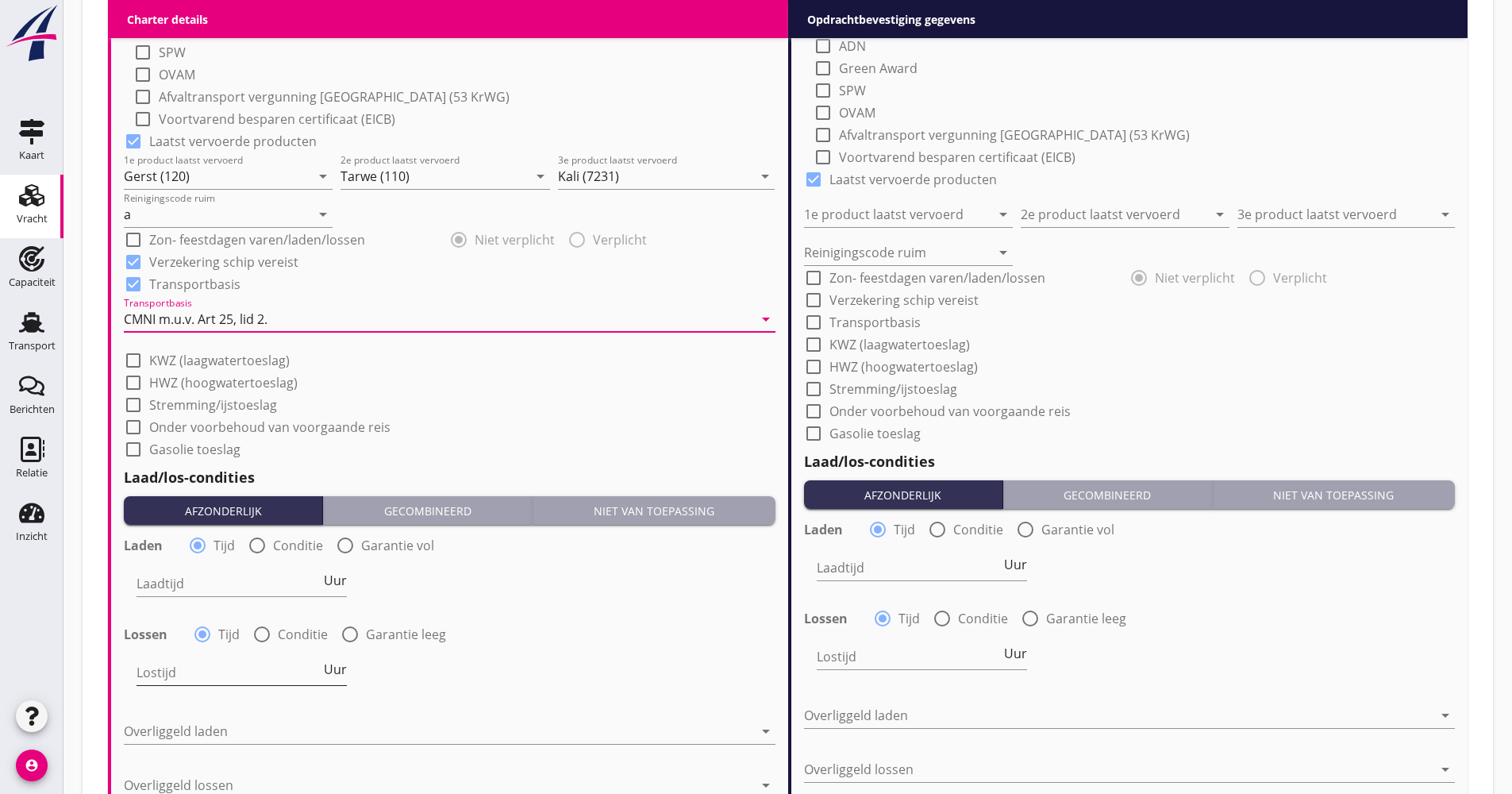
scroll to position [1509, 0]
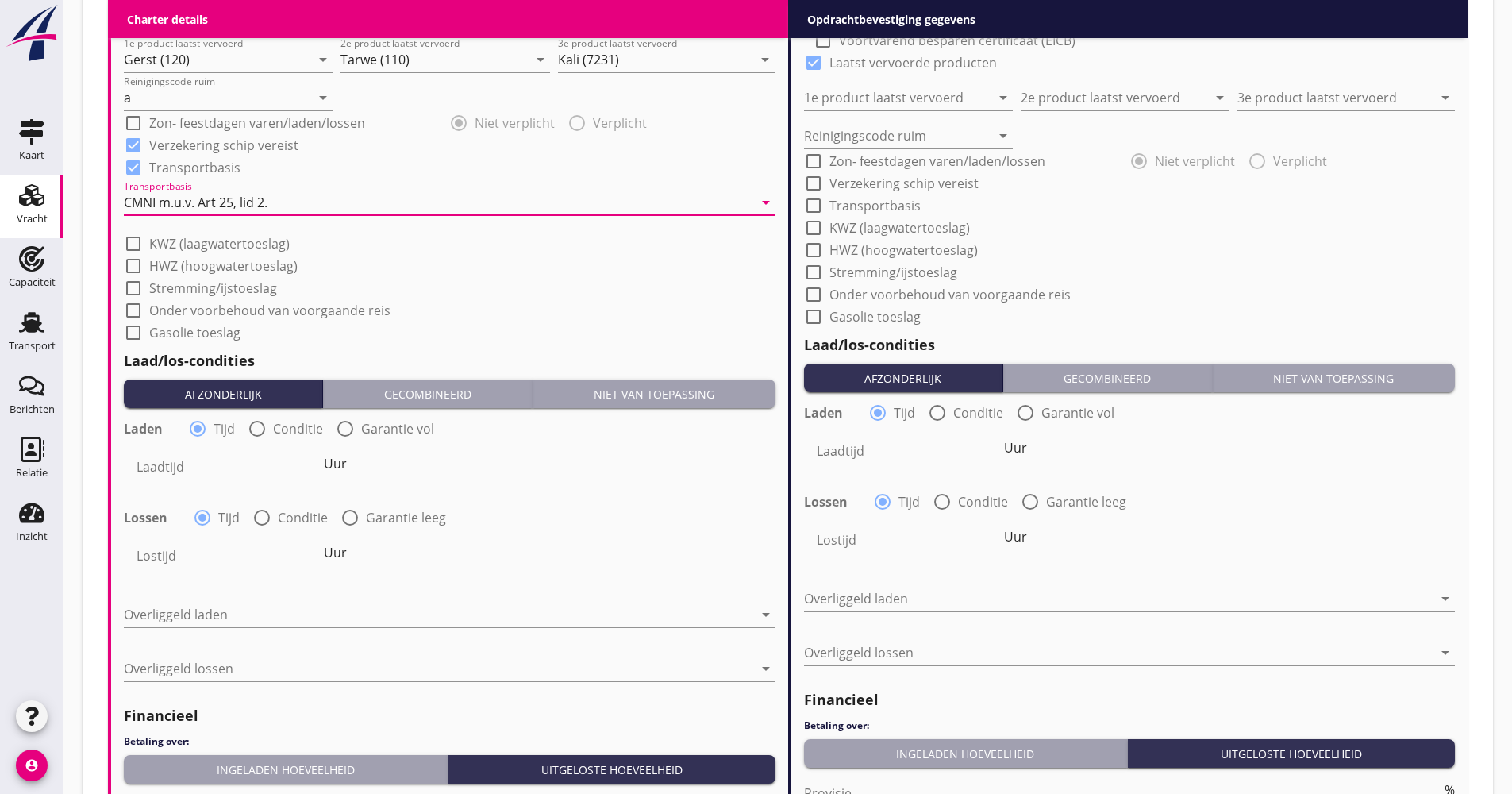
click at [342, 463] on span "Uur" at bounding box center [336, 464] width 23 height 13
type input "2"
click at [287, 520] on label "Conditie" at bounding box center [302, 518] width 50 height 16
radio input "false"
radio input "true"
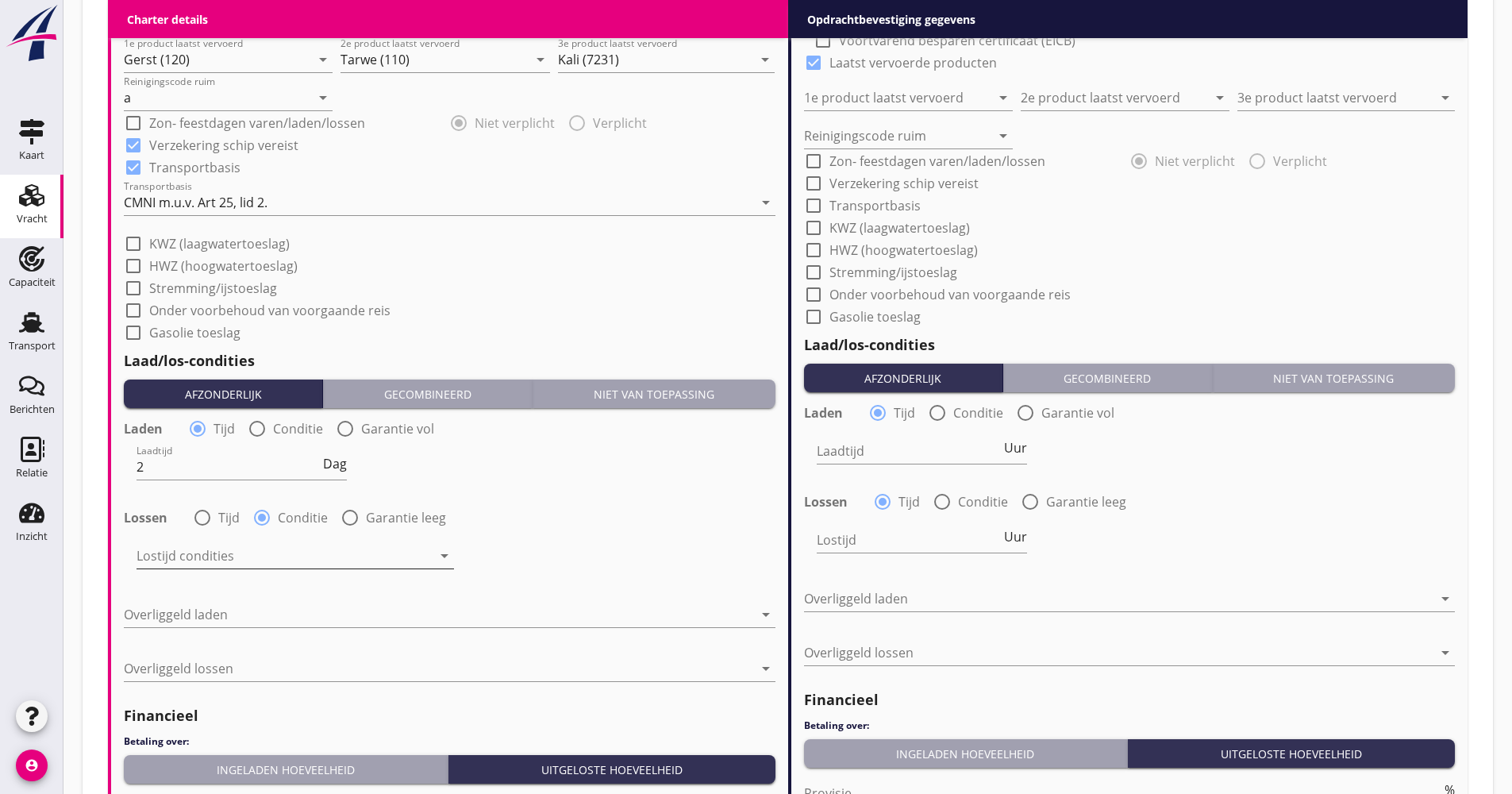
click at [264, 547] on div at bounding box center [283, 556] width 295 height 25
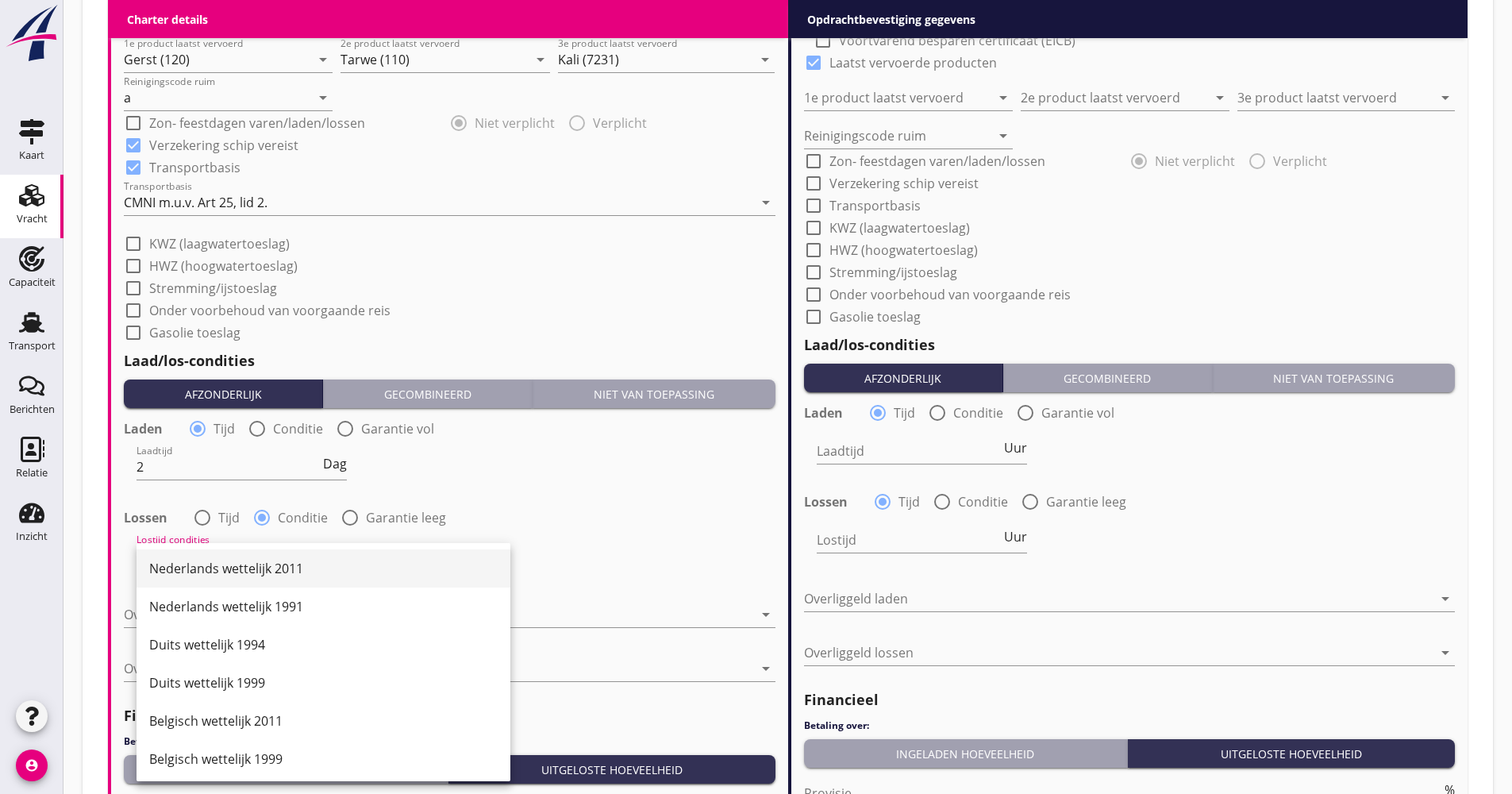
click at [257, 559] on div "Nederlands wettelijk 2011" at bounding box center [323, 568] width 348 height 19
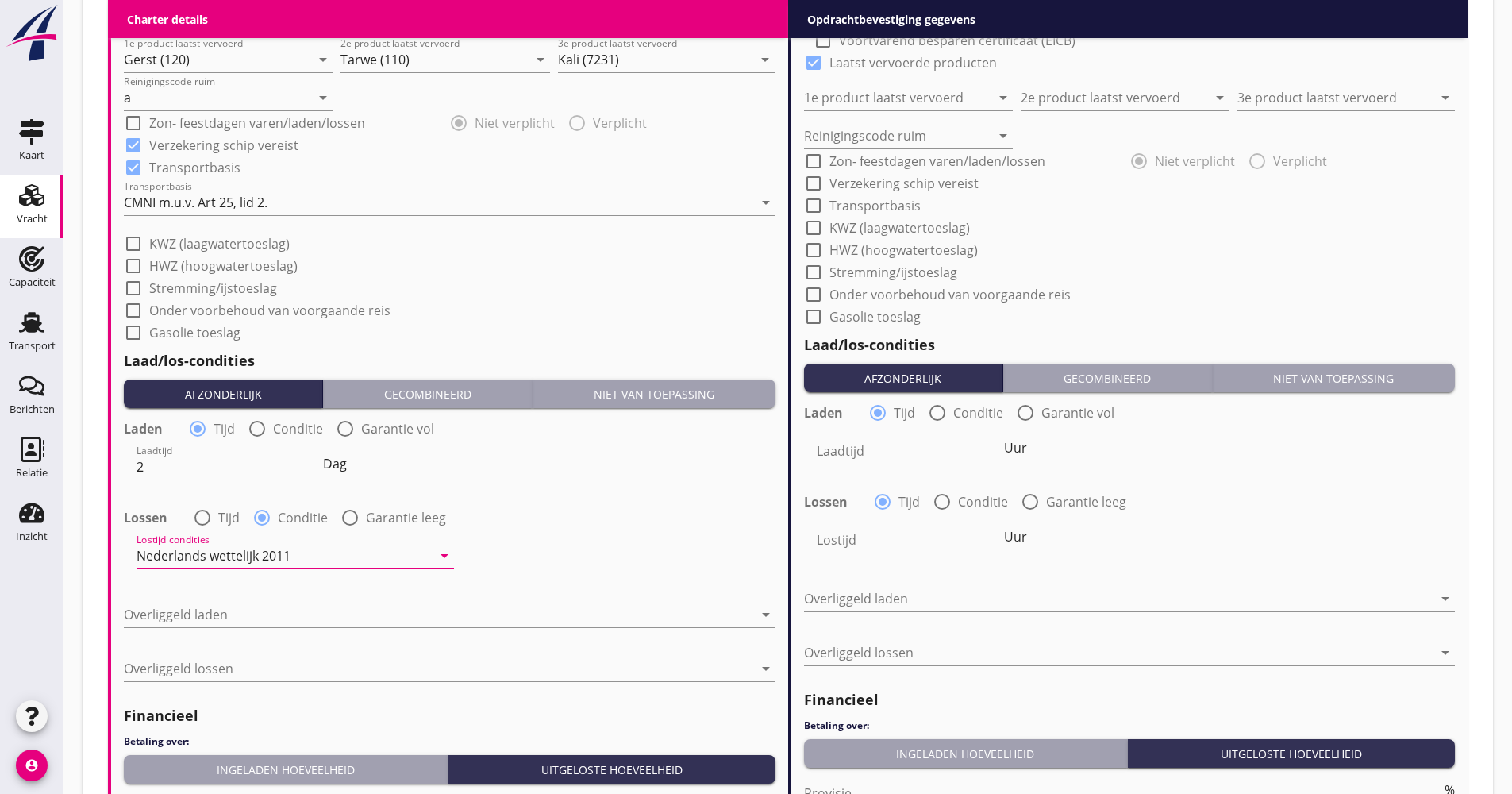
click at [217, 631] on div "Overliggeld laden arrow_drop_down" at bounding box center [449, 623] width 652 height 42
click at [213, 626] on div at bounding box center [438, 614] width 630 height 25
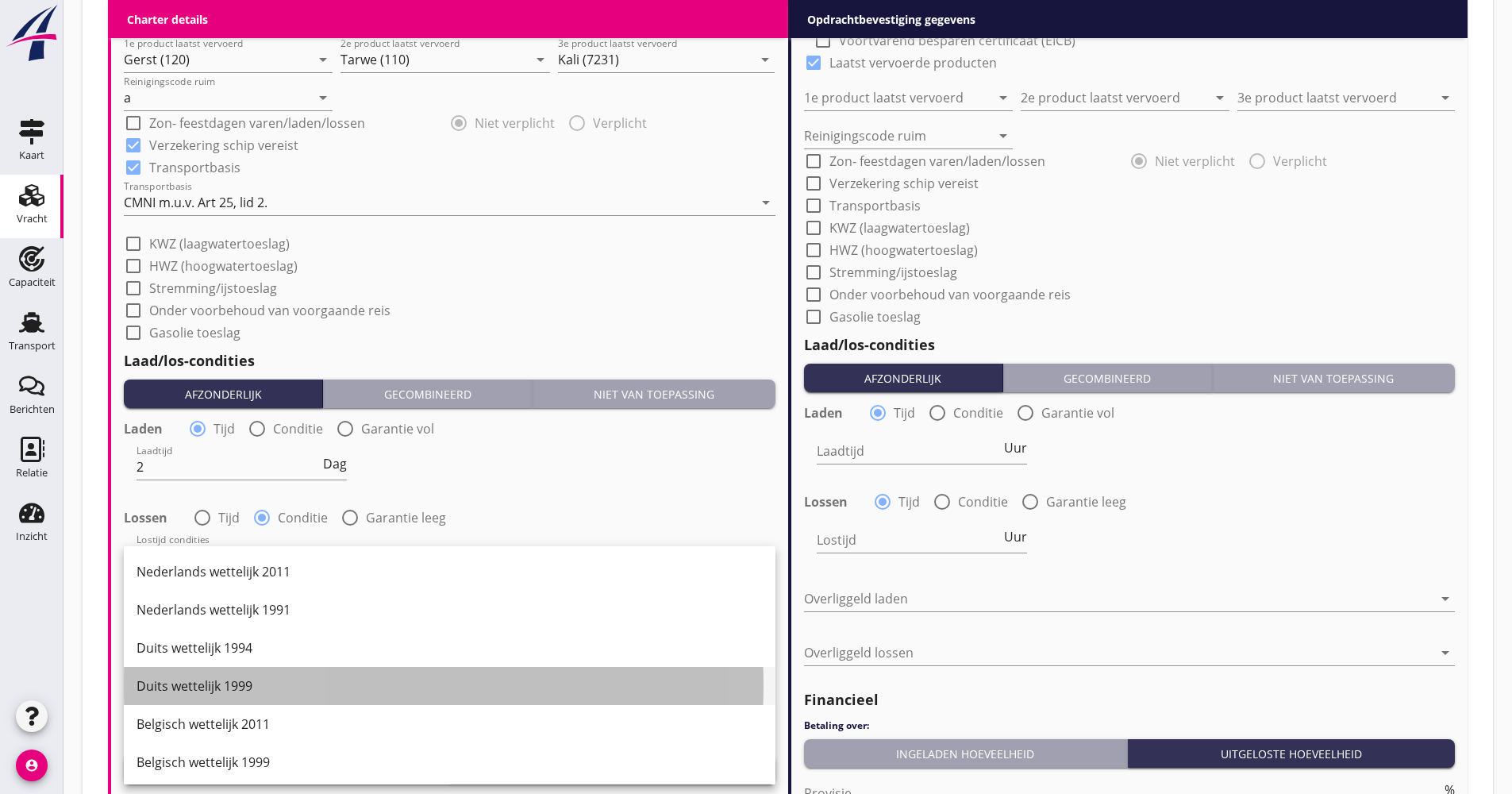
click at [216, 677] on div "Duits wettelijk 1999" at bounding box center [449, 686] width 626 height 19
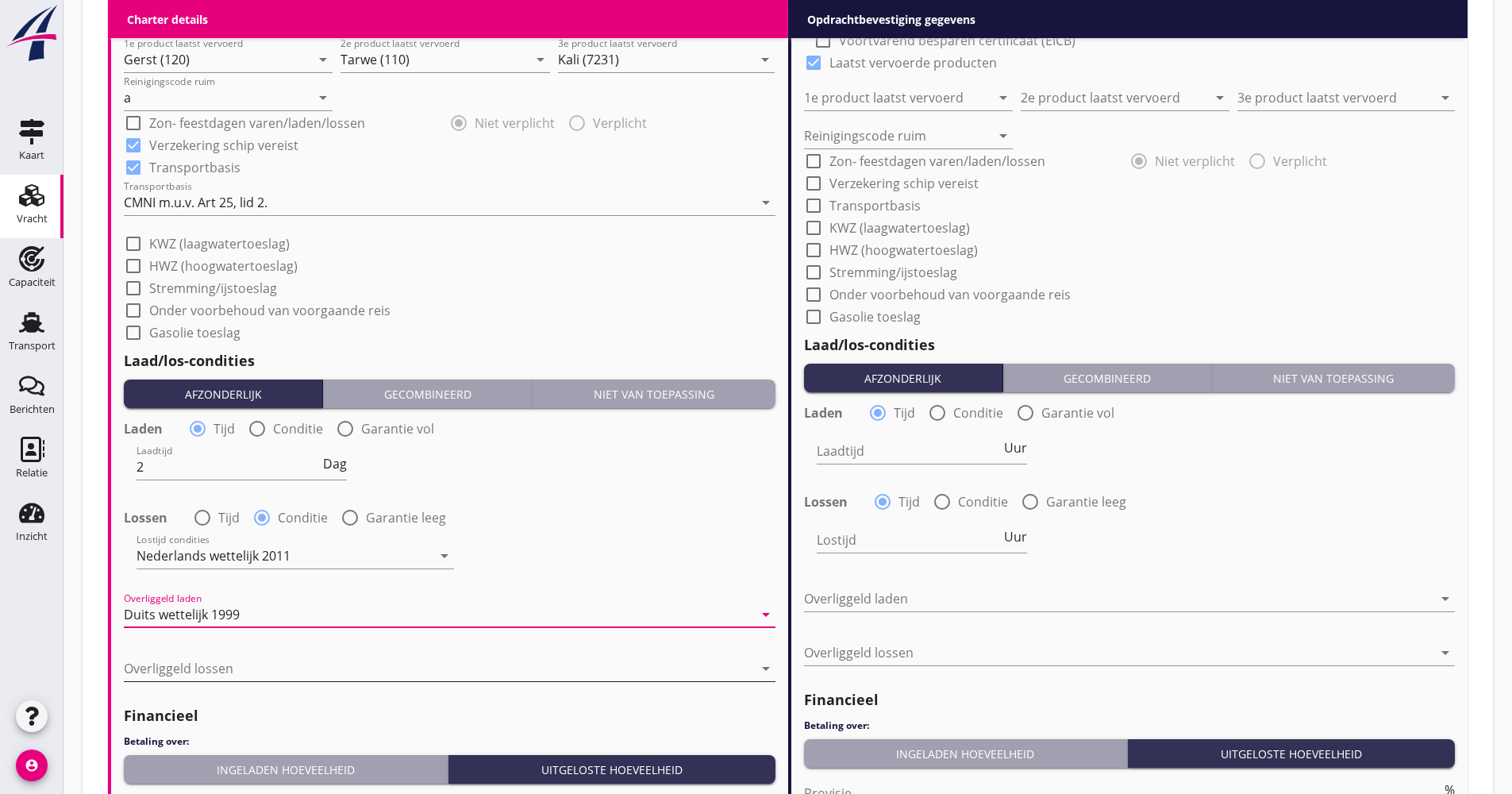
click at [207, 660] on div at bounding box center [438, 669] width 630 height 25
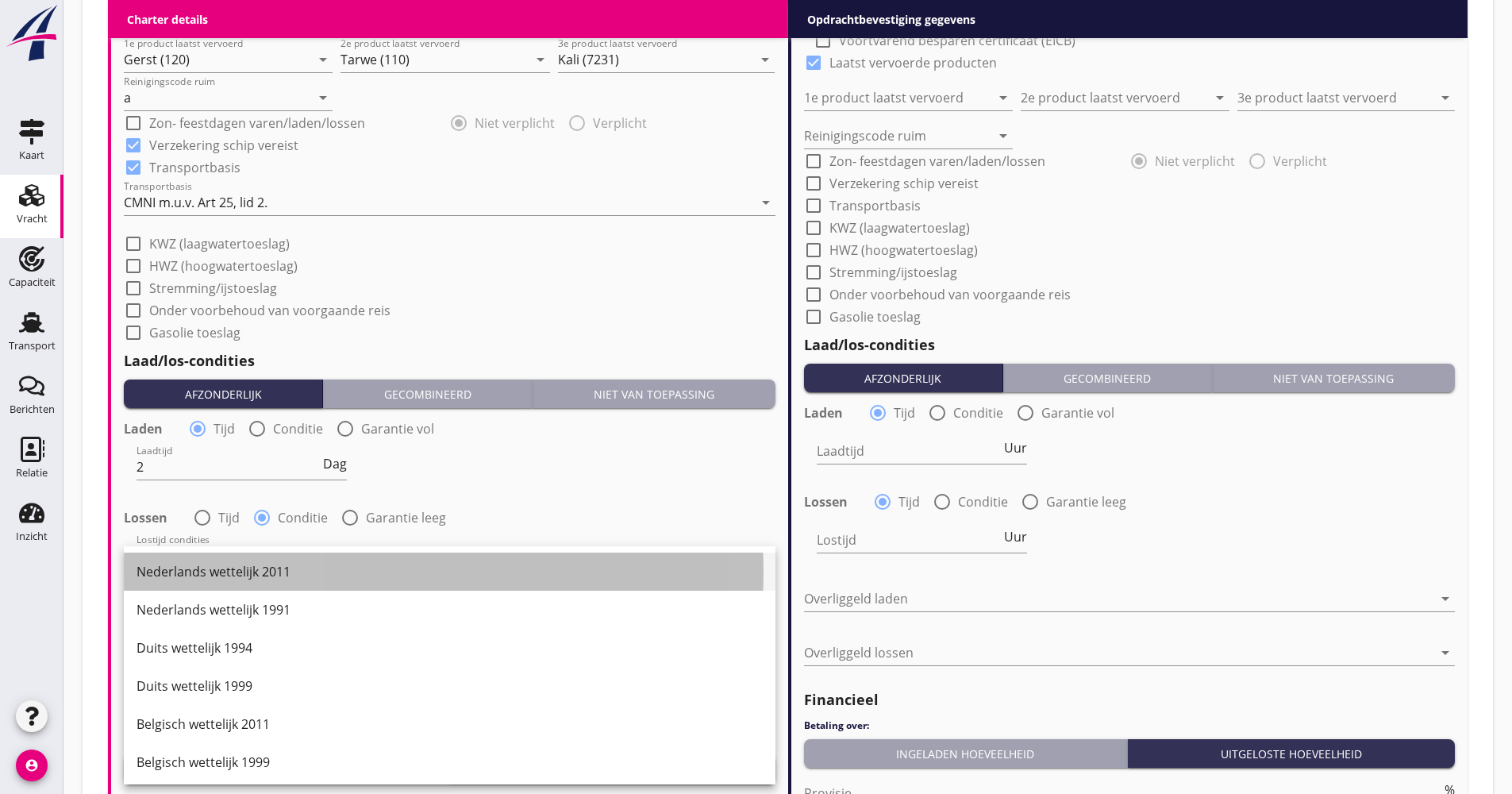
click at [219, 573] on div "Nederlands wettelijk 2011" at bounding box center [449, 571] width 626 height 19
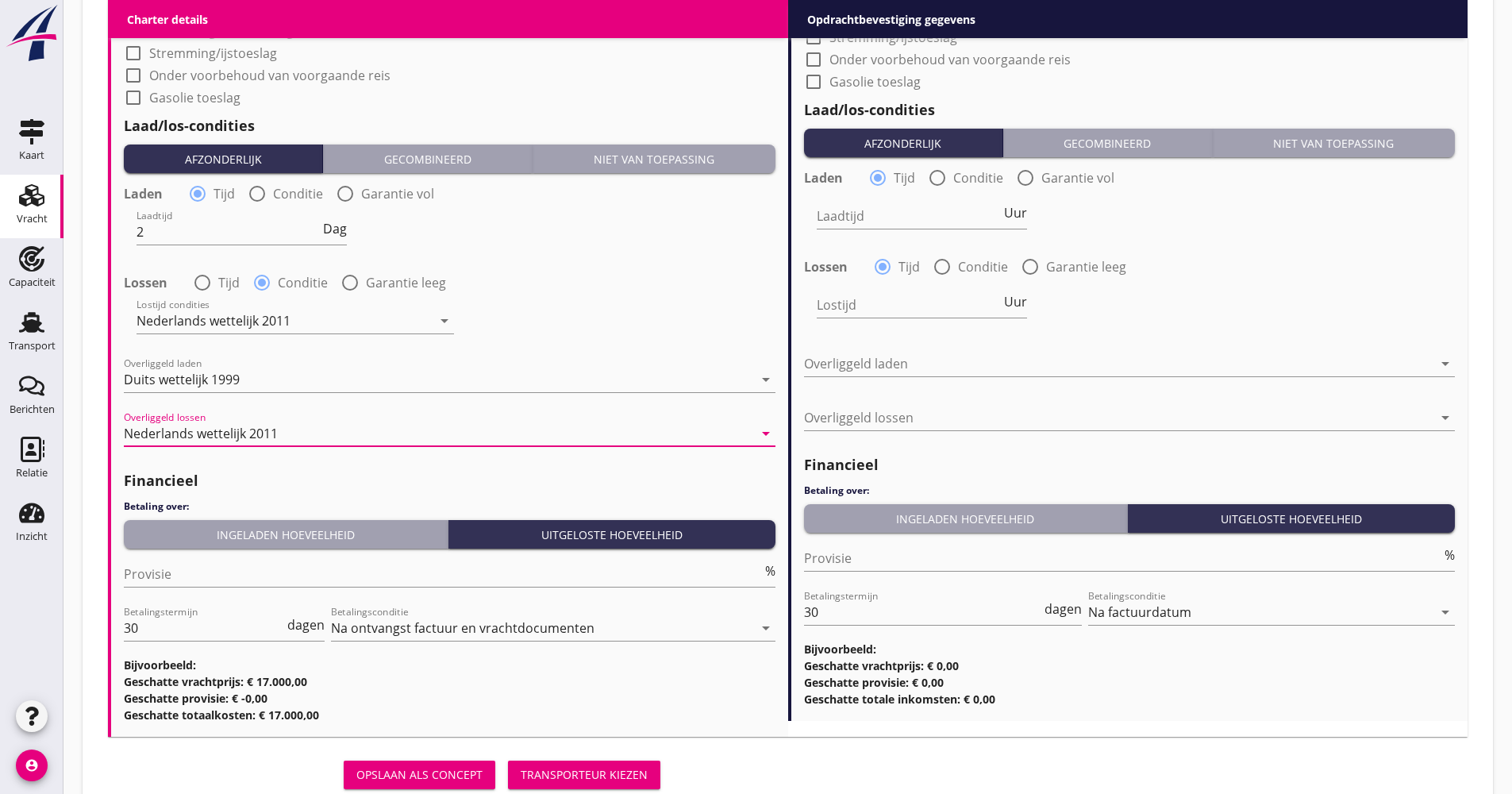
scroll to position [1747, 0]
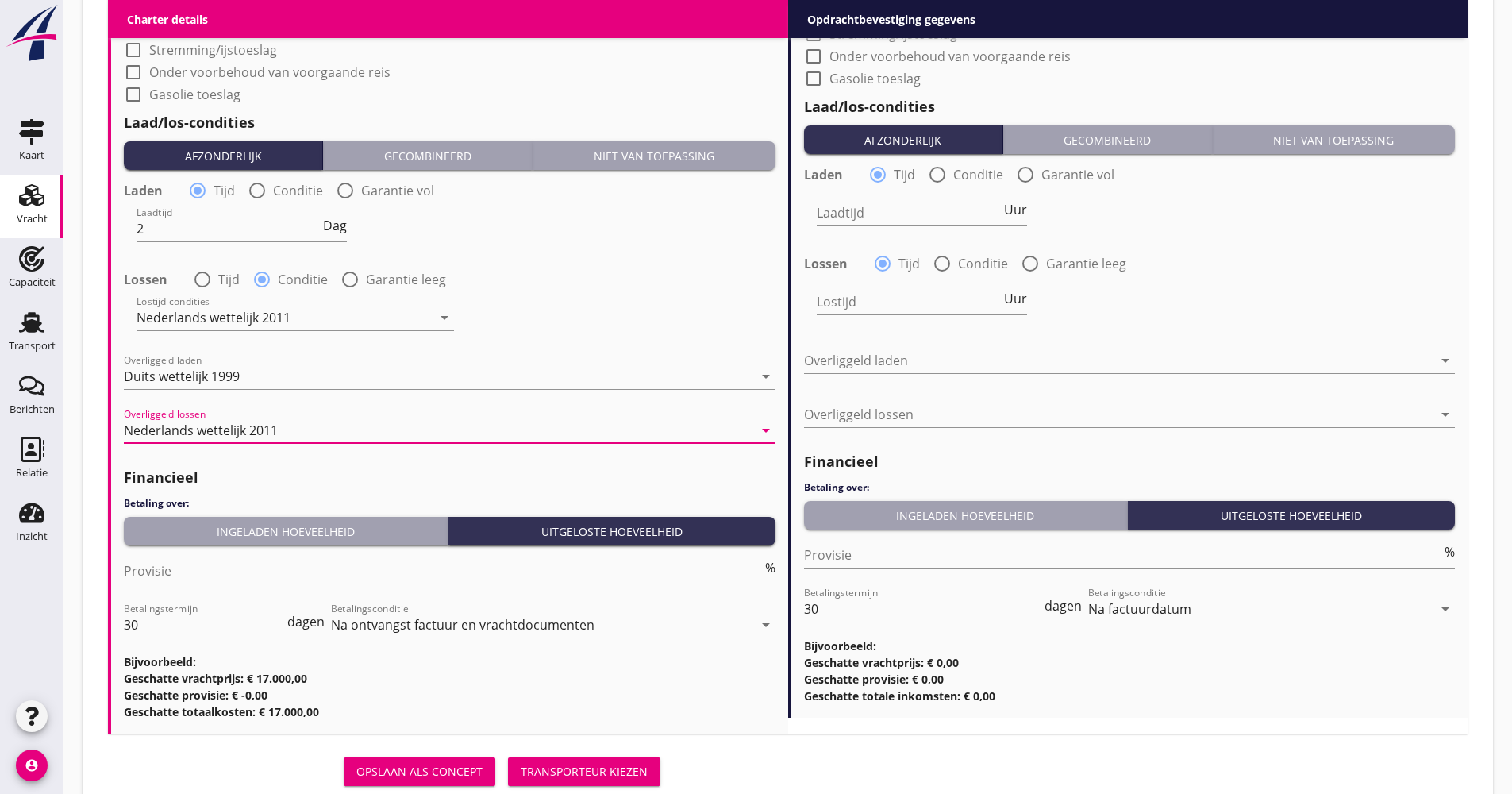
click at [257, 526] on div "Ingeladen hoeveelheid" at bounding box center [285, 531] width 311 height 16
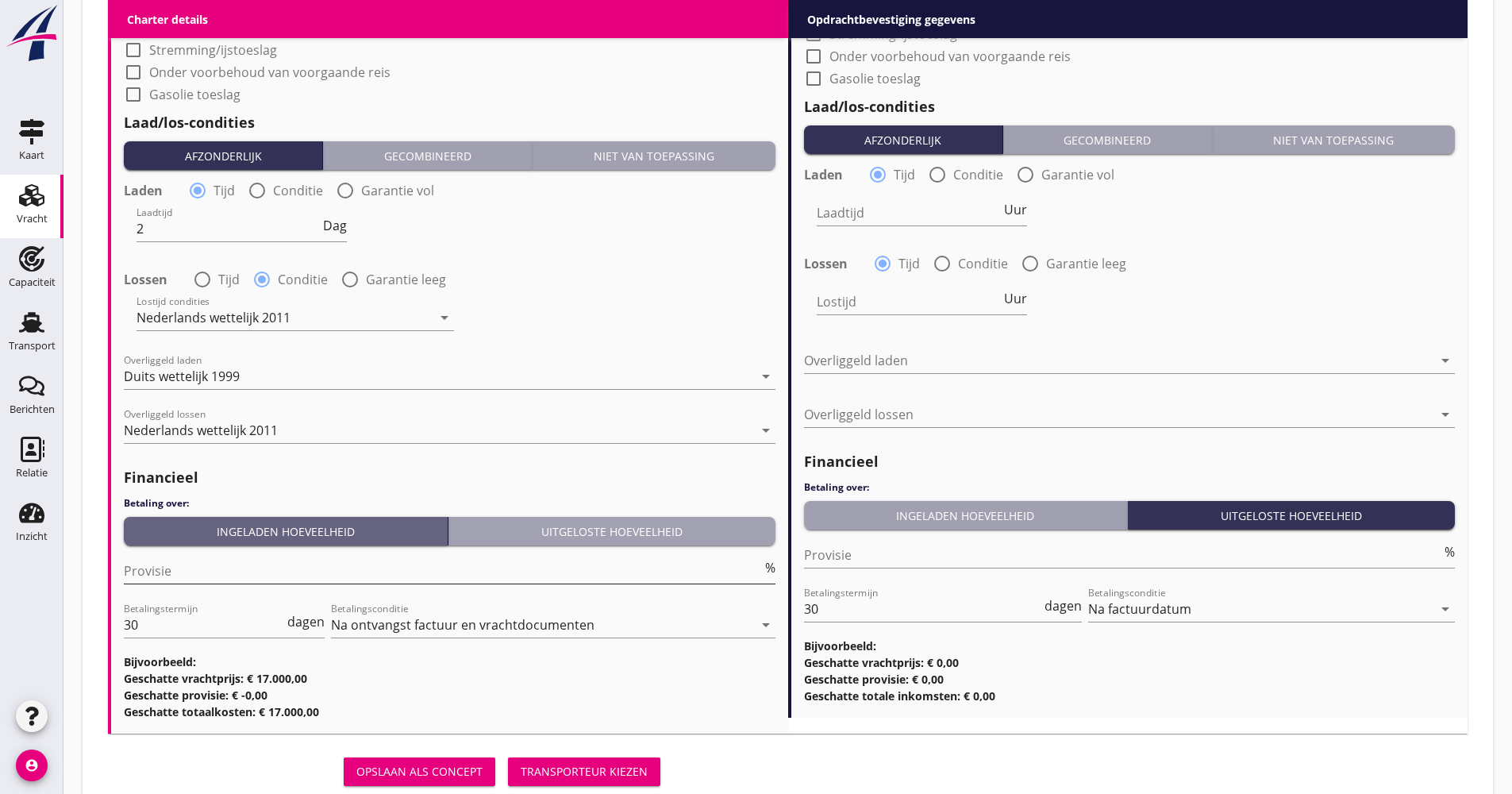
click at [232, 569] on input "Provisie" at bounding box center [443, 571] width 639 height 25
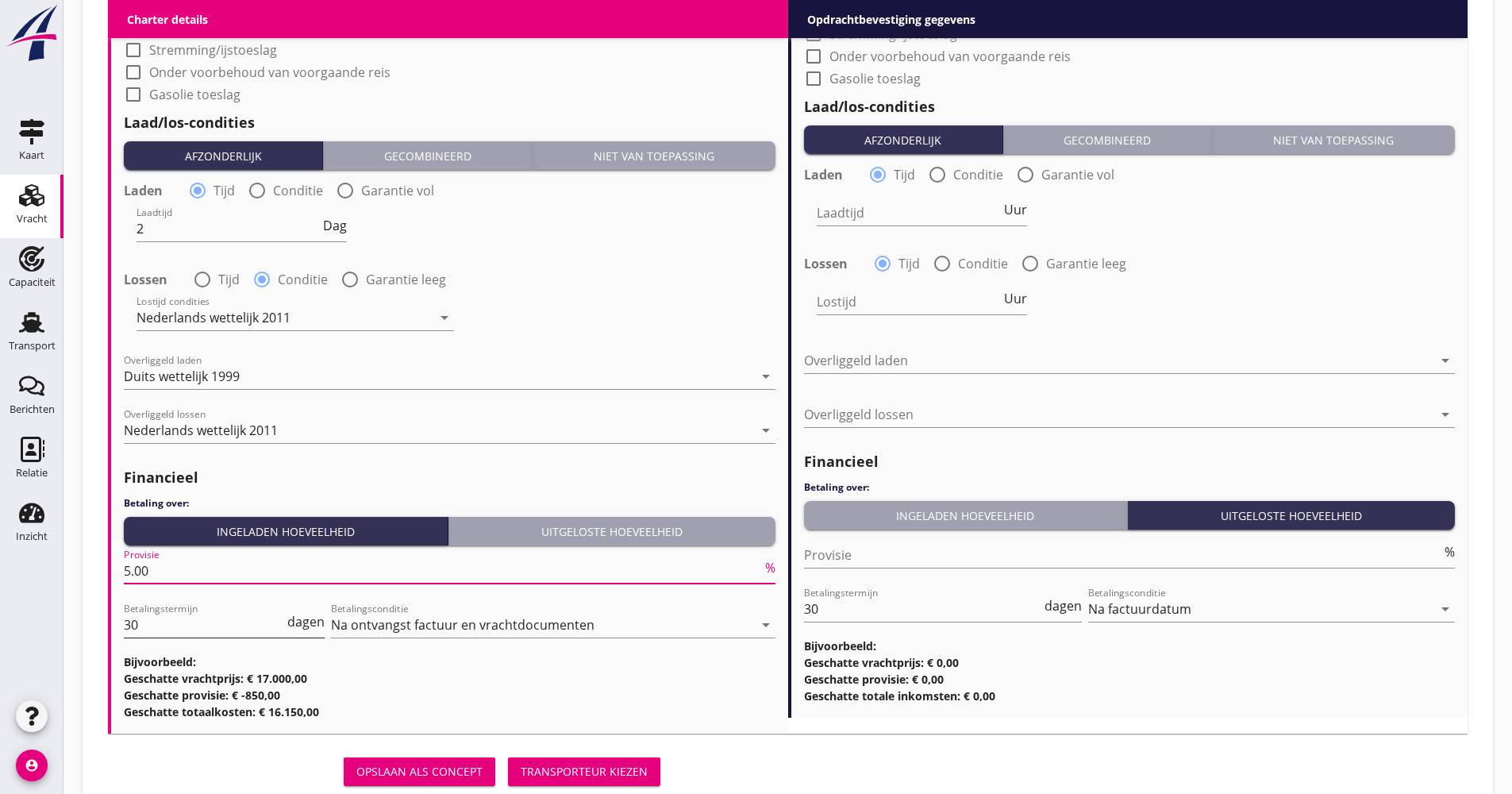
type input "5.00"
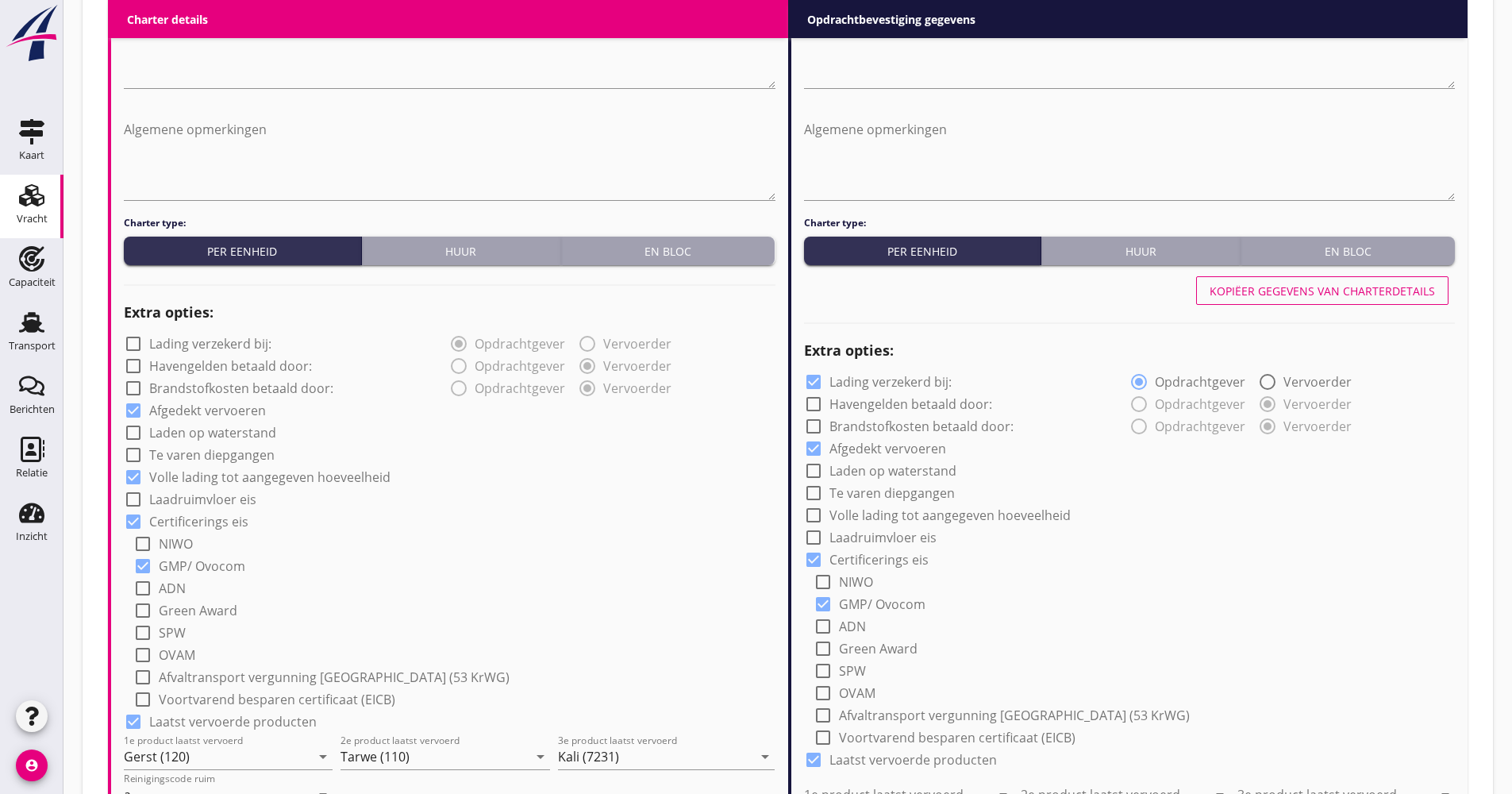
scroll to position [715, 0]
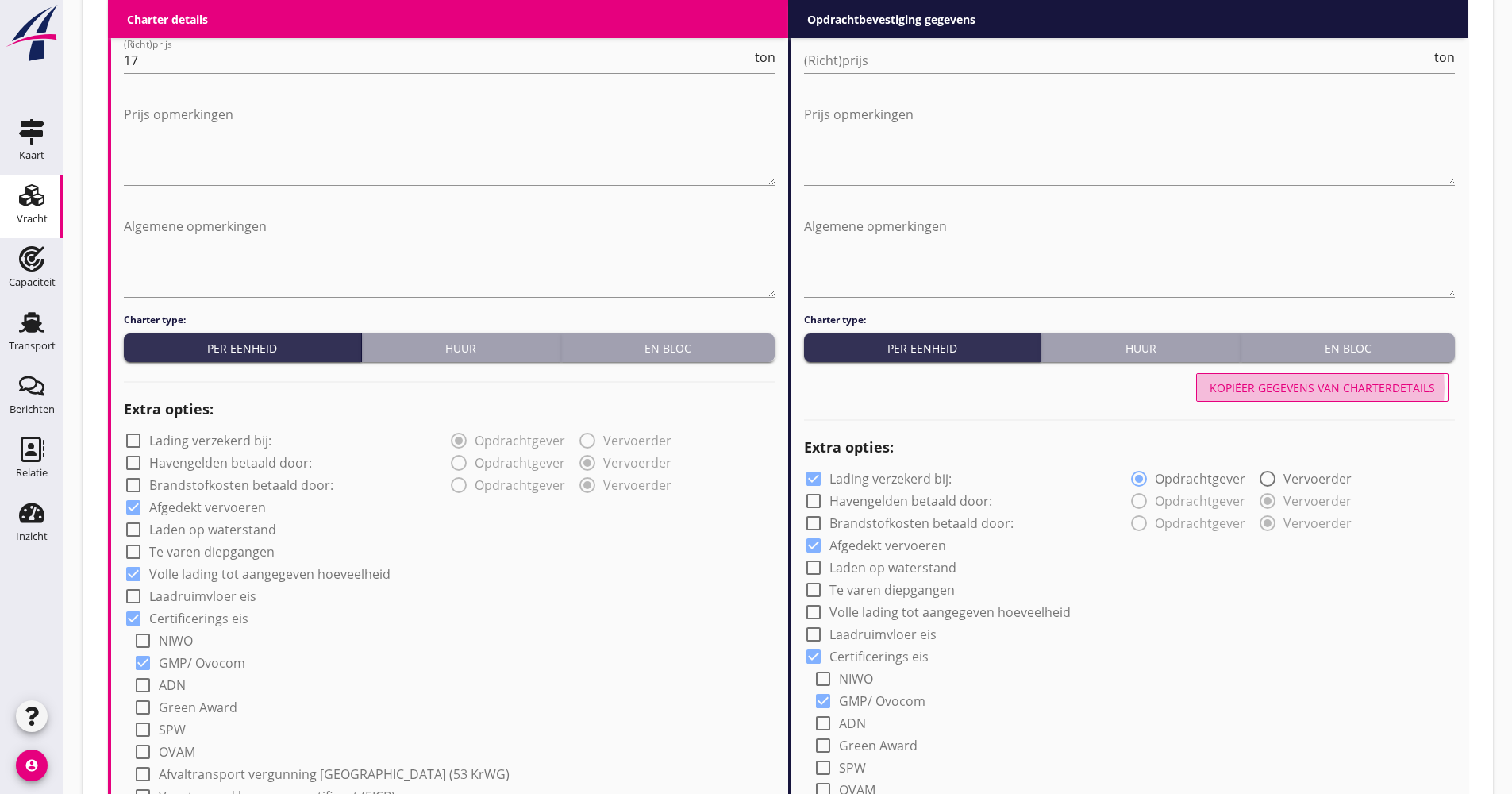
click at [1338, 378] on button "Kopiëer gegevens van charterdetails" at bounding box center [1323, 388] width 253 height 29
checkbox input "false"
checkbox input "true"
type input "Gerst (120)"
type input "Tarwe (110)"
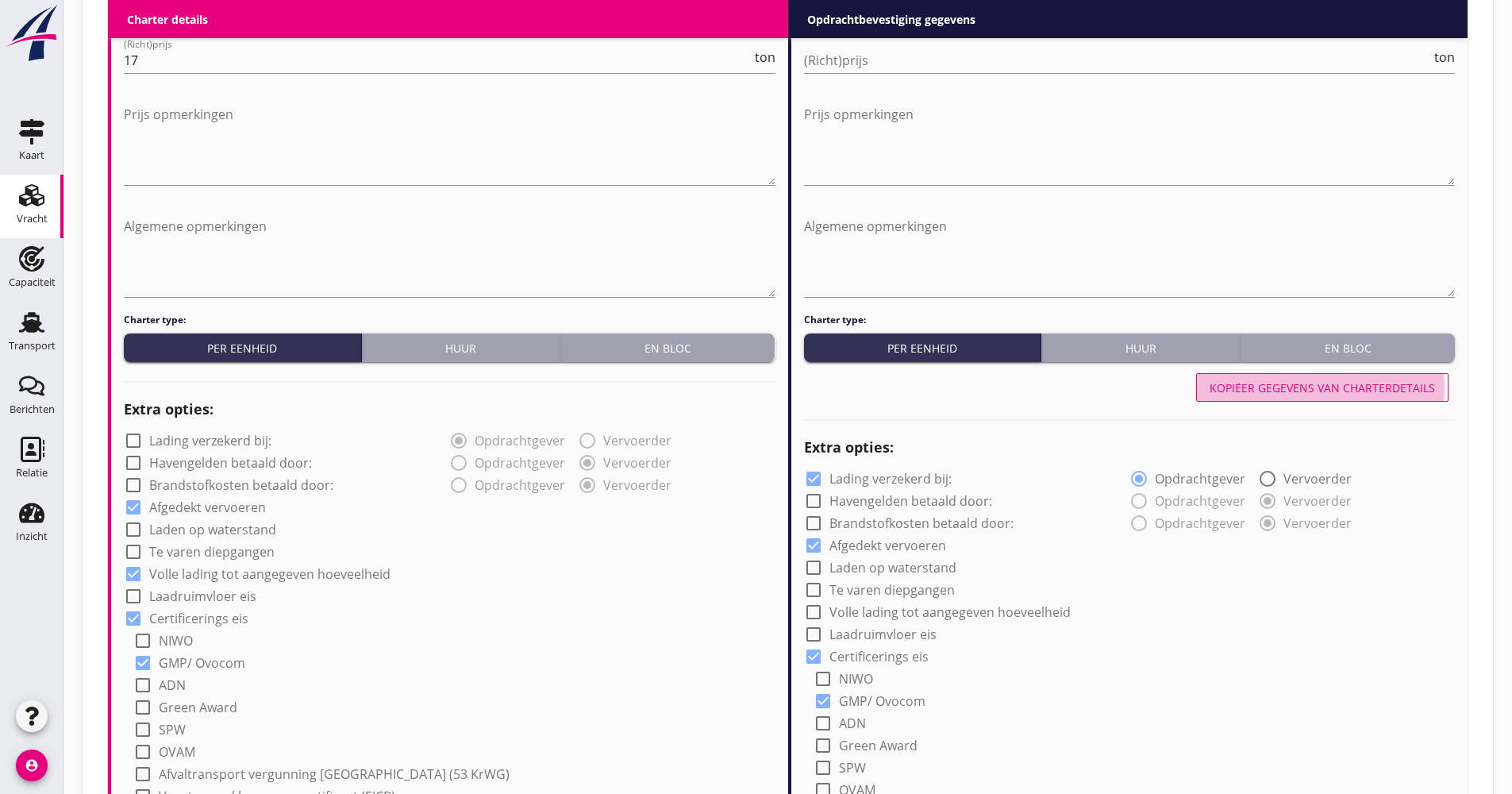
type input "Kali (7231)"
type input "a"
checkbox input "true"
type input "2"
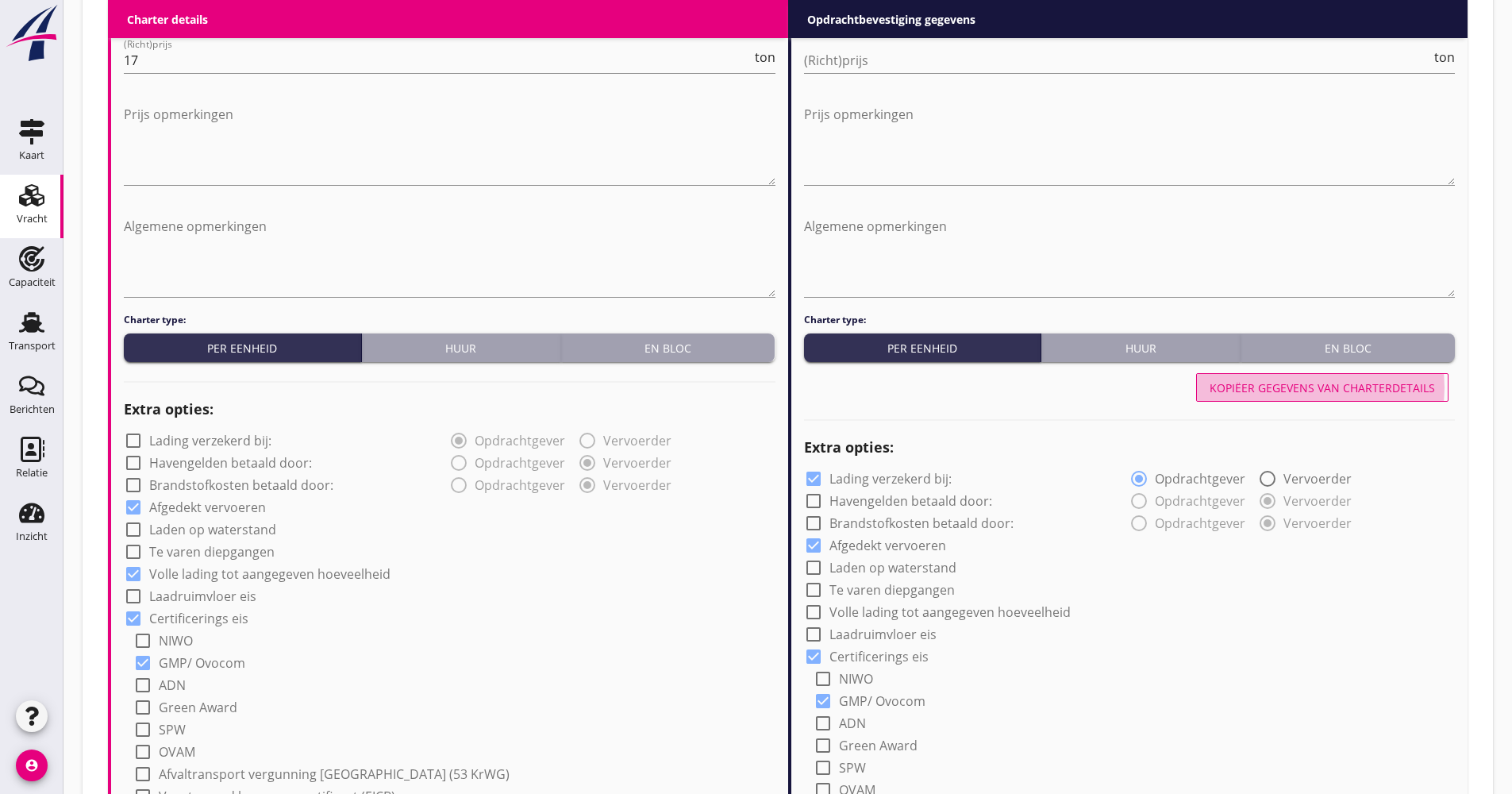
radio input "false"
radio input "true"
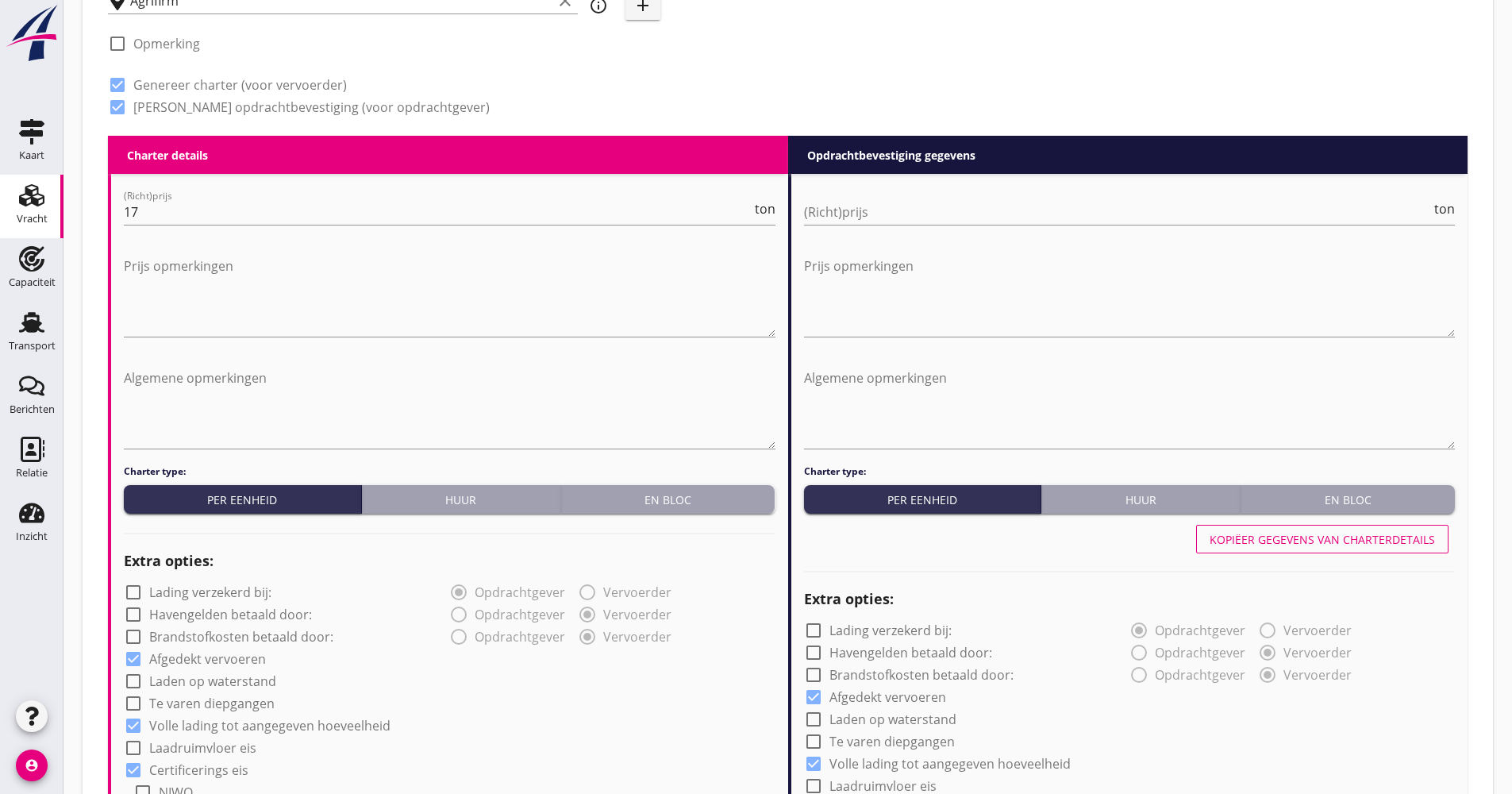
scroll to position [476, 0]
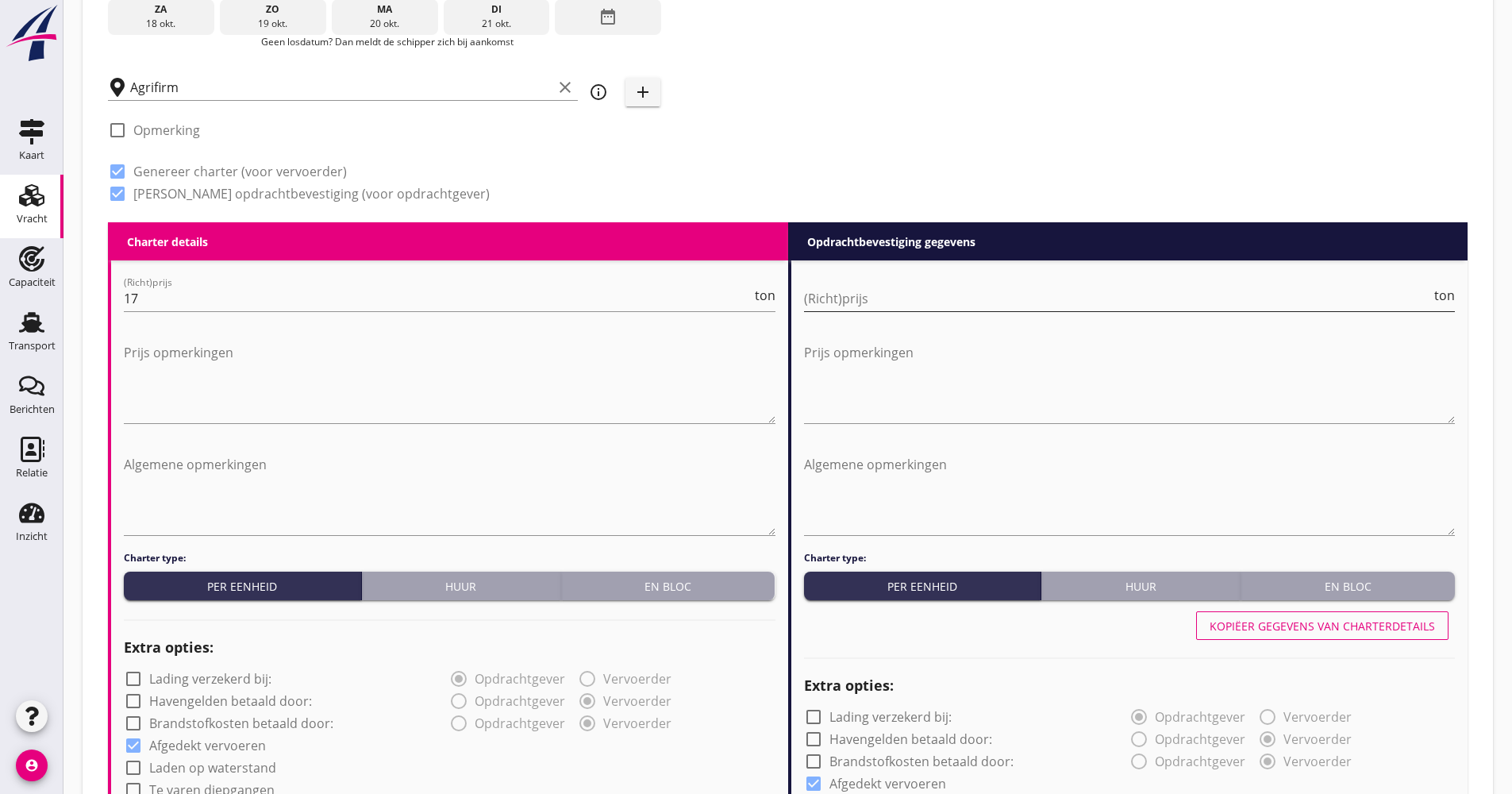
click at [944, 301] on input "(Richt)prijs" at bounding box center [1118, 299] width 628 height 25
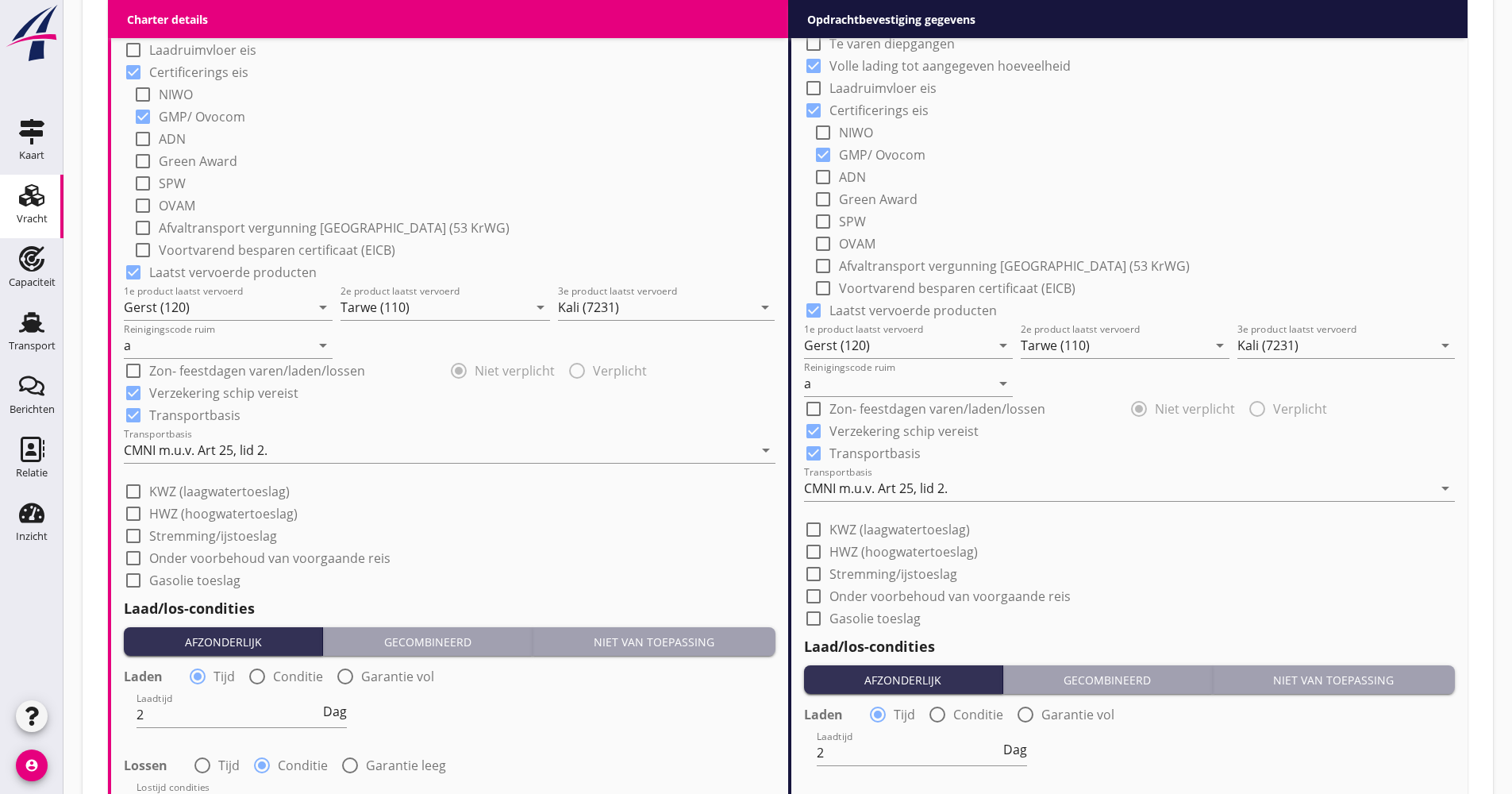
scroll to position [1429, 0]
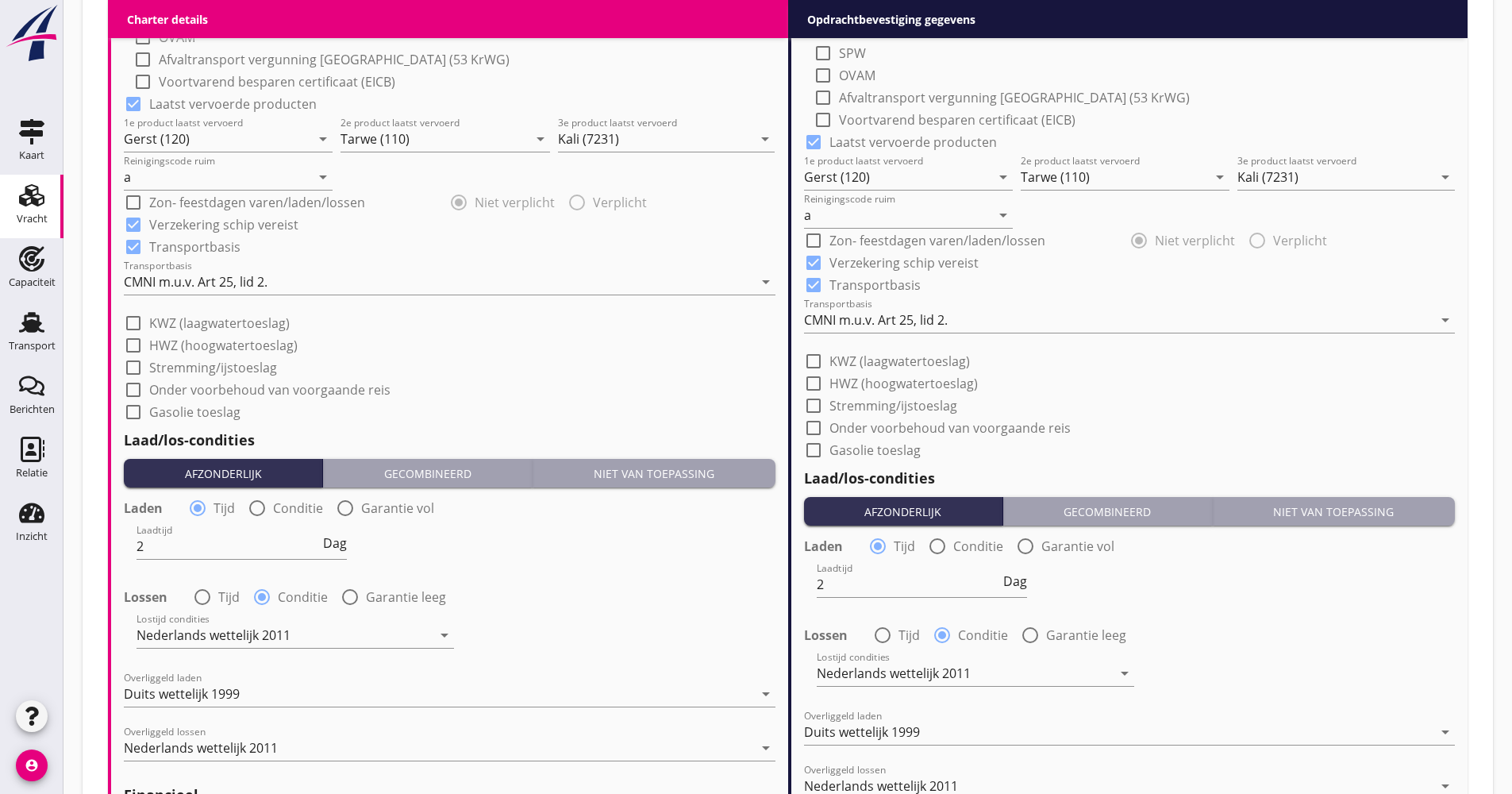
type input "18.00"
click at [888, 335] on div "Transportbasis CMNI m.u.v. Art 25, lid 2. arrow_drop_down" at bounding box center [1129, 328] width 652 height 42
click at [885, 320] on div "CMNI m.u.v. Art 25, lid 2." at bounding box center [875, 320] width 143 height 14
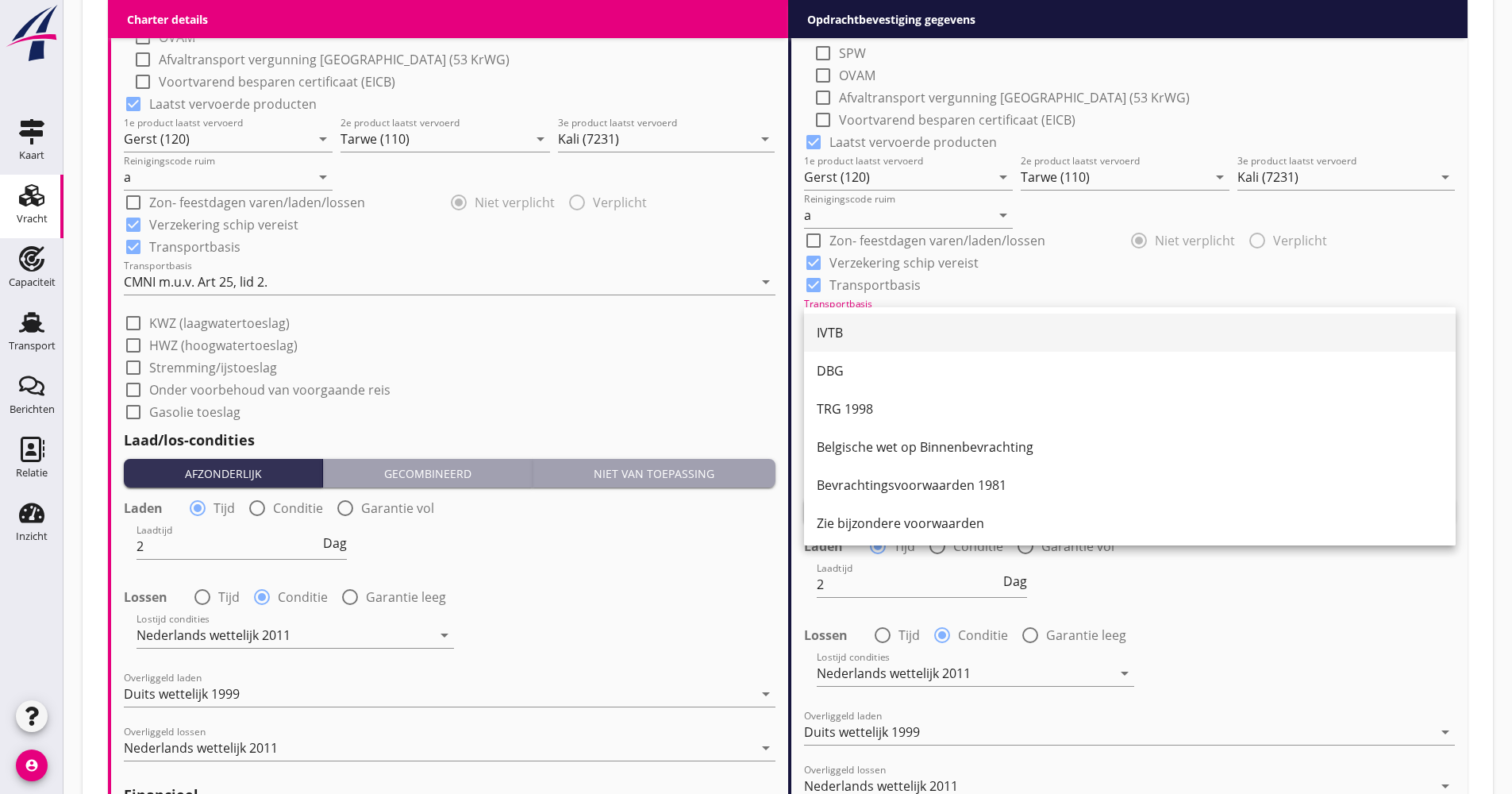
click at [883, 331] on div "IVTB" at bounding box center [1130, 332] width 626 height 19
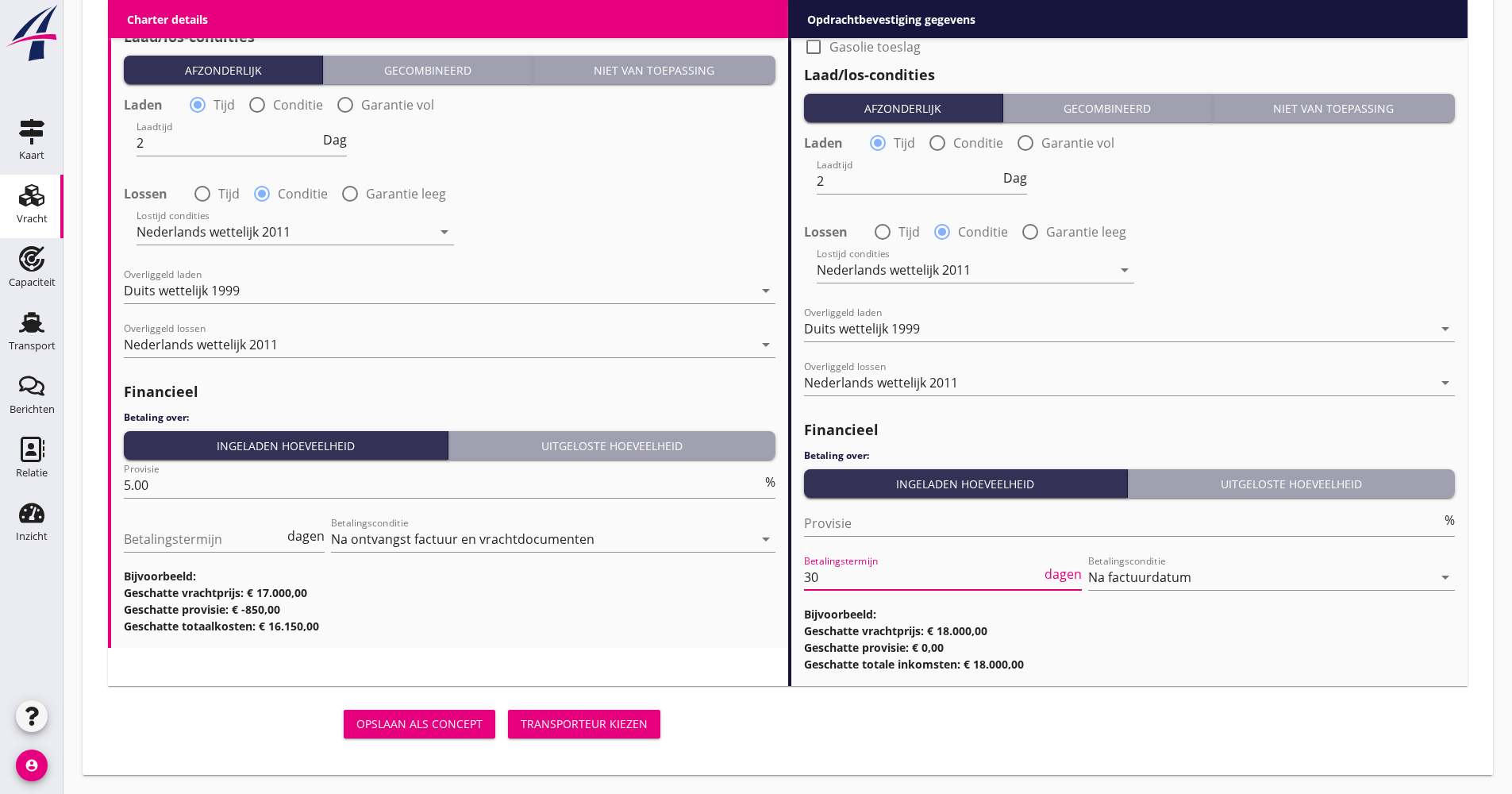
scroll to position [1, 0]
drag, startPoint x: 844, startPoint y: 586, endPoint x: 771, endPoint y: 591, distance: 73.2
type input "21"
click at [567, 711] on button "Transporteur kiezen" at bounding box center [584, 725] width 152 height 29
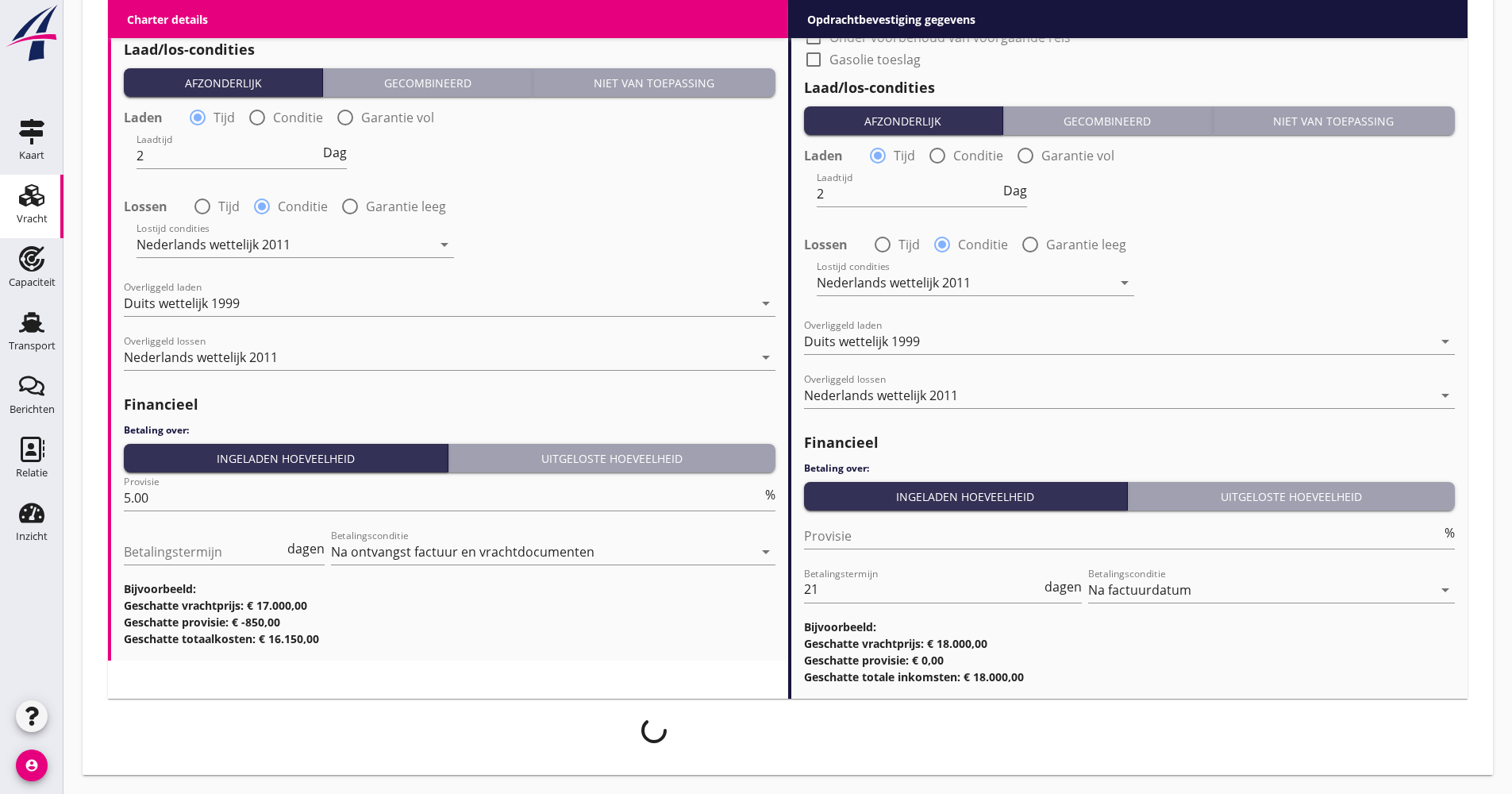
scroll to position [1820, 0]
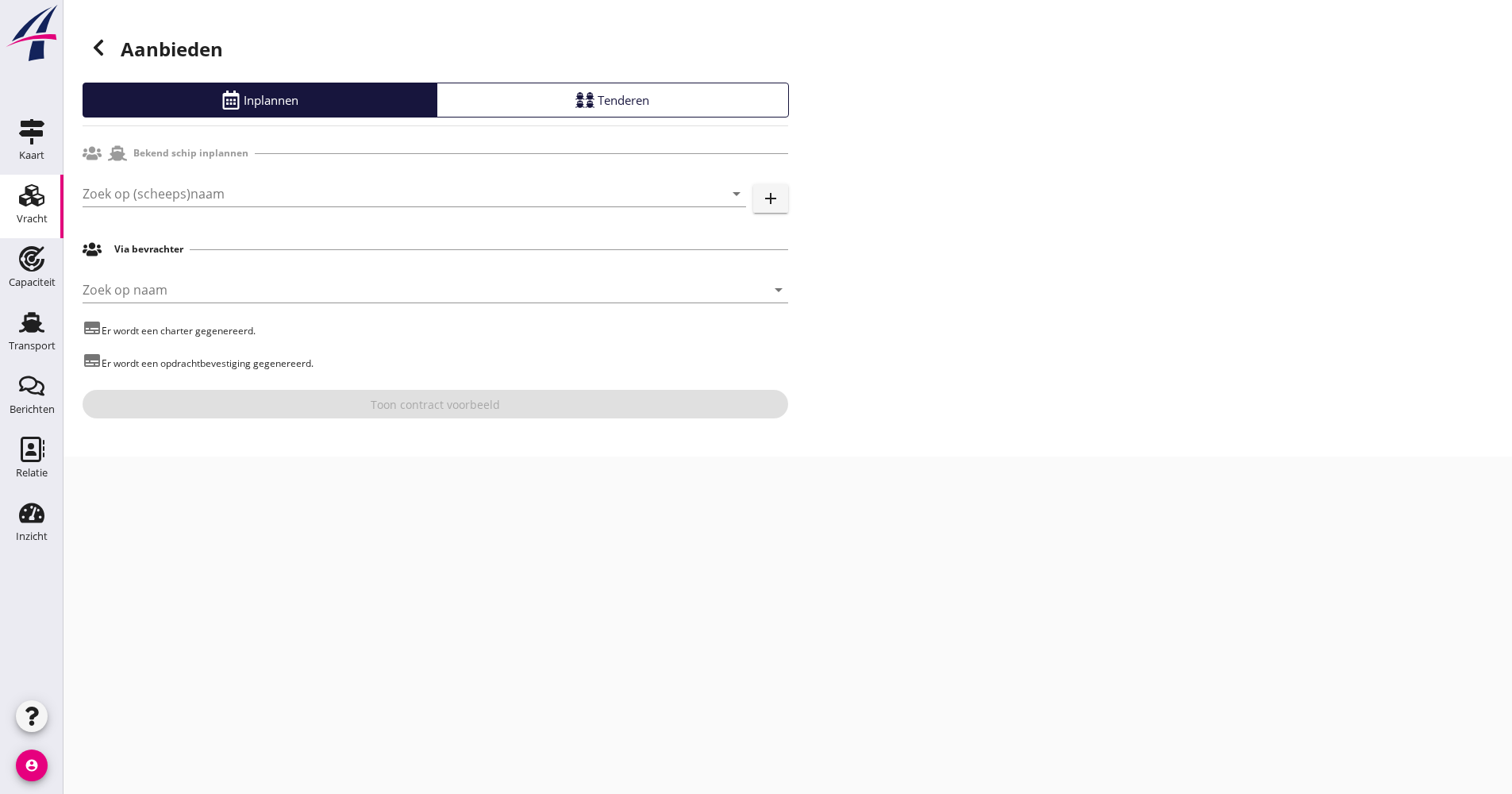
click at [244, 171] on div "Zoek op (scheeps)naam arrow_drop_down add" at bounding box center [436, 197] width 705 height 51
click at [238, 183] on input "Zoek op (scheeps)naam" at bounding box center [392, 194] width 619 height 25
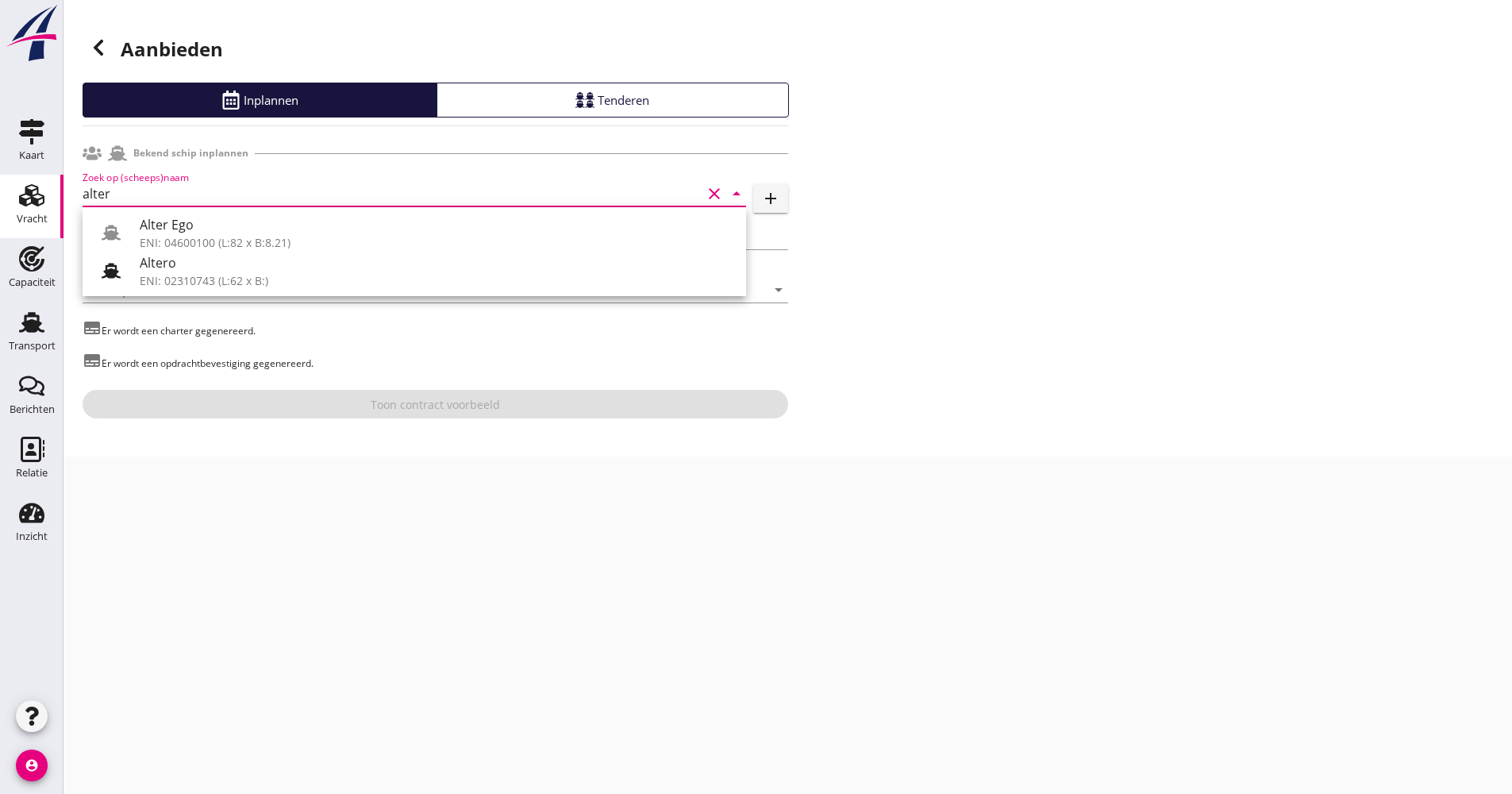
click at [203, 210] on div "Alter Ego ENI: 04600100 (L:82 x B:8.21) Altero ENI: 02310743 (L:62 x B:)" at bounding box center [415, 252] width 664 height 89
click at [202, 214] on div "Alter Ego ENI: 04600100 (L:82 x B:8.21)" at bounding box center [437, 233] width 594 height 38
type input "Alter Ego"
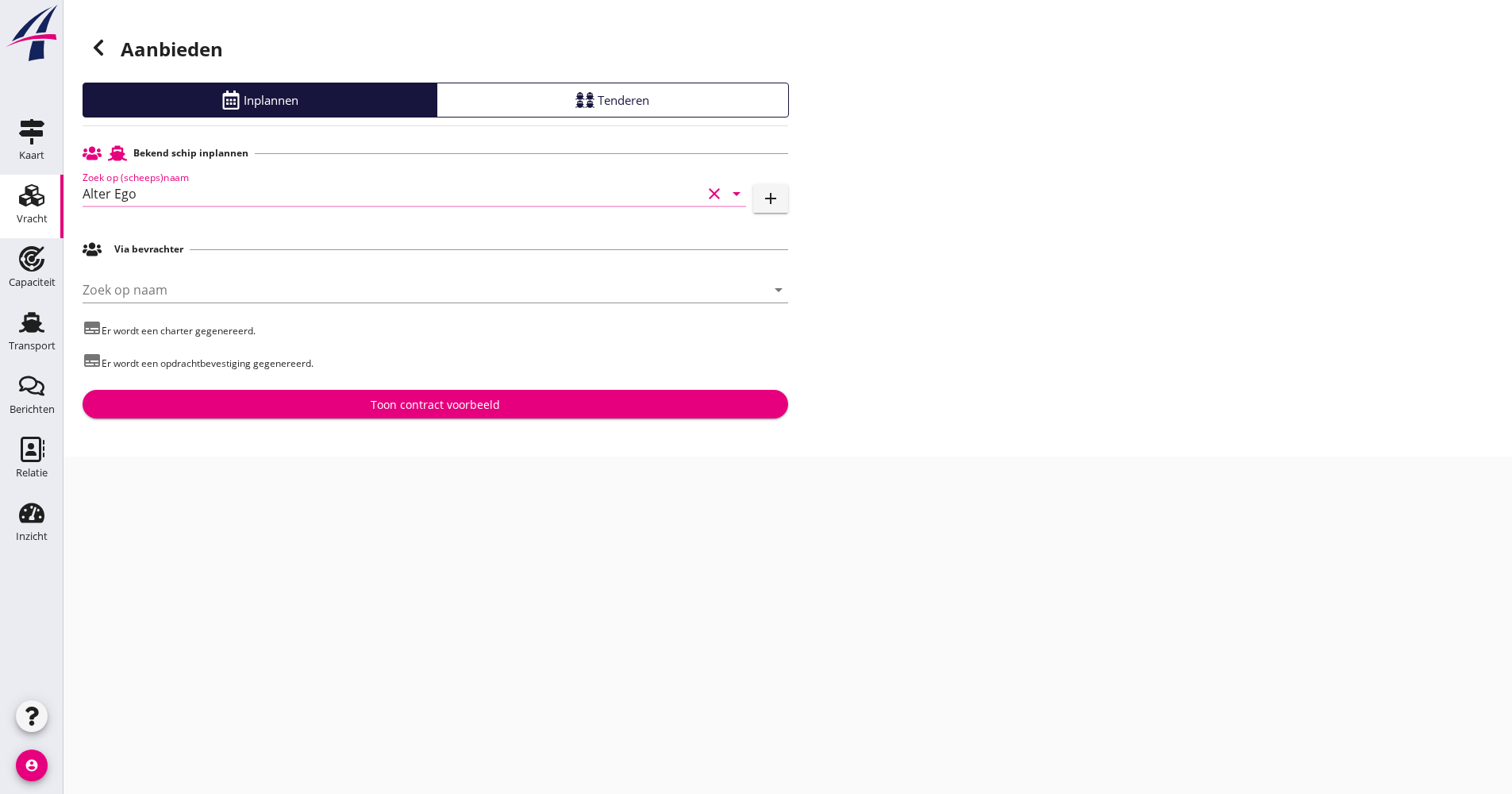
click at [309, 396] on div "Toon contract voorbeeld" at bounding box center [436, 404] width 680 height 16
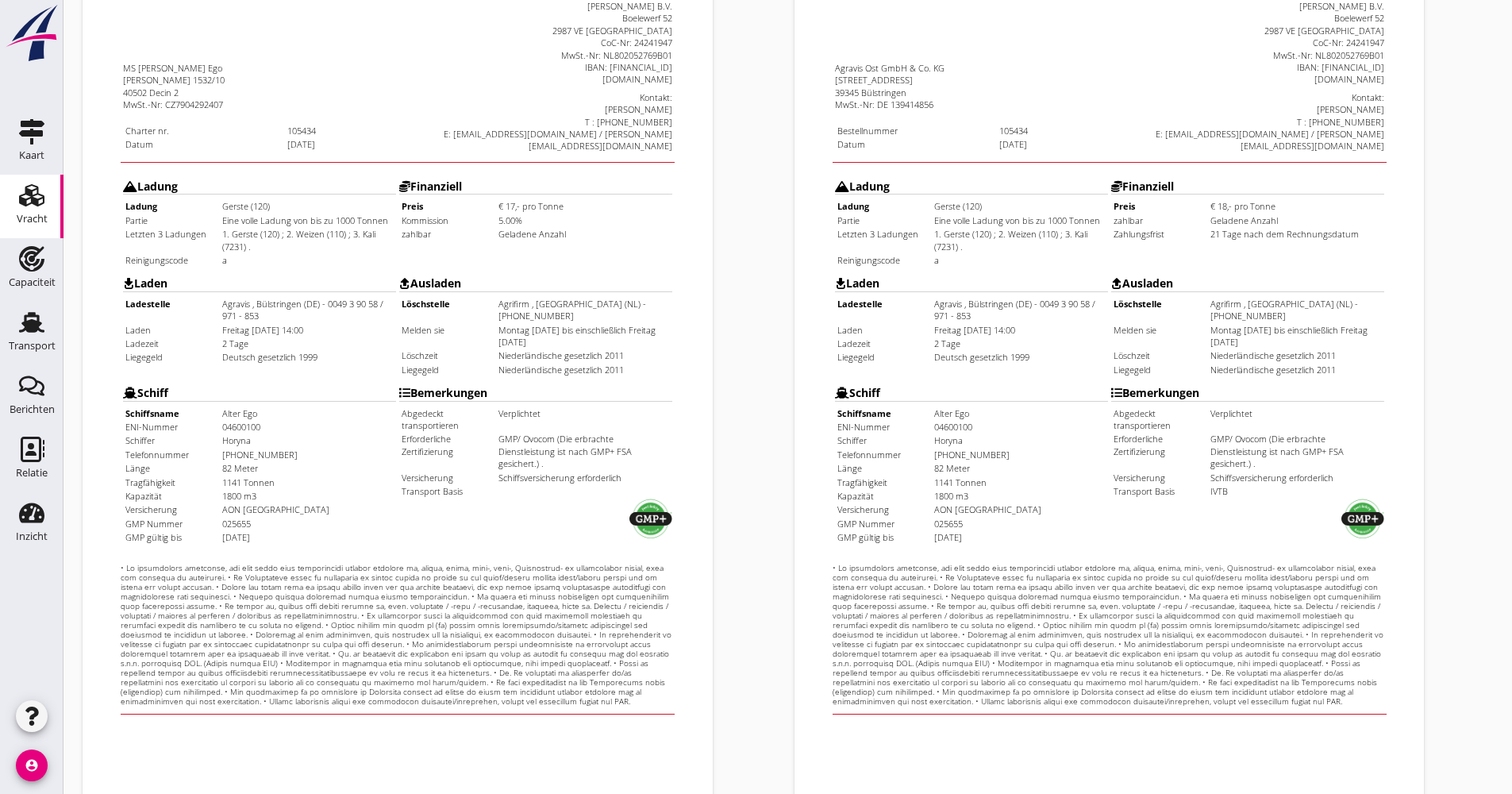
scroll to position [382, 0]
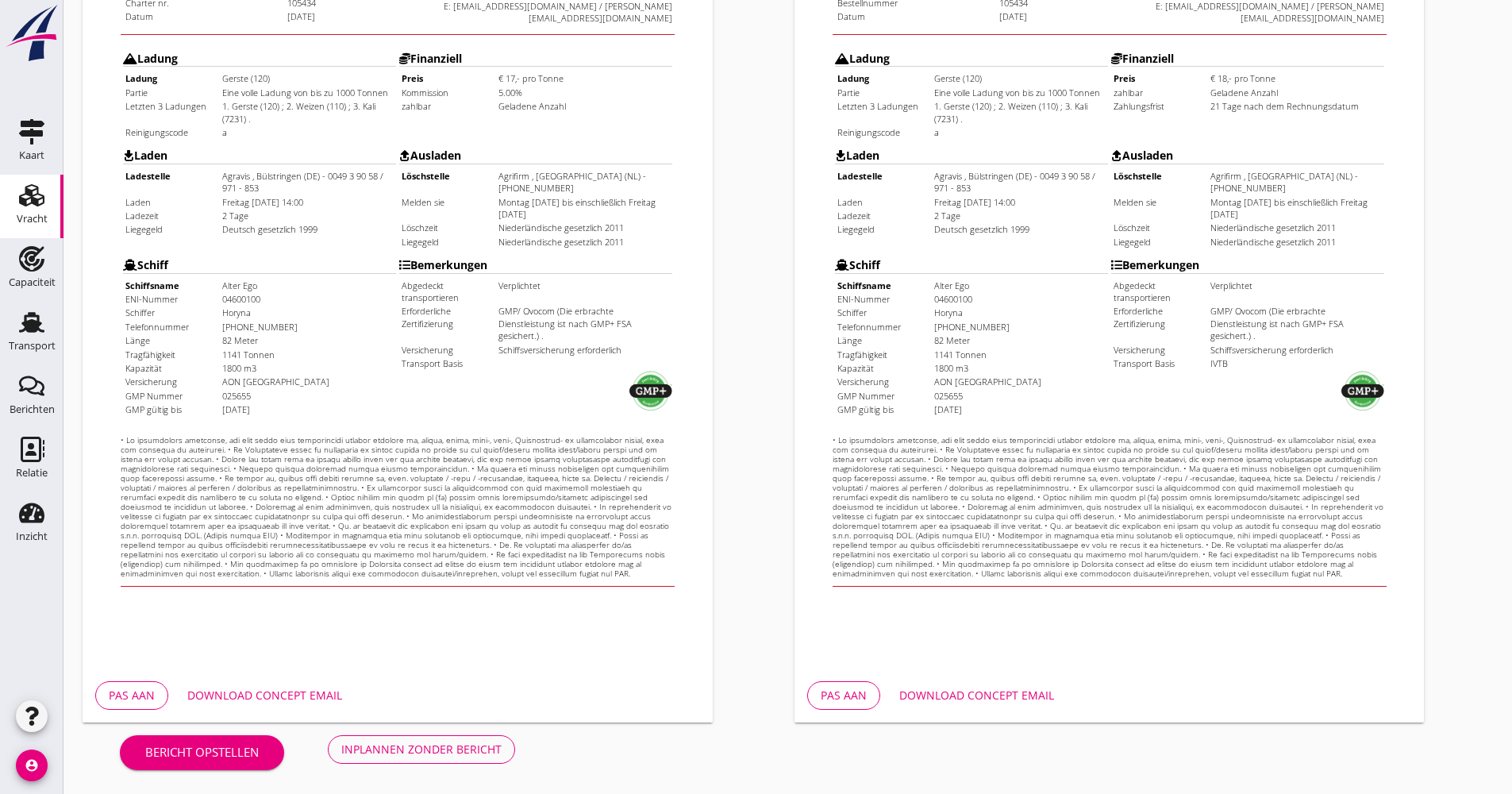
click at [986, 688] on div "Download concept email" at bounding box center [977, 695] width 155 height 16
click at [1446, 123] on div "Opdrachtbevestiging de arrow_drop_down open_in_new Pas aan Download concept ema…" at bounding box center [1144, 211] width 712 height 1035
click at [270, 700] on div "Download concept email" at bounding box center [265, 695] width 155 height 16
click at [397, 743] on div "Inplannen zonder bericht" at bounding box center [421, 749] width 161 height 16
